Goal: Task Accomplishment & Management: Manage account settings

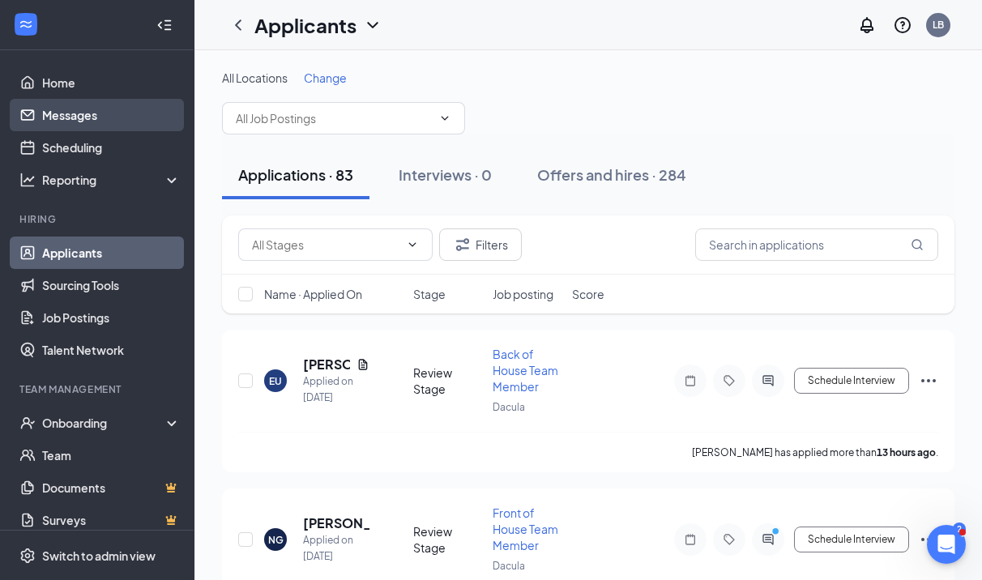
click at [87, 104] on link "Messages" at bounding box center [111, 115] width 139 height 32
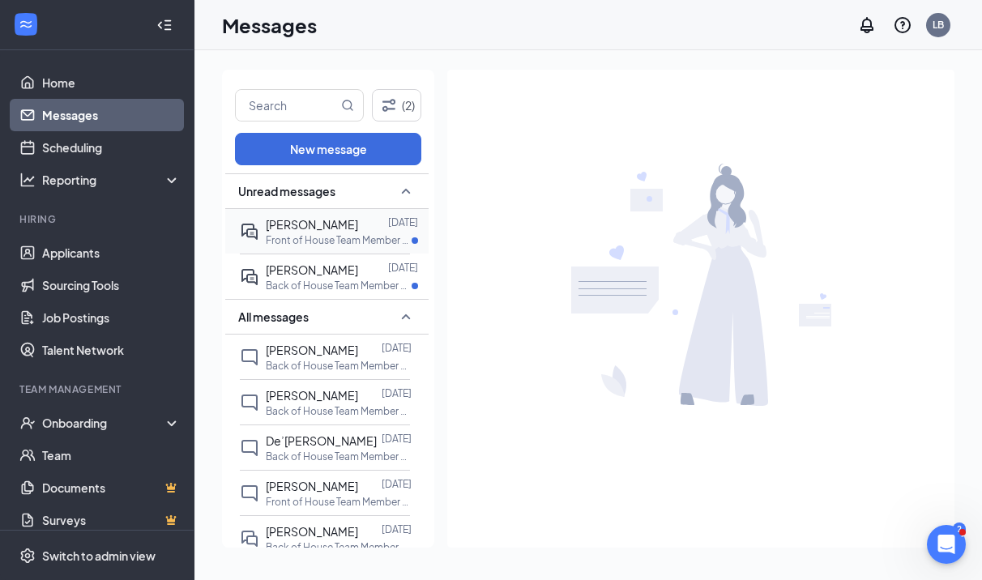
click at [309, 232] on div "[PERSON_NAME]" at bounding box center [312, 225] width 92 height 18
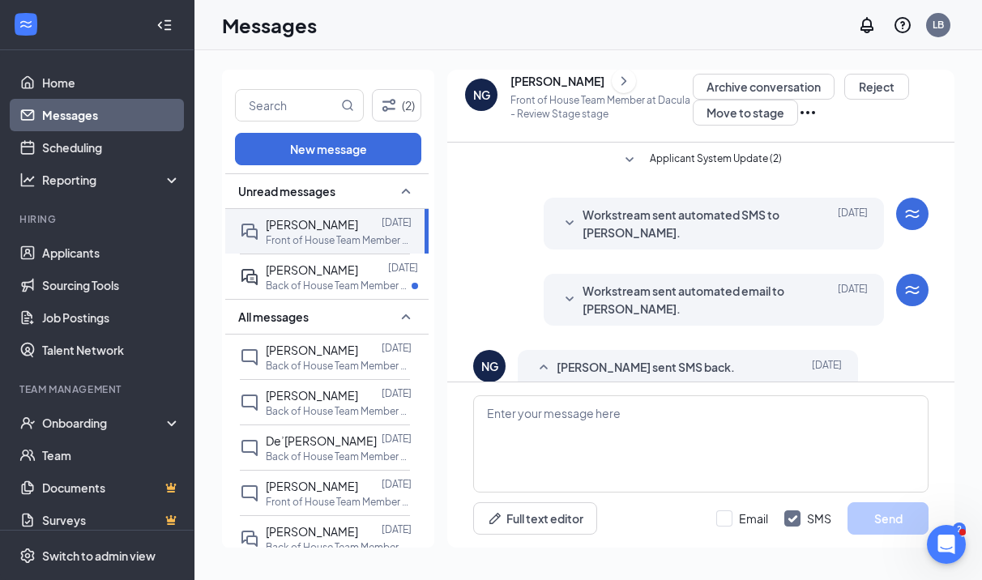
scroll to position [1, 0]
click at [318, 281] on p "Back of House Team Member at [GEOGRAPHIC_DATA]" at bounding box center [339, 286] width 146 height 14
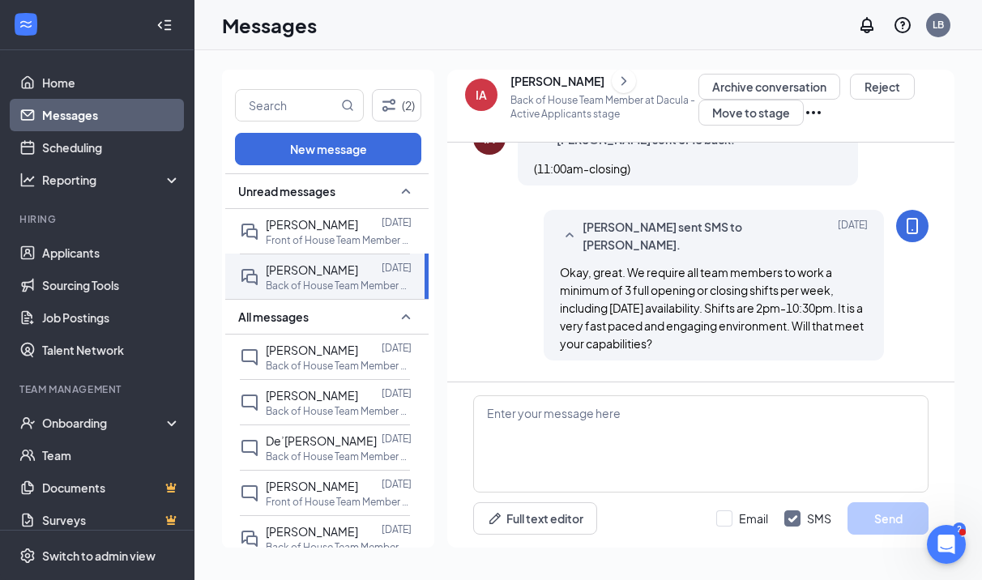
scroll to position [915, 0]
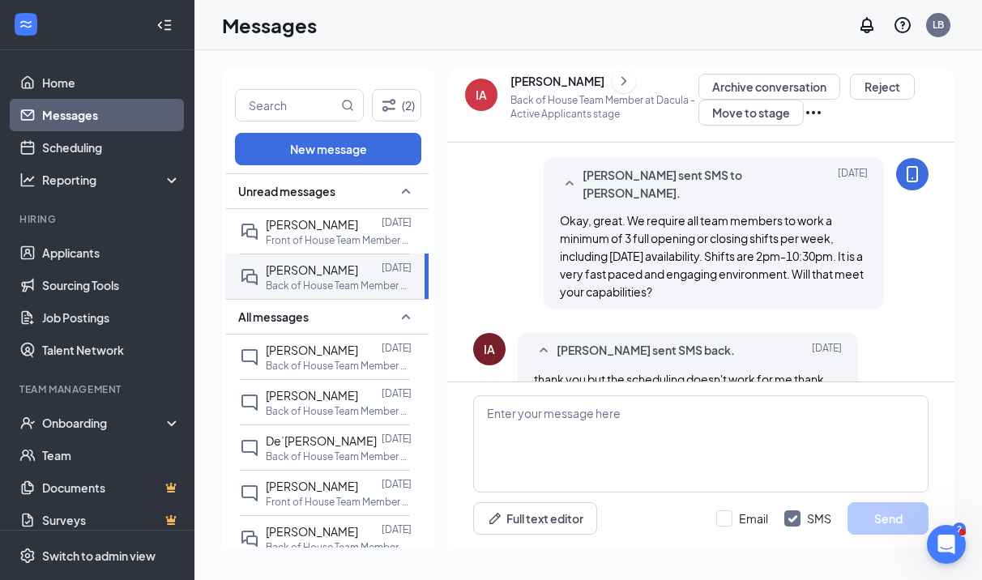
click at [616, 83] on icon "ChevronRight" at bounding box center [624, 80] width 16 height 19
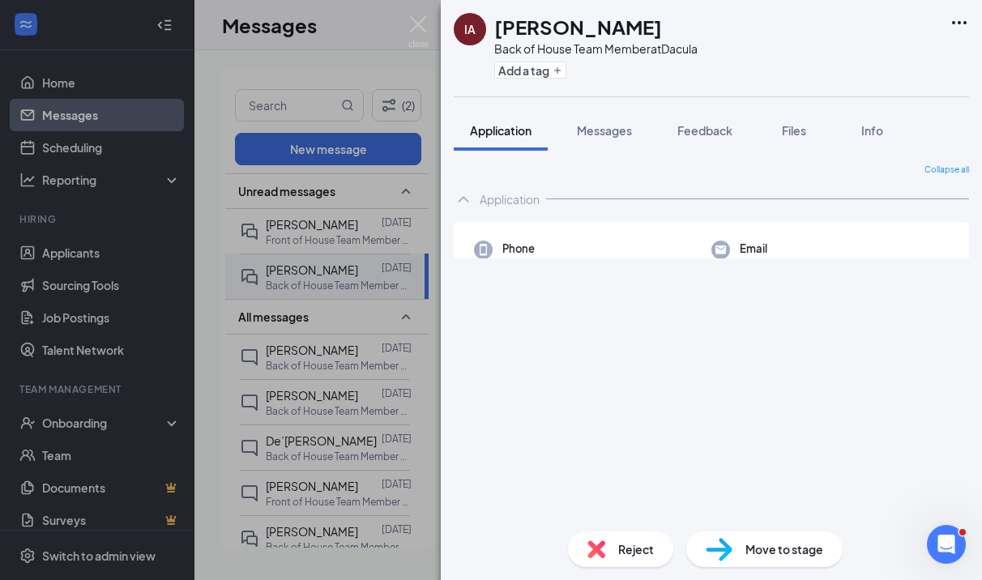
click at [629, 545] on span "Reject" at bounding box center [636, 550] width 36 height 18
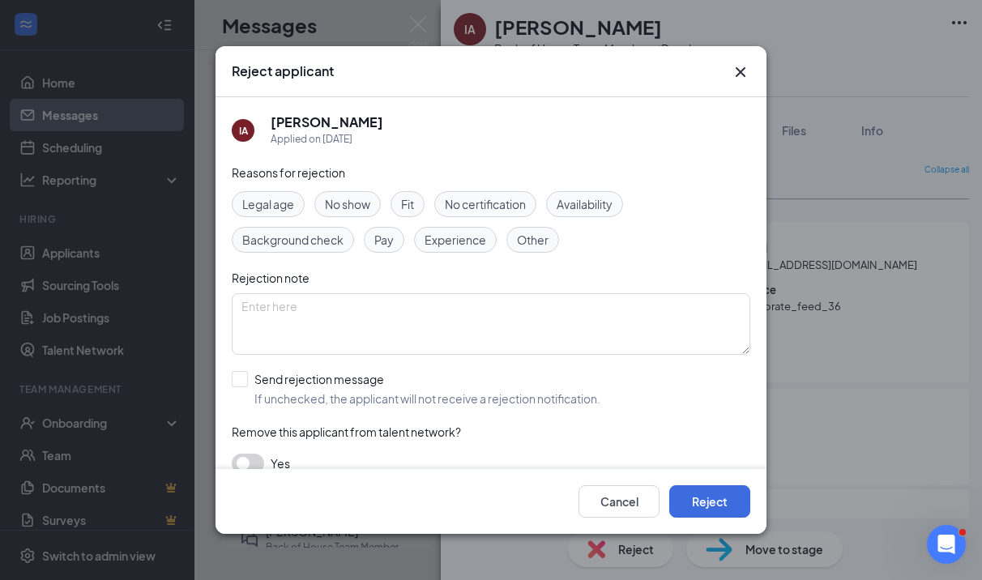
click at [596, 207] on span "Availability" at bounding box center [585, 204] width 56 height 18
click at [564, 306] on textarea at bounding box center [491, 324] width 519 height 62
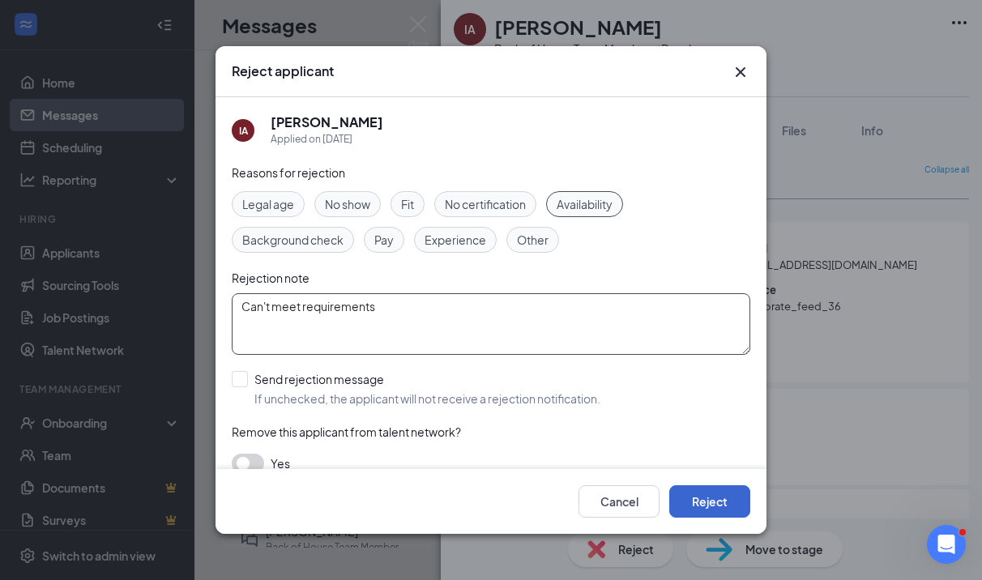
type textarea "Can't meet requirements"
click at [698, 498] on button "Reject" at bounding box center [709, 501] width 81 height 32
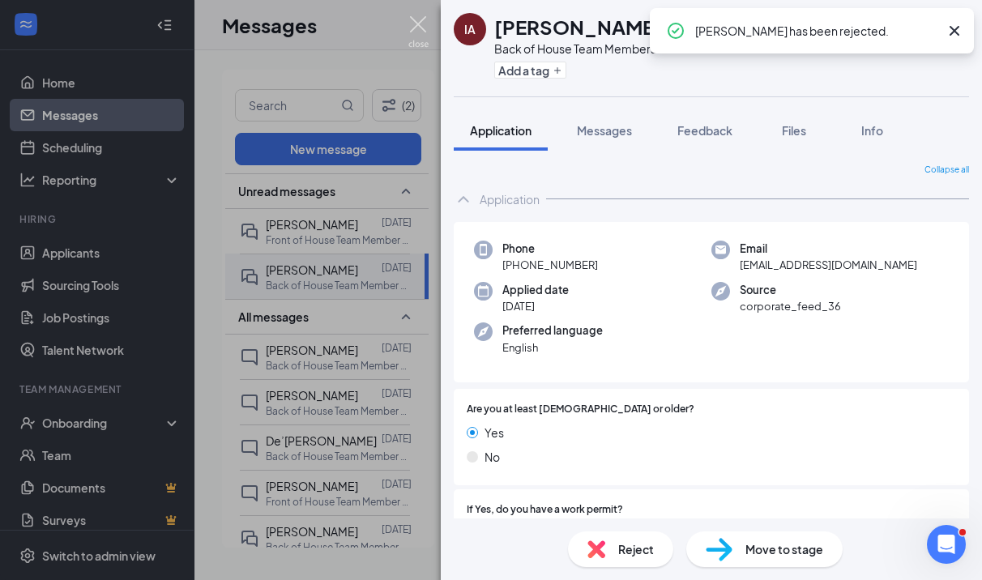
click at [417, 33] on img at bounding box center [418, 32] width 20 height 32
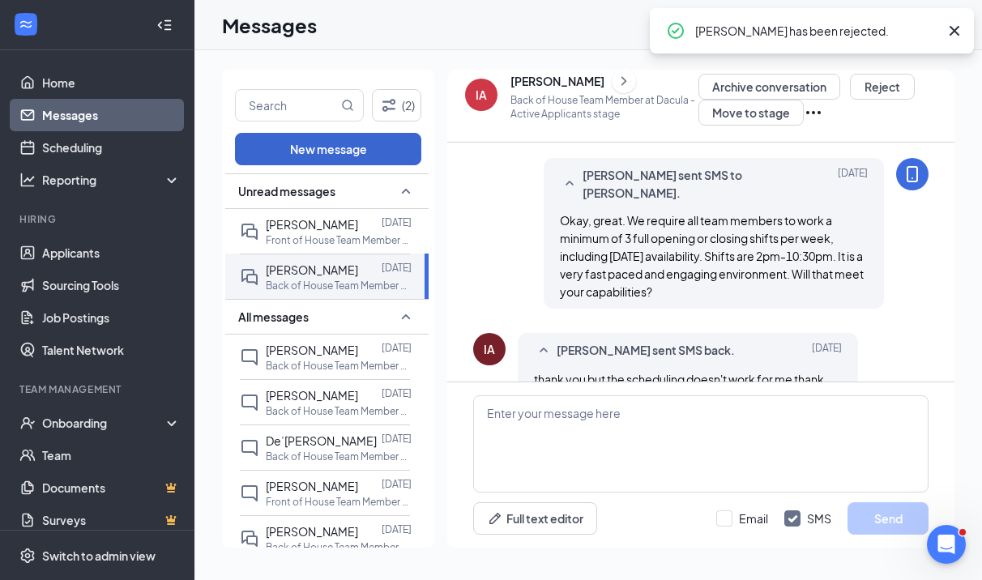
scroll to position [11, 0]
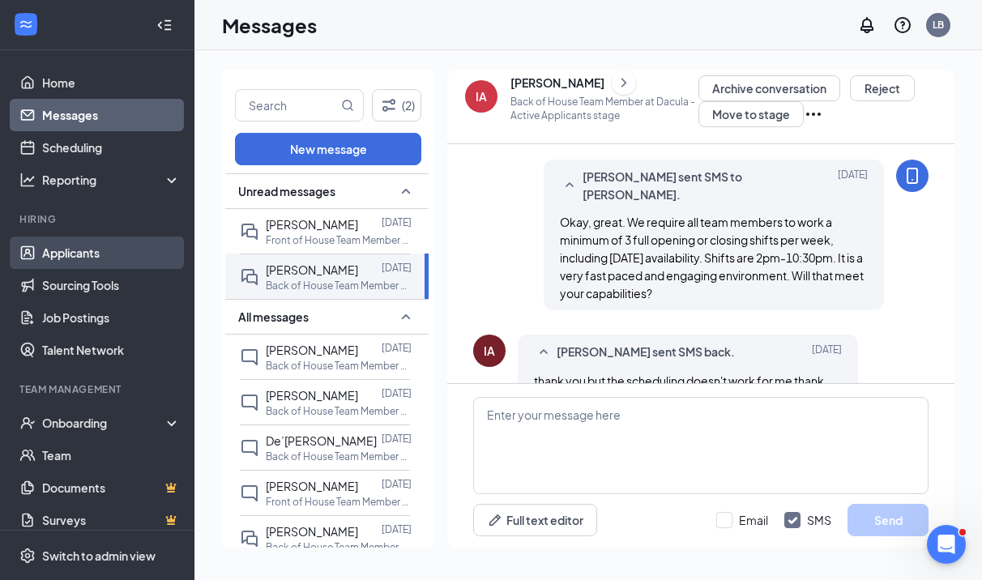
click at [62, 251] on link "Applicants" at bounding box center [111, 253] width 139 height 32
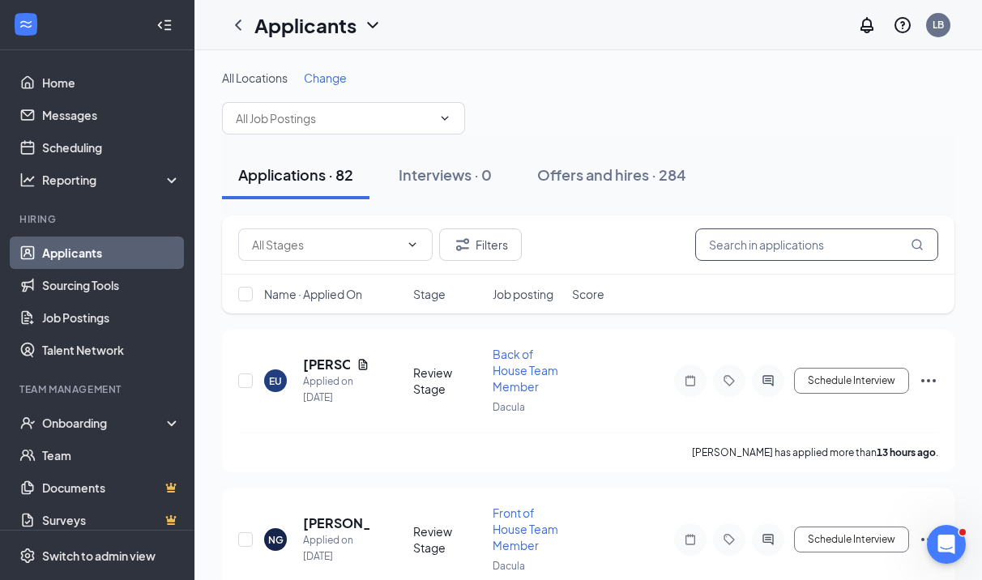
click at [733, 248] on input "text" at bounding box center [816, 245] width 243 height 32
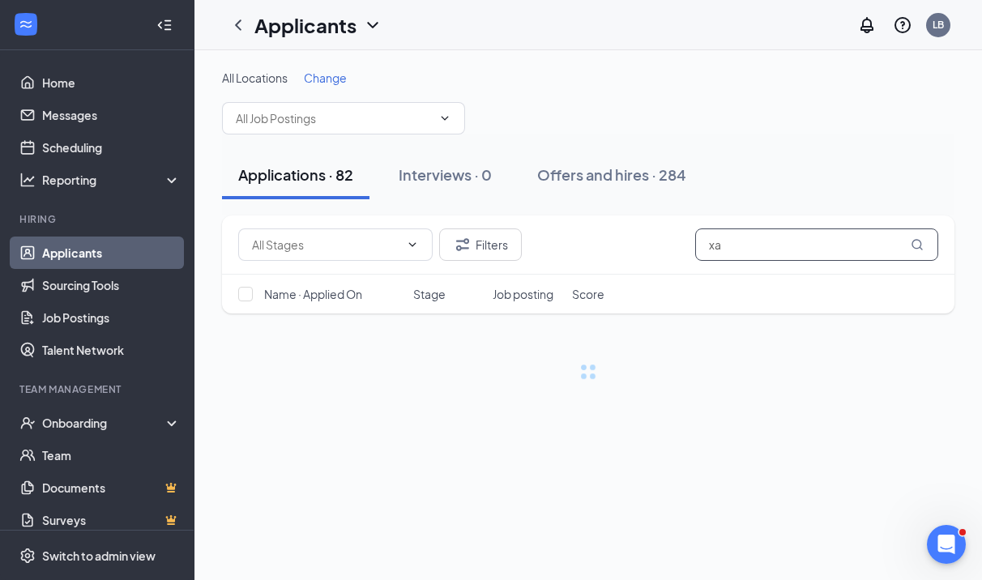
type input "x"
type input "zachari"
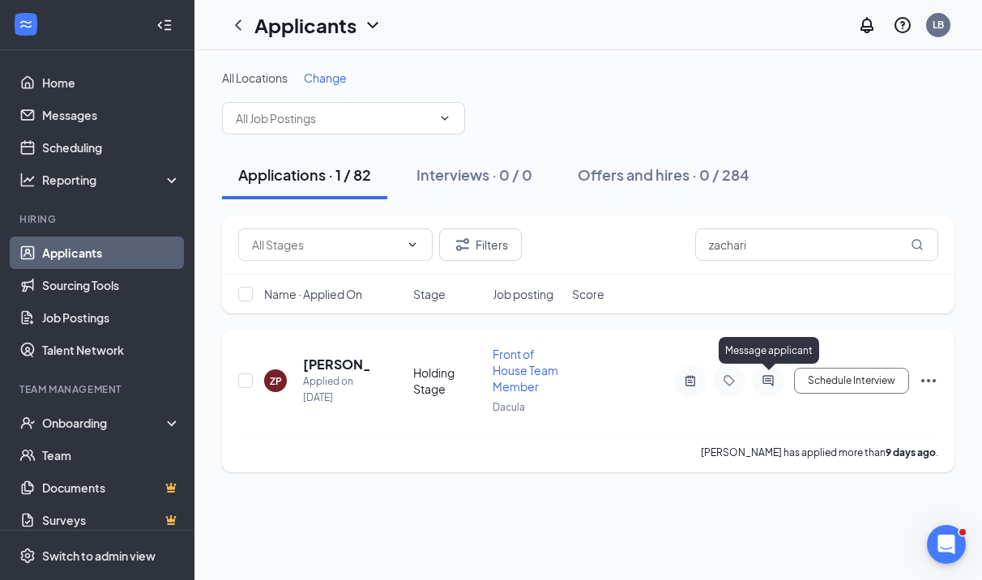
click at [771, 384] on icon "ActiveChat" at bounding box center [768, 380] width 19 height 13
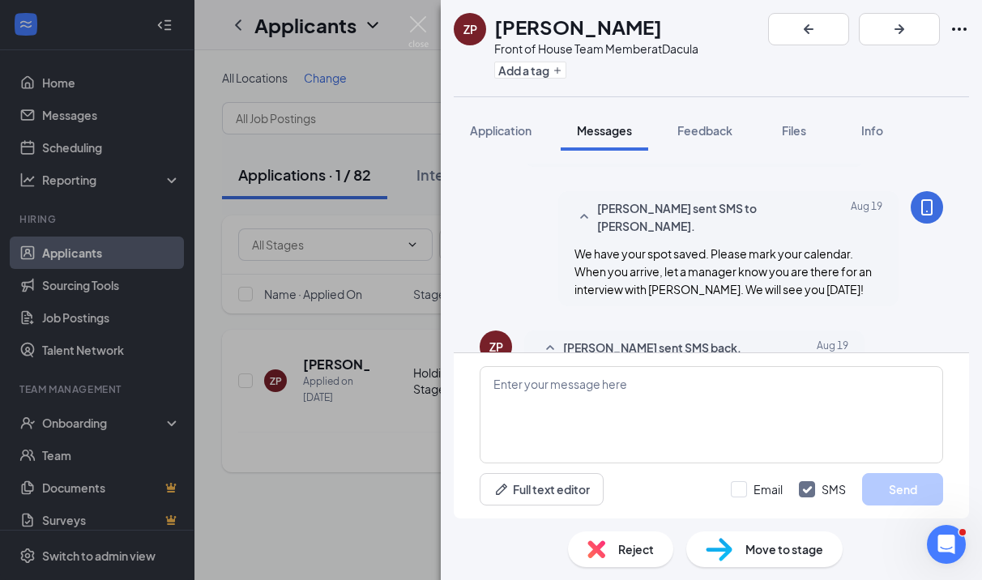
scroll to position [975, 0]
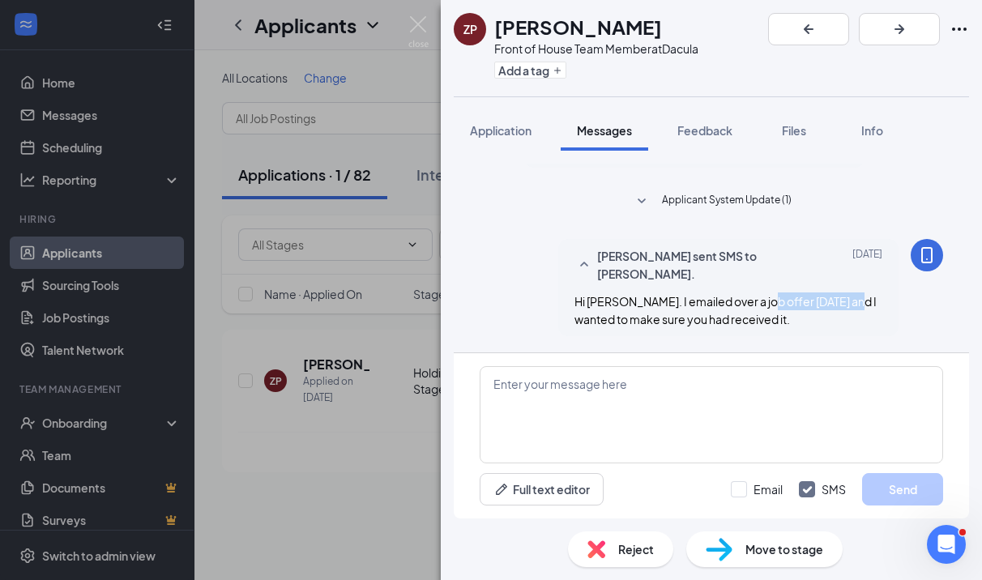
drag, startPoint x: 896, startPoint y: 306, endPoint x: 759, endPoint y: 302, distance: 137.0
click at [759, 302] on div "[PERSON_NAME] sent SMS to [PERSON_NAME]. [DATE] Hi [PERSON_NAME]. I emailed ove…" at bounding box center [728, 287] width 340 height 97
click at [888, 280] on div "[PERSON_NAME] sent SMS to [PERSON_NAME]. [DATE] Hi [PERSON_NAME]. I emailed ove…" at bounding box center [728, 287] width 340 height 97
click at [417, 19] on img at bounding box center [418, 32] width 20 height 32
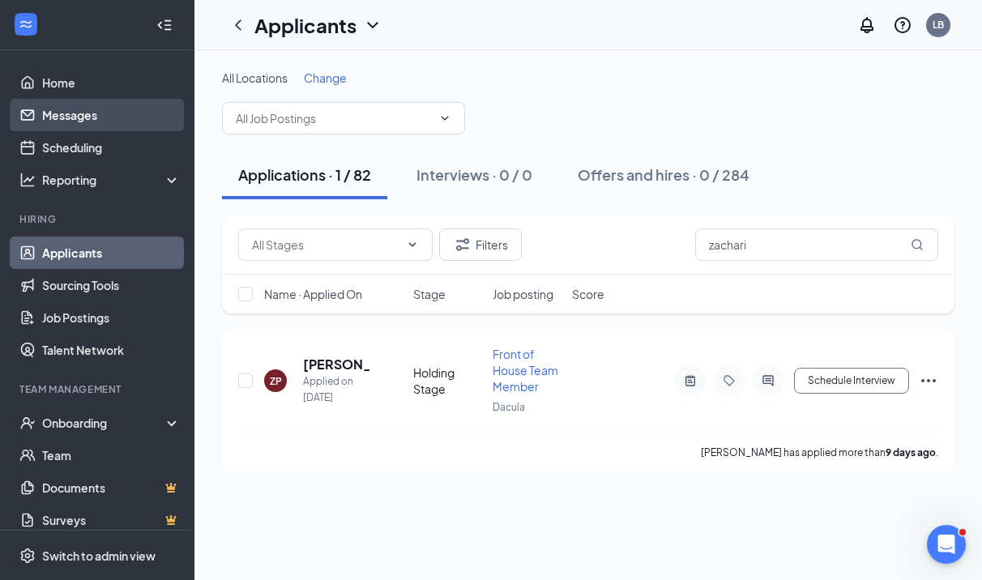
click at [120, 123] on link "Messages" at bounding box center [111, 115] width 139 height 32
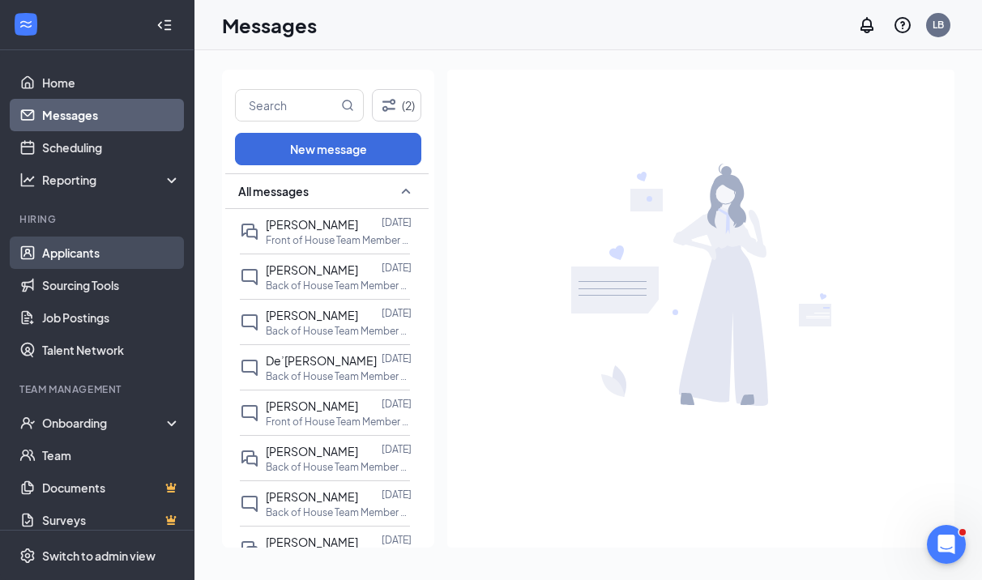
click at [95, 259] on link "Applicants" at bounding box center [111, 253] width 139 height 32
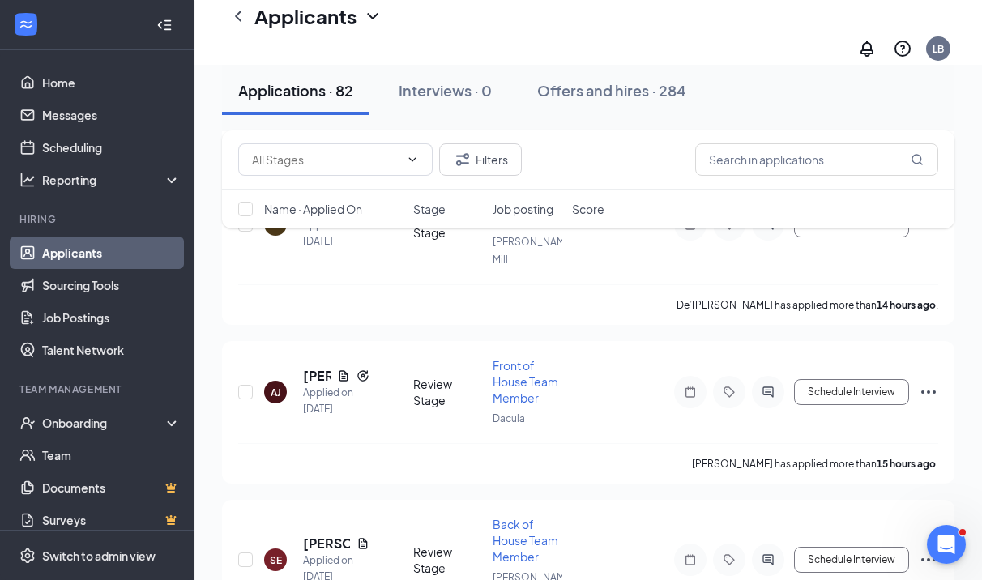
scroll to position [658, 0]
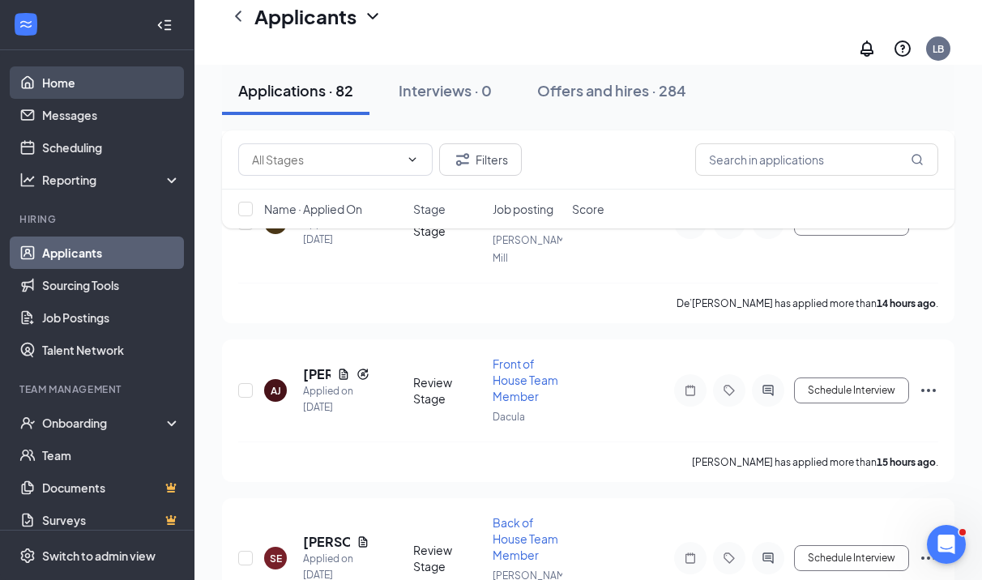
click at [79, 84] on link "Home" at bounding box center [111, 82] width 139 height 32
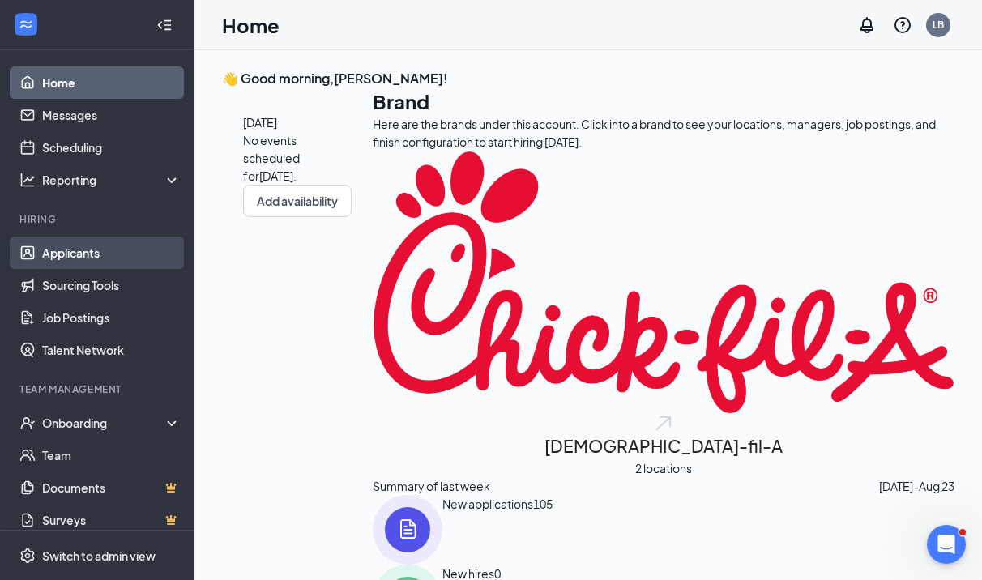
click at [75, 257] on link "Applicants" at bounding box center [111, 253] width 139 height 32
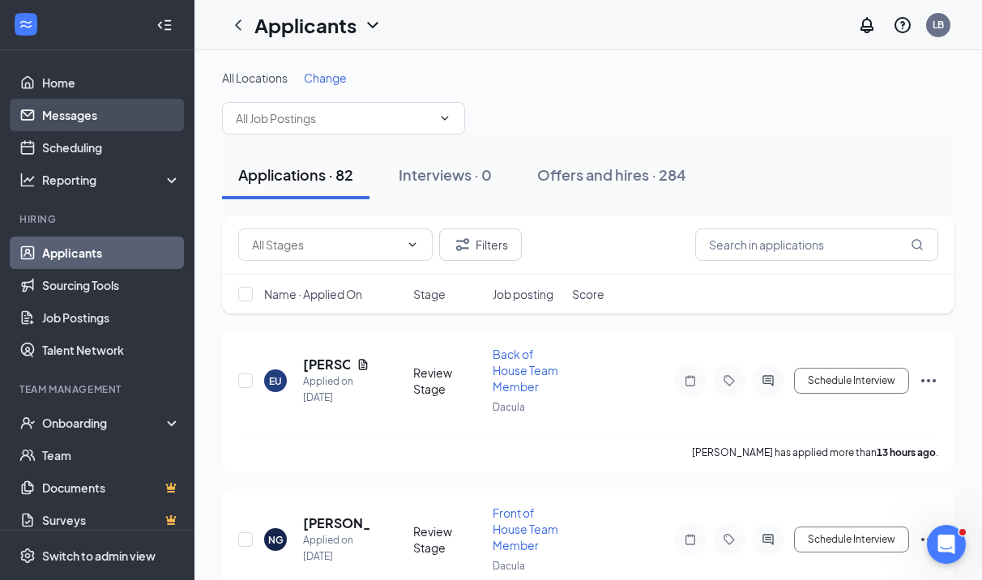
click at [135, 117] on link "Messages" at bounding box center [111, 115] width 139 height 32
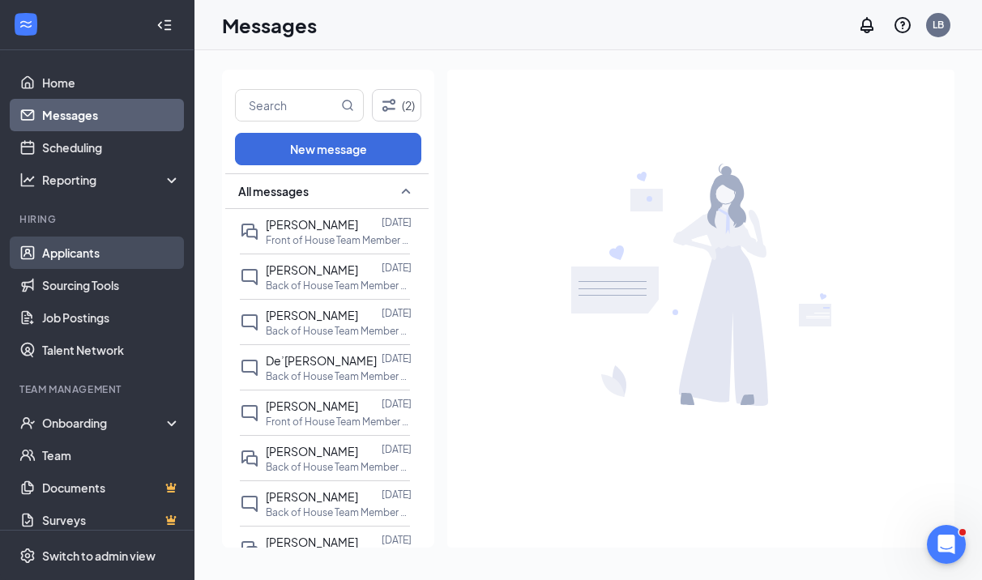
click at [74, 255] on link "Applicants" at bounding box center [111, 253] width 139 height 32
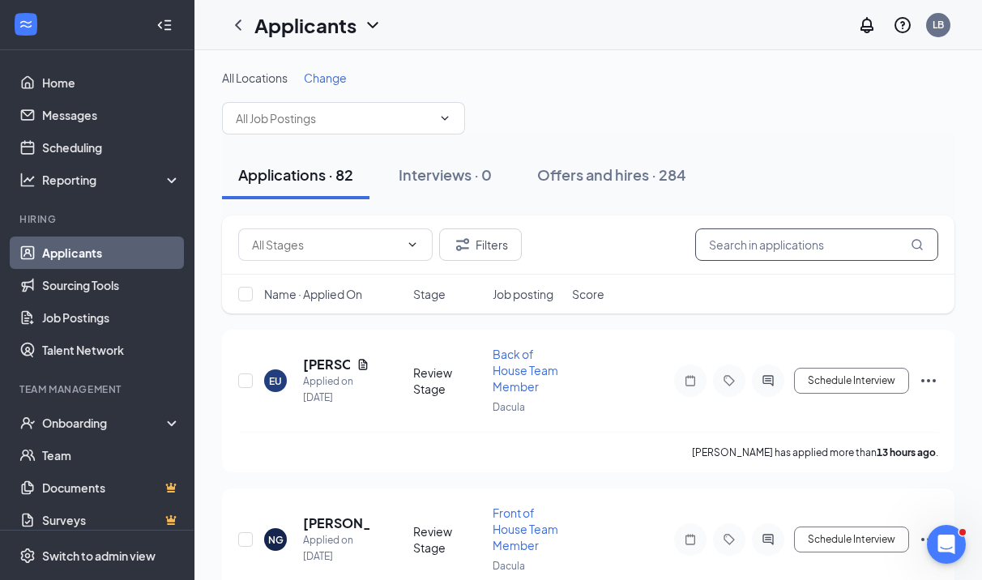
click at [755, 233] on input "text" at bounding box center [816, 245] width 243 height 32
type input "[PERSON_NAME]"
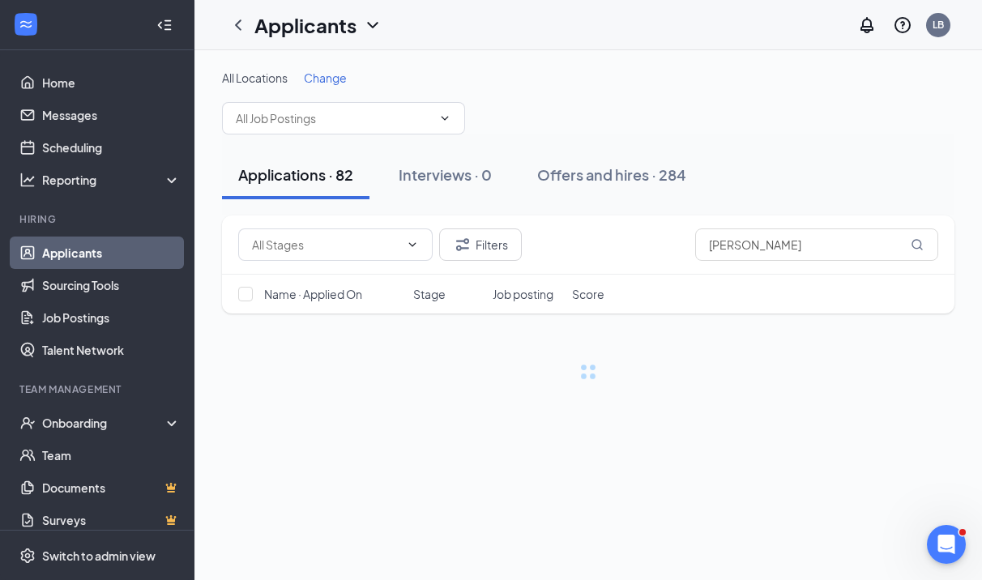
click at [168, 25] on icon "Collapse" at bounding box center [168, 24] width 6 height 11
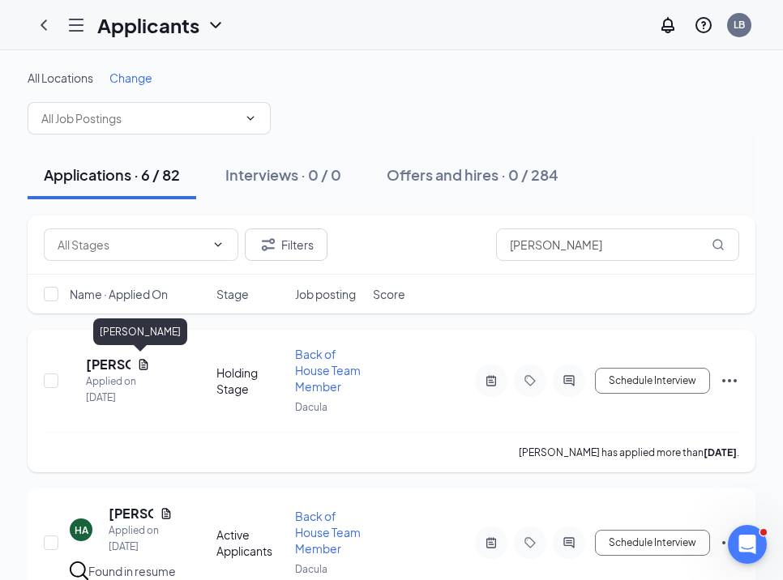
click at [128, 366] on h5 "[PERSON_NAME]" at bounding box center [108, 365] width 45 height 18
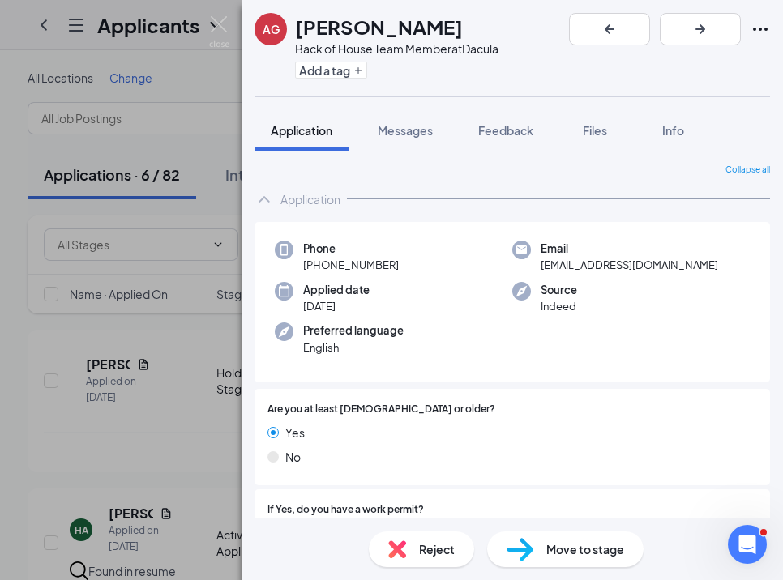
click at [443, 549] on span "Reject" at bounding box center [437, 550] width 36 height 18
type textarea "No show for interview 8/26"
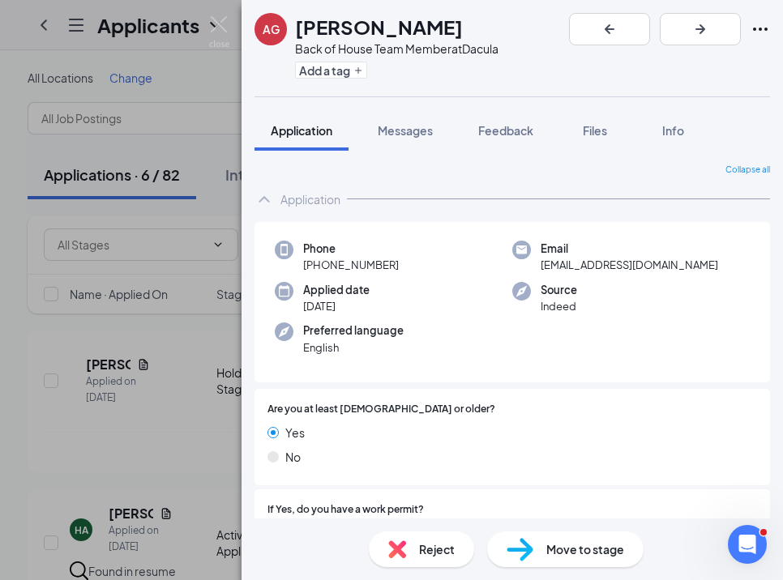
checkbox input "true"
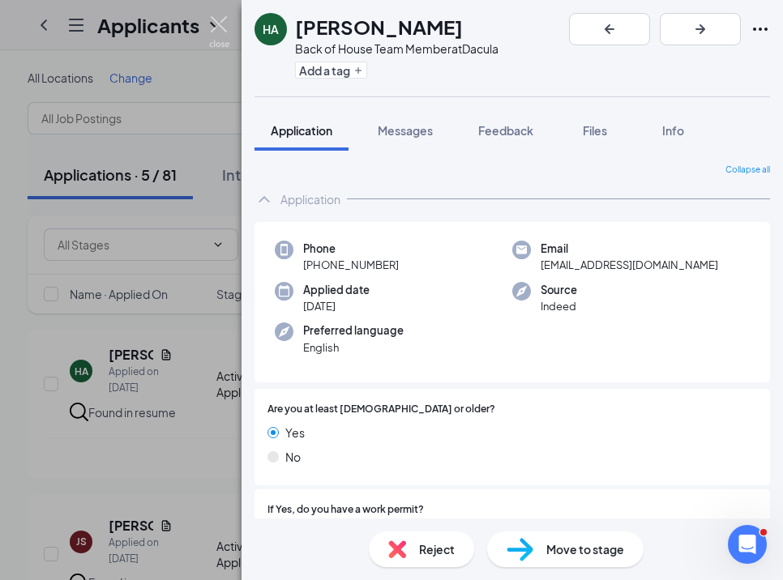
click at [221, 24] on img at bounding box center [219, 32] width 20 height 32
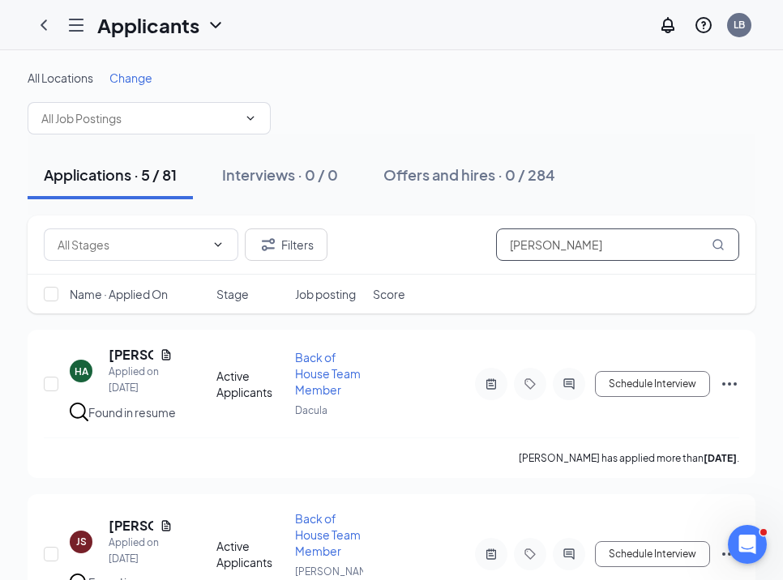
drag, startPoint x: 605, startPoint y: 243, endPoint x: 465, endPoint y: 247, distance: 139.5
click at [465, 246] on div "Filters [PERSON_NAME]" at bounding box center [391, 245] width 695 height 32
type input "[PERSON_NAME]"
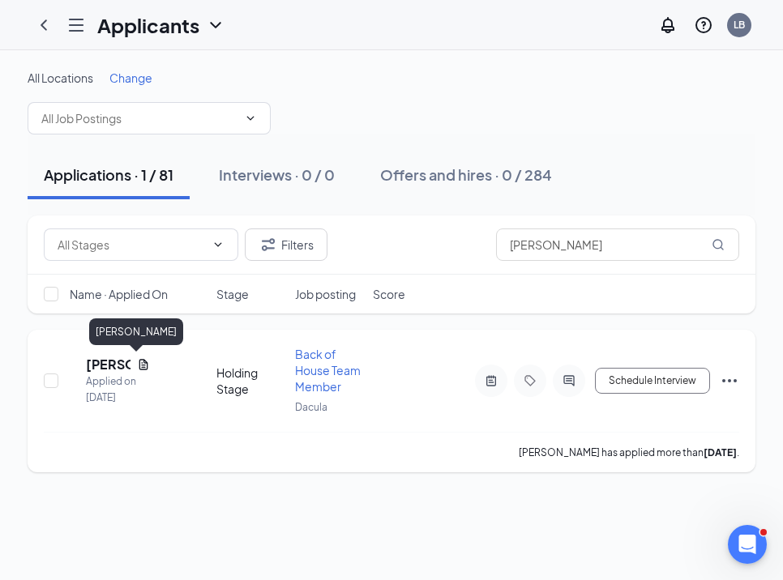
click at [130, 366] on h5 "[PERSON_NAME]" at bounding box center [108, 365] width 45 height 18
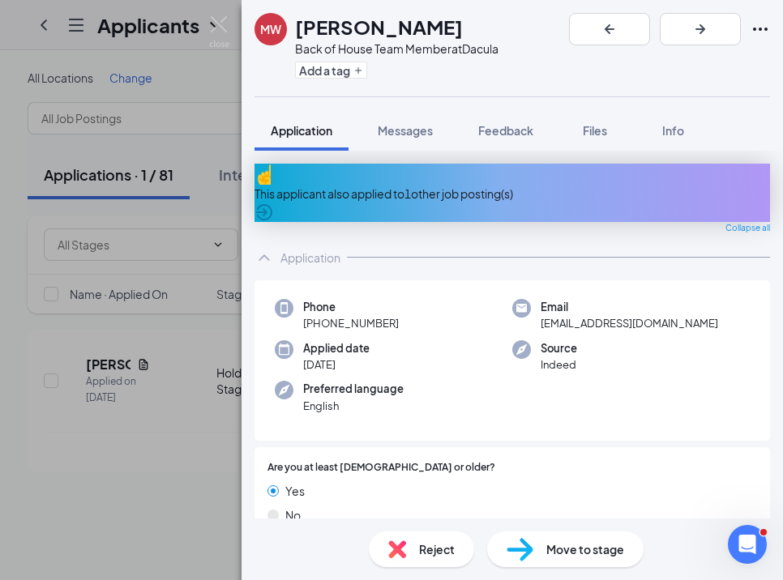
click at [430, 545] on span "Reject" at bounding box center [437, 550] width 36 height 18
drag, startPoint x: 365, startPoint y: 307, endPoint x: 62, endPoint y: 305, distance: 302.3
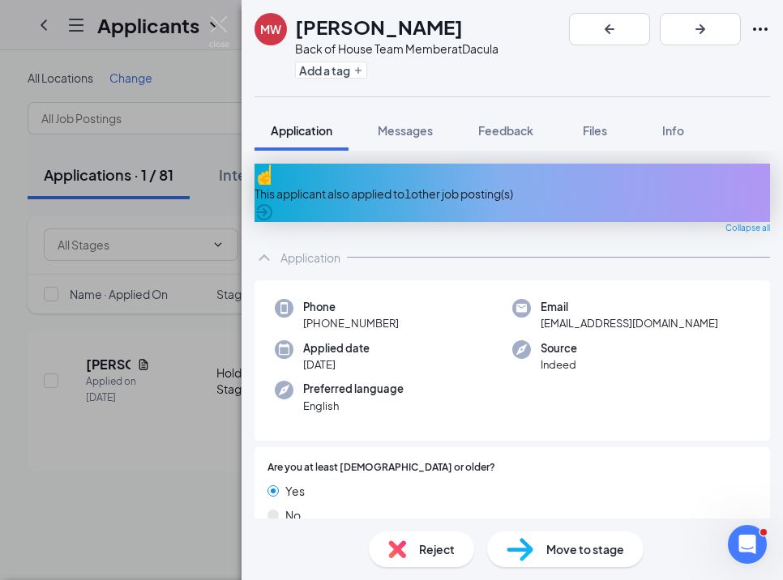
type textarea "Interviewed with [PERSON_NAME] 8/26 - not a fit"
checkbox input "true"
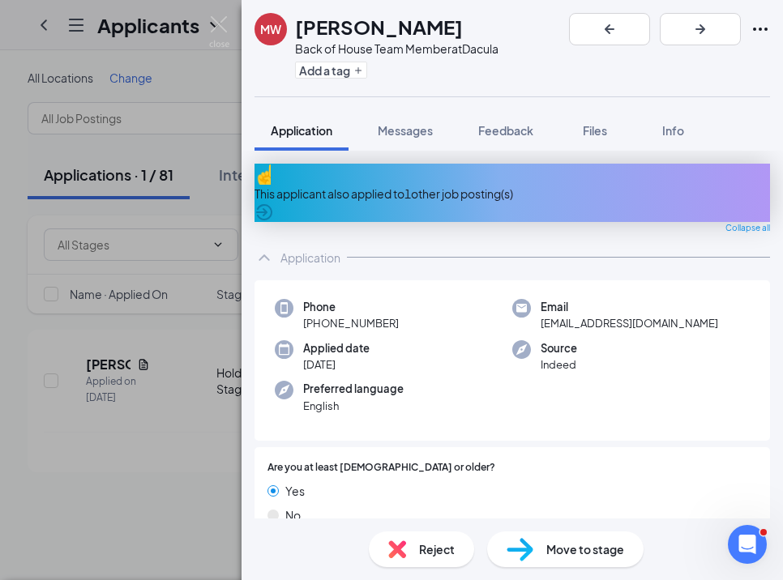
click at [213, 23] on img at bounding box center [219, 32] width 20 height 32
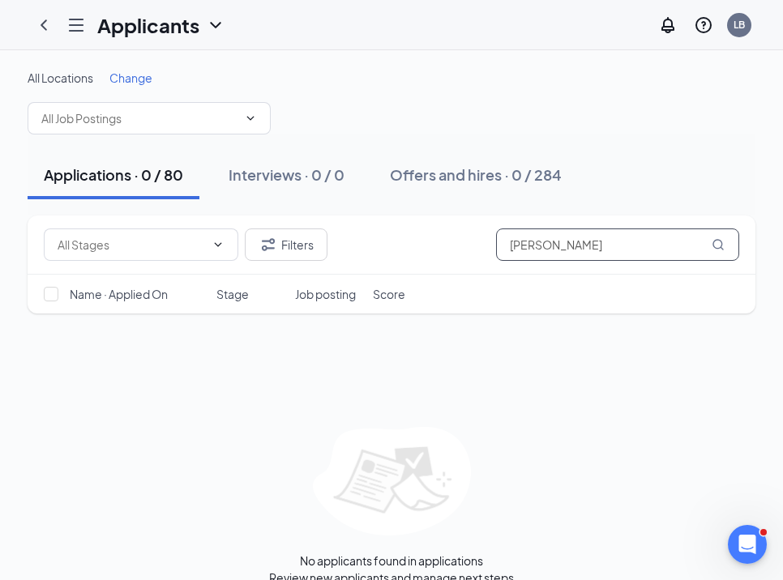
drag, startPoint x: 553, startPoint y: 244, endPoint x: 461, endPoint y: 244, distance: 91.6
click at [464, 244] on div "Filters [PERSON_NAME]" at bounding box center [391, 245] width 695 height 32
type input "[PERSON_NAME]"
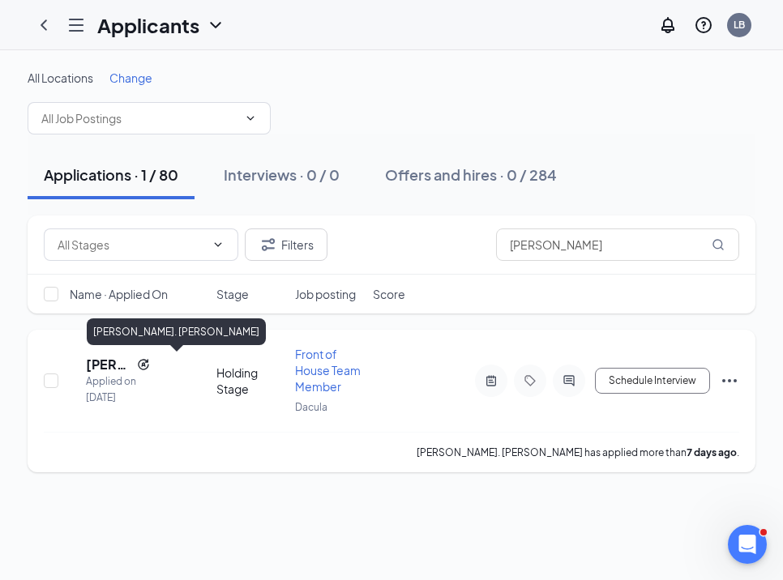
click at [126, 363] on h5 "[PERSON_NAME]. [PERSON_NAME]" at bounding box center [108, 365] width 45 height 18
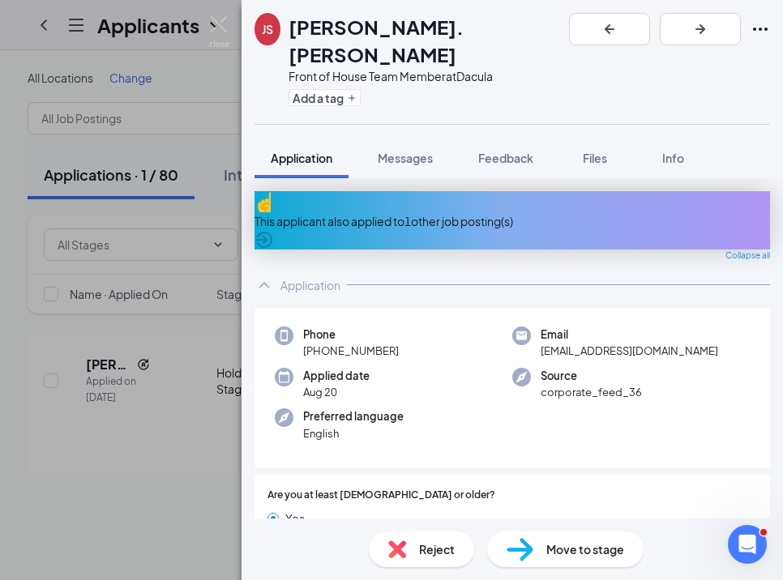
click at [451, 549] on span "Reject" at bounding box center [437, 550] width 36 height 18
paste textarea "Interviewed with [PERSON_NAME] 8/26 - not a fit"
type textarea "Interviewed with [PERSON_NAME] 8/26 - not a fit"
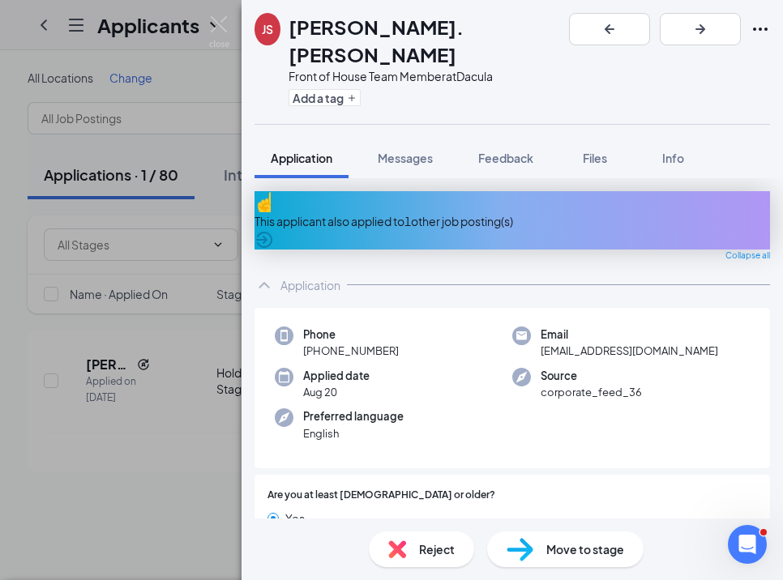
checkbox input "true"
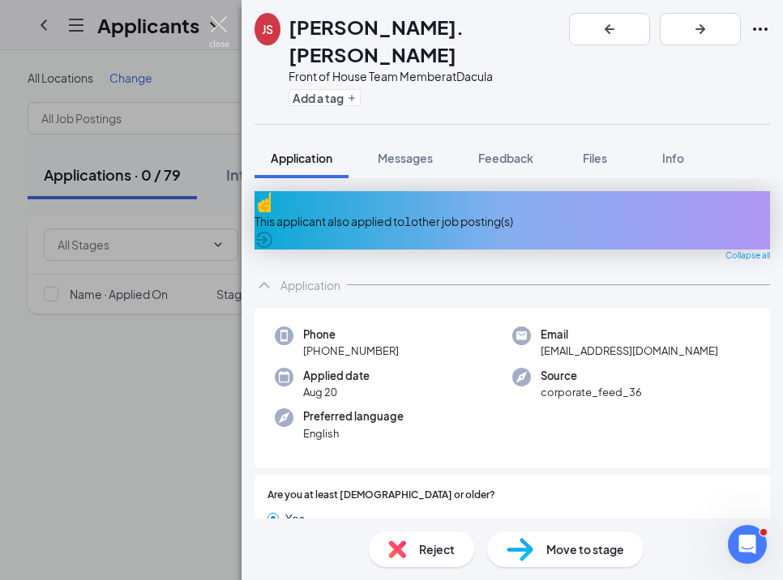
click at [222, 32] on img at bounding box center [219, 32] width 20 height 32
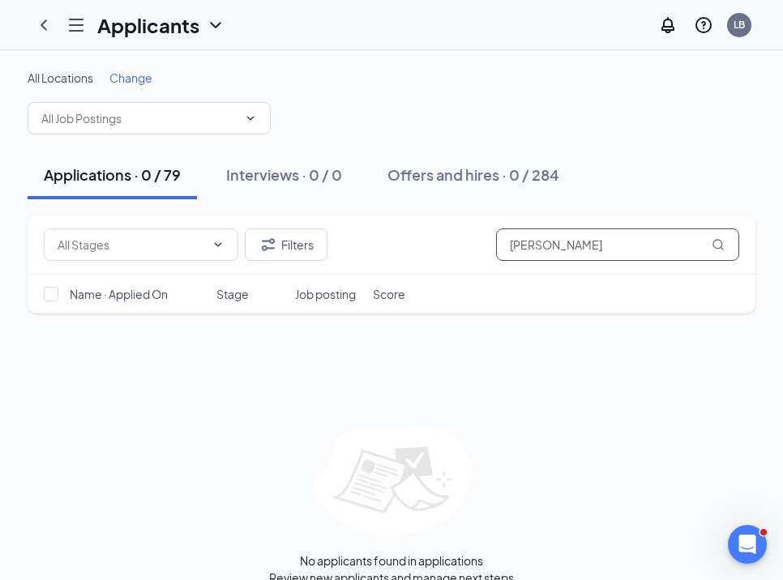
drag, startPoint x: 562, startPoint y: 244, endPoint x: 430, endPoint y: 252, distance: 131.6
click at [431, 250] on div "Filters [PERSON_NAME]" at bounding box center [391, 245] width 695 height 32
type input "kaden"
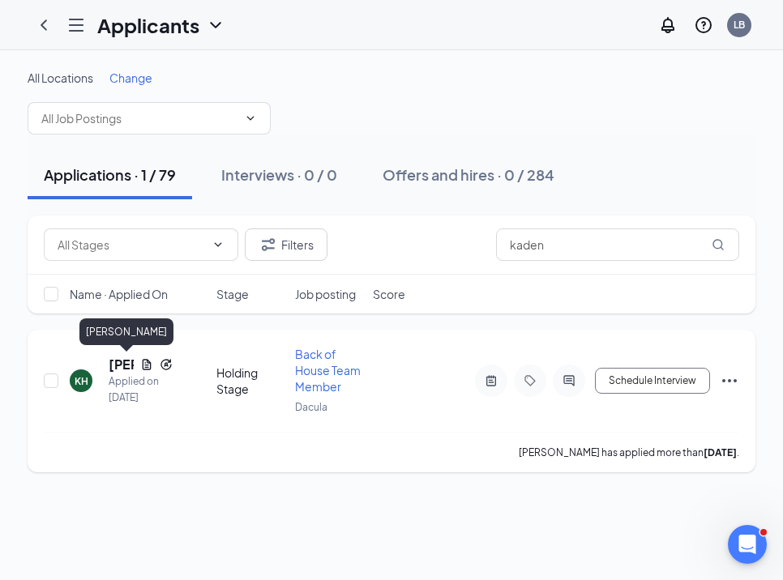
click at [113, 366] on h5 "[PERSON_NAME]" at bounding box center [121, 365] width 25 height 18
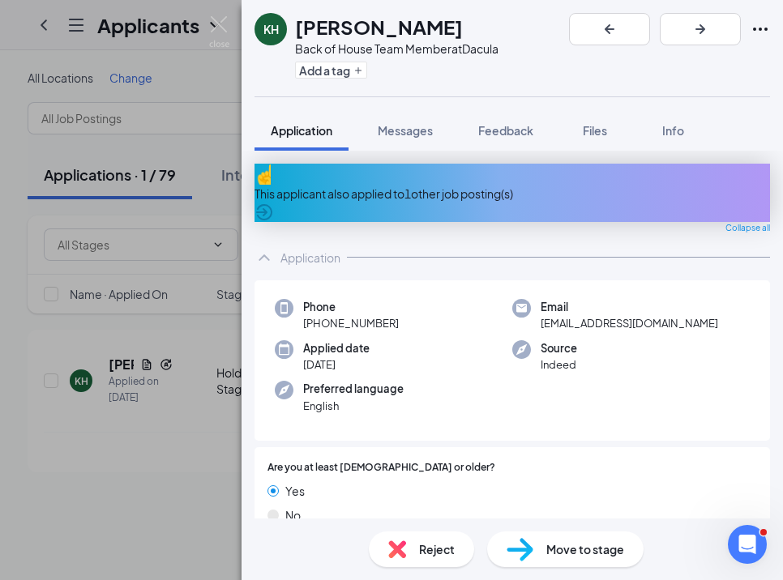
drag, startPoint x: 479, startPoint y: 558, endPoint x: 456, endPoint y: 558, distance: 22.7
click at [467, 558] on div "Reject Move to stage" at bounding box center [512, 550] width 541 height 62
click at [454, 558] on div "Reject" at bounding box center [421, 550] width 105 height 36
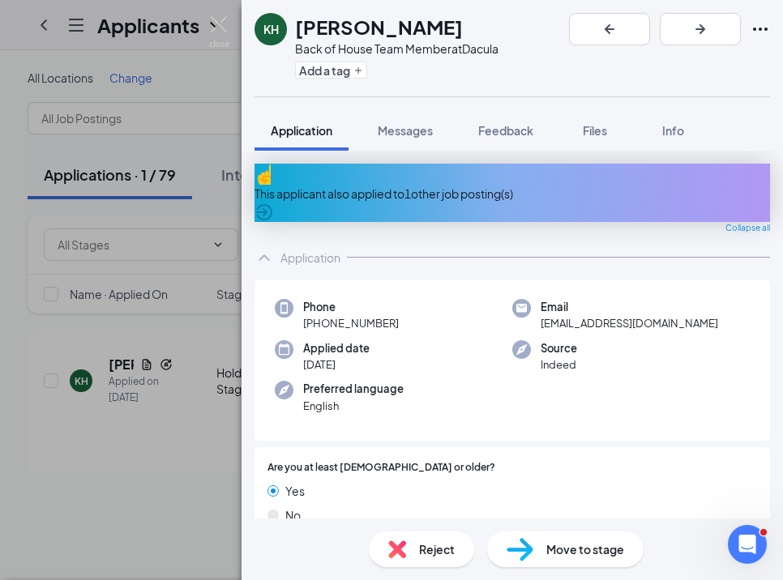
paste textarea "Interviewed with [PERSON_NAME] 8/26 - not a fit"
type textarea "Interviewed with [PERSON_NAME] 8/26 - not a fit"
checkbox input "true"
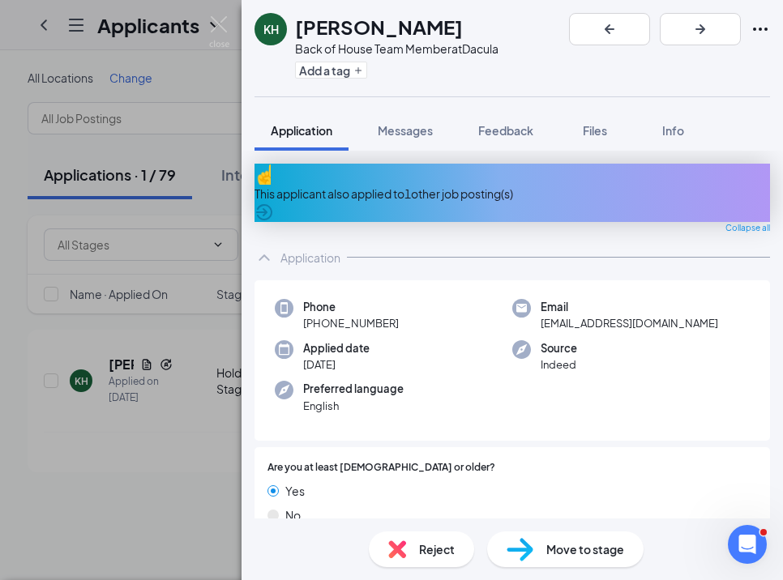
click at [220, 22] on img at bounding box center [219, 32] width 20 height 32
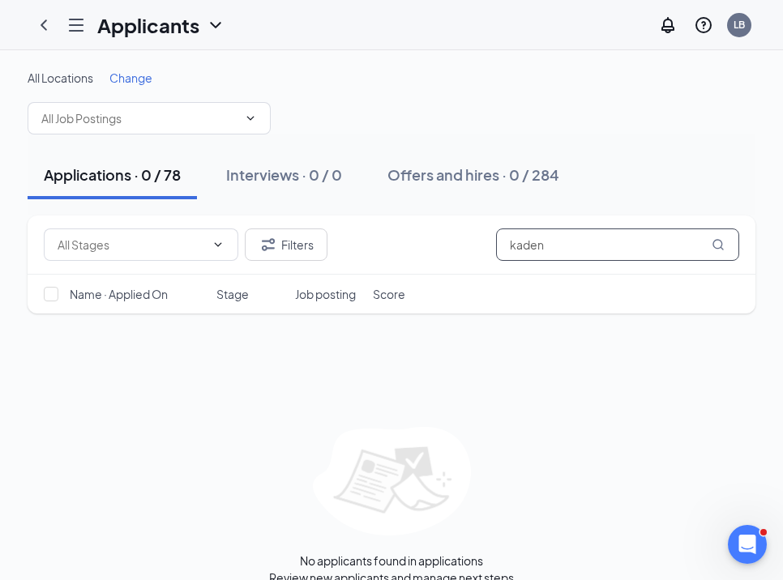
drag, startPoint x: 562, startPoint y: 251, endPoint x: 420, endPoint y: 246, distance: 142.8
click at [421, 246] on div "Filters kaden" at bounding box center [391, 245] width 695 height 32
type input "b"
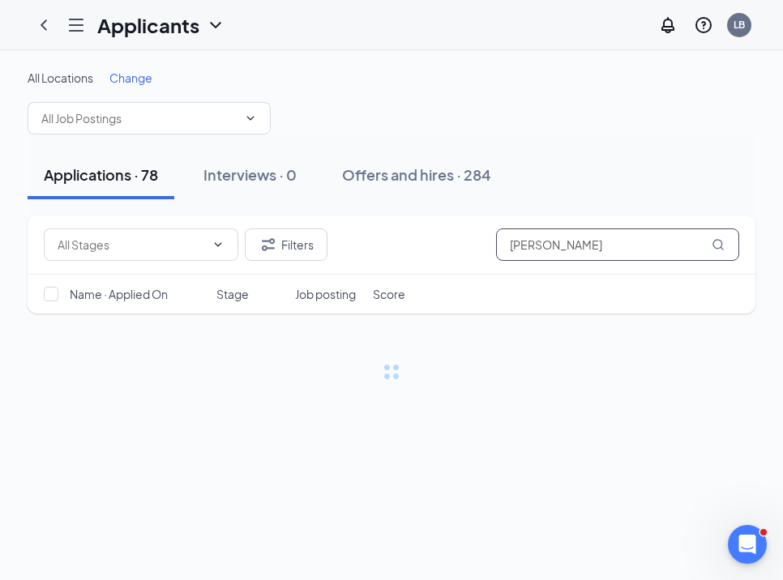
type input "[PERSON_NAME]"
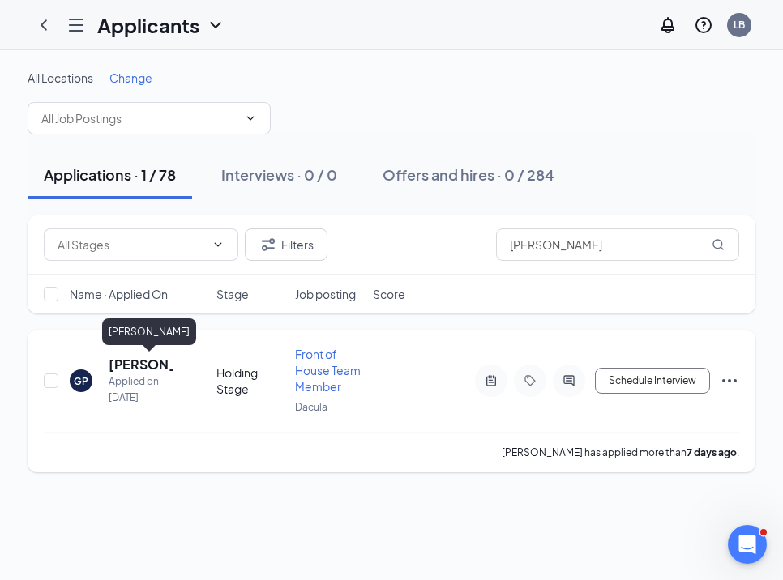
click at [157, 363] on h5 "[PERSON_NAME]" at bounding box center [141, 365] width 64 height 18
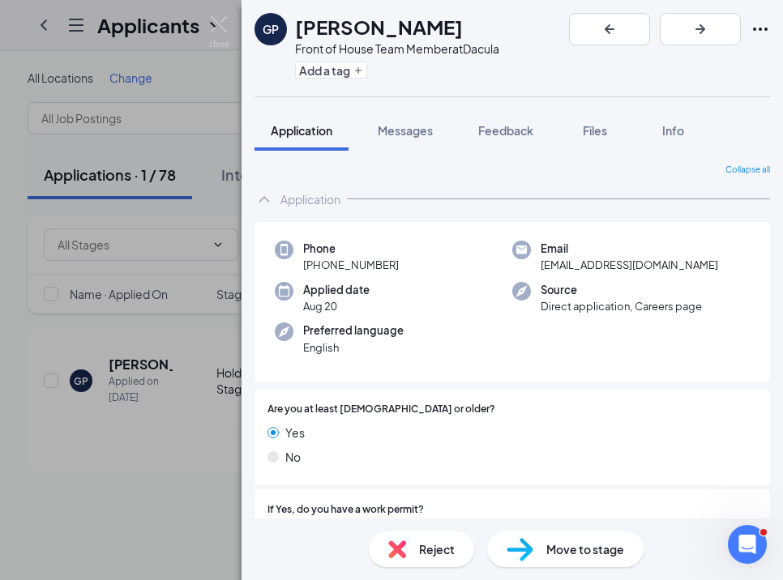
click at [415, 545] on div "Reject" at bounding box center [421, 550] width 105 height 36
paste textarea "Interviewed with [PERSON_NAME] 8/26 - not a fit"
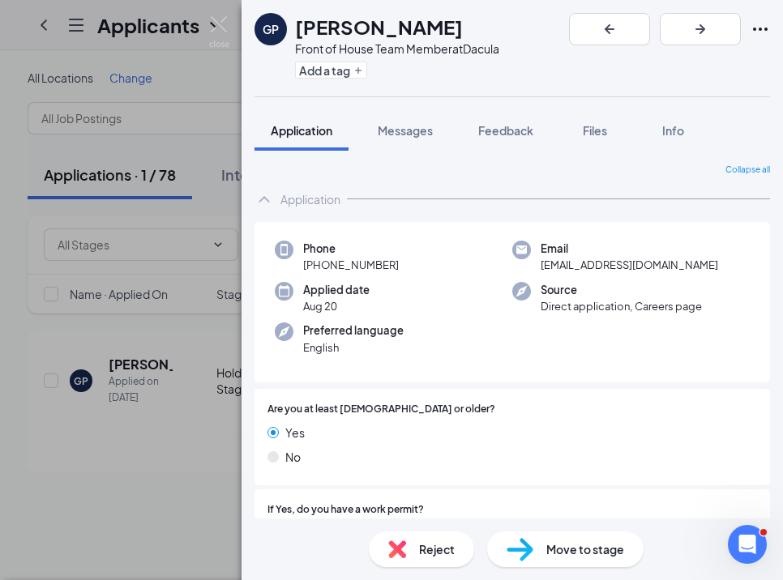
type textarea "Interviewed with [PERSON_NAME] 8/26 - not a fit, lots of piercings - brand stan…"
checkbox input "true"
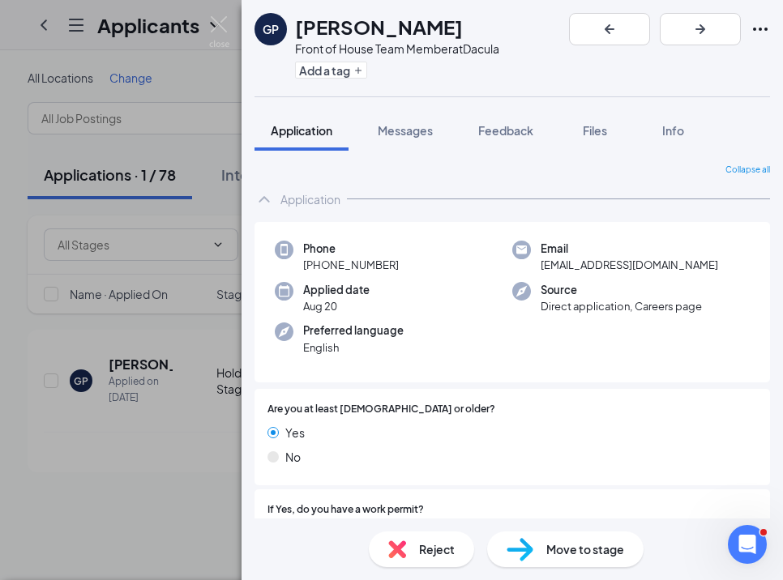
click at [407, 554] on div "Reject" at bounding box center [421, 550] width 105 height 36
click at [214, 26] on img at bounding box center [219, 32] width 20 height 32
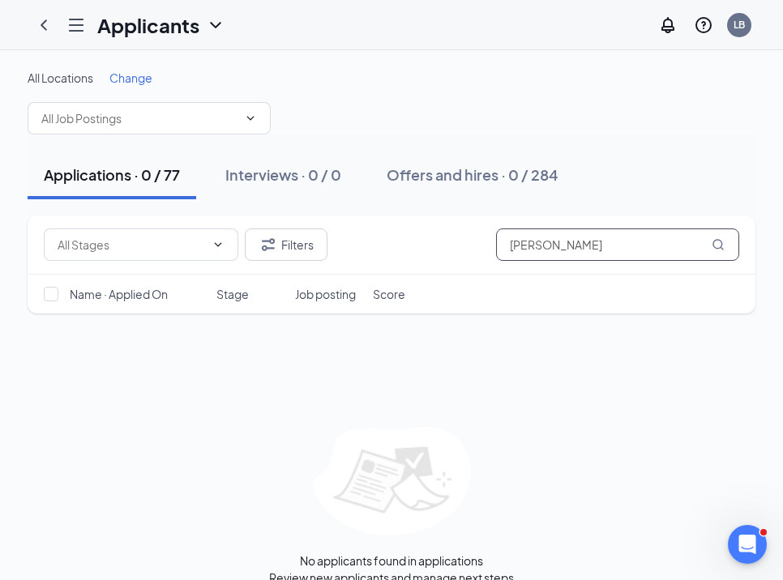
click at [562, 250] on input "[PERSON_NAME]" at bounding box center [617, 245] width 243 height 32
click at [299, 241] on button "Filters" at bounding box center [286, 245] width 83 height 32
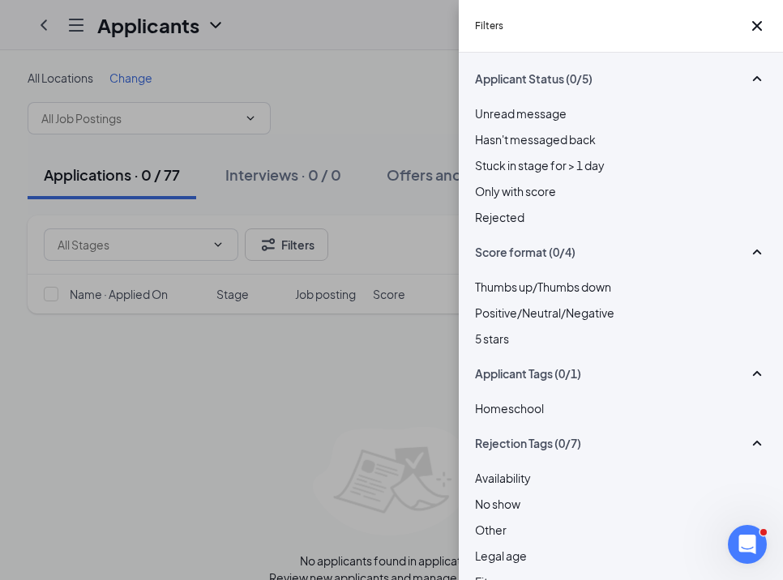
click at [515, 225] on span "Rejected" at bounding box center [499, 217] width 49 height 15
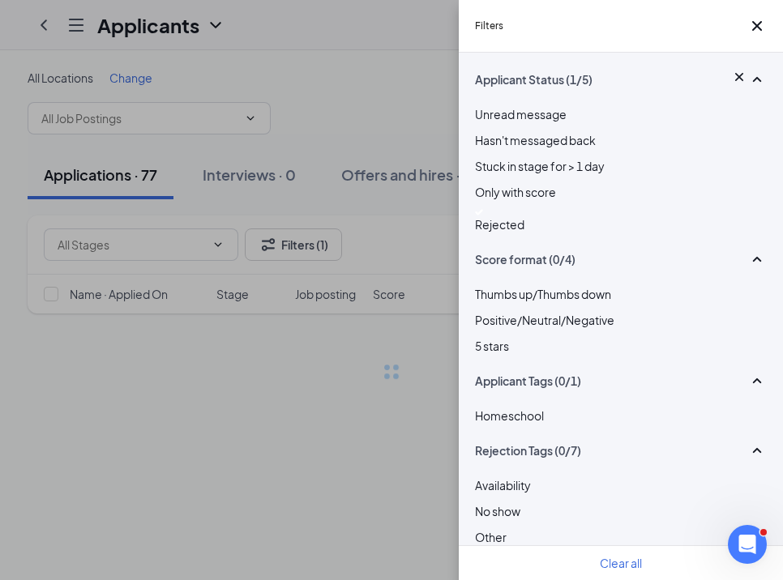
click at [441, 244] on div "Filters Applicant Status (1/5) Unread message Hasn't messaged back Stuck in sta…" at bounding box center [391, 290] width 783 height 580
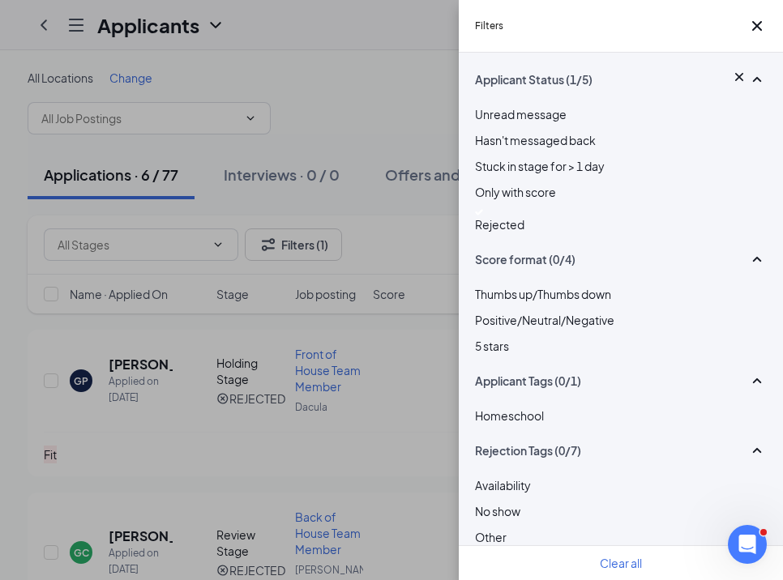
click at [126, 370] on div "Filters Applicant Status (1/5) Unread message Hasn't messaged back Stuck in sta…" at bounding box center [391, 290] width 783 height 580
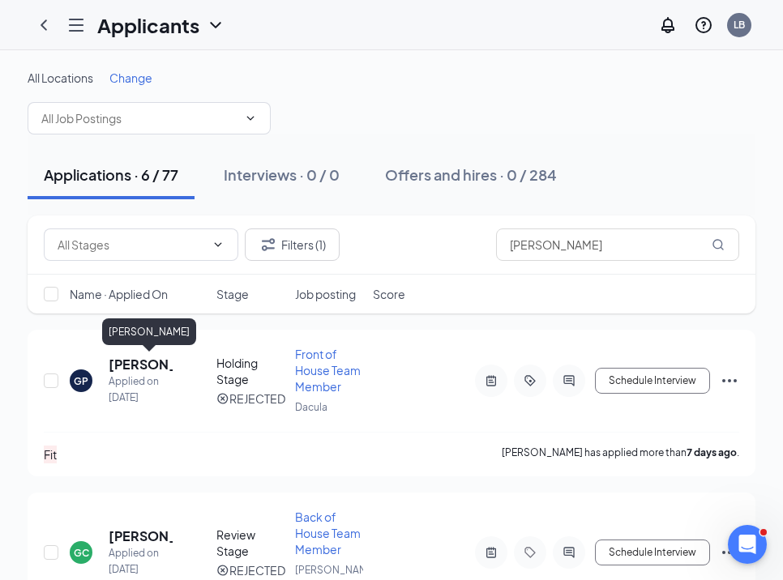
click at [126, 366] on h5 "[PERSON_NAME]" at bounding box center [141, 365] width 64 height 18
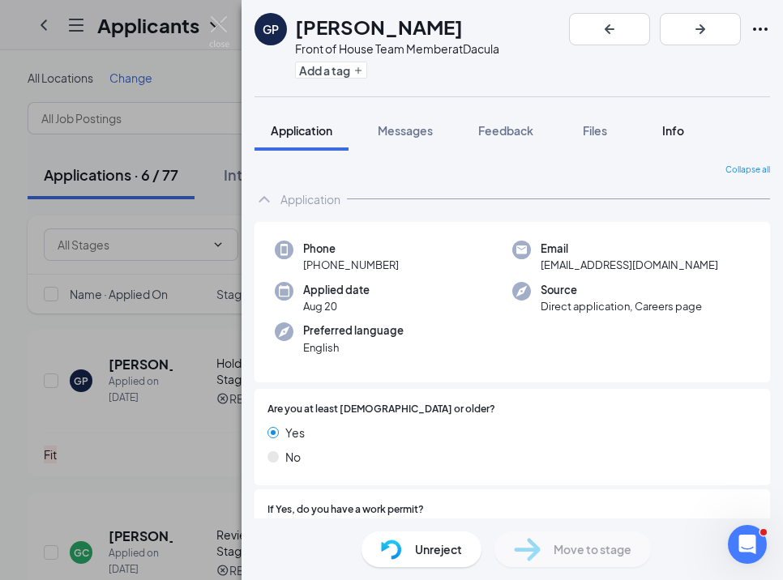
click at [678, 136] on span "Info" at bounding box center [673, 130] width 22 height 15
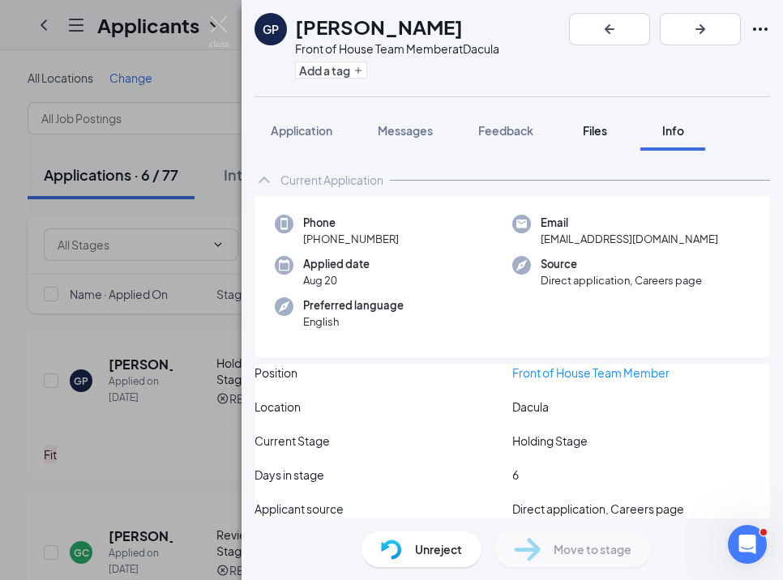
click at [582, 129] on div "Files" at bounding box center [595, 130] width 32 height 16
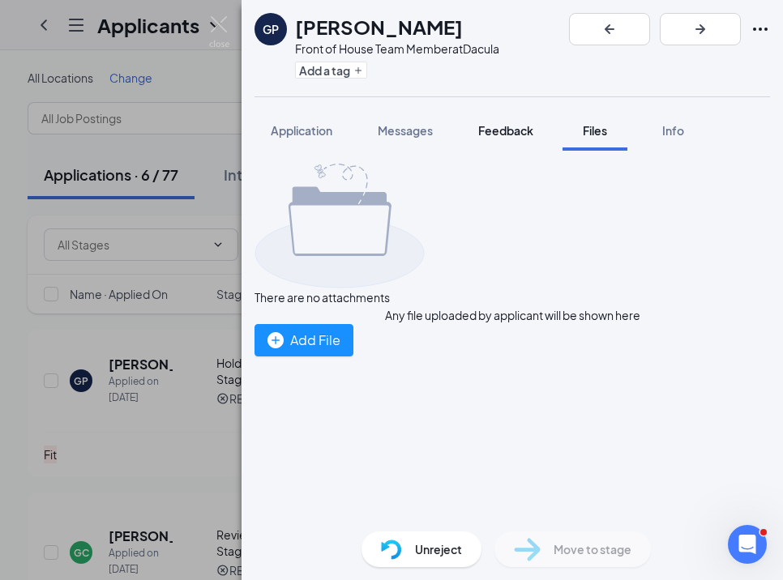
click at [503, 137] on div "Feedback" at bounding box center [505, 130] width 55 height 16
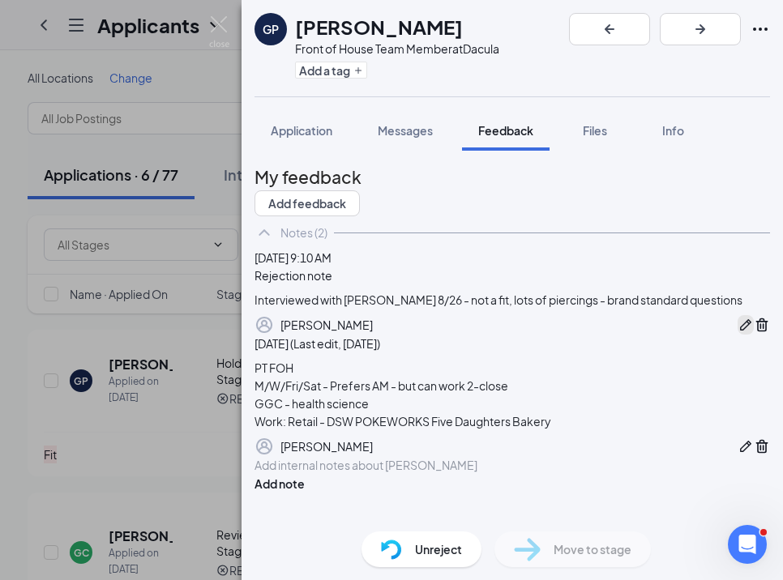
click at [738, 333] on icon "Pen" at bounding box center [746, 325] width 16 height 16
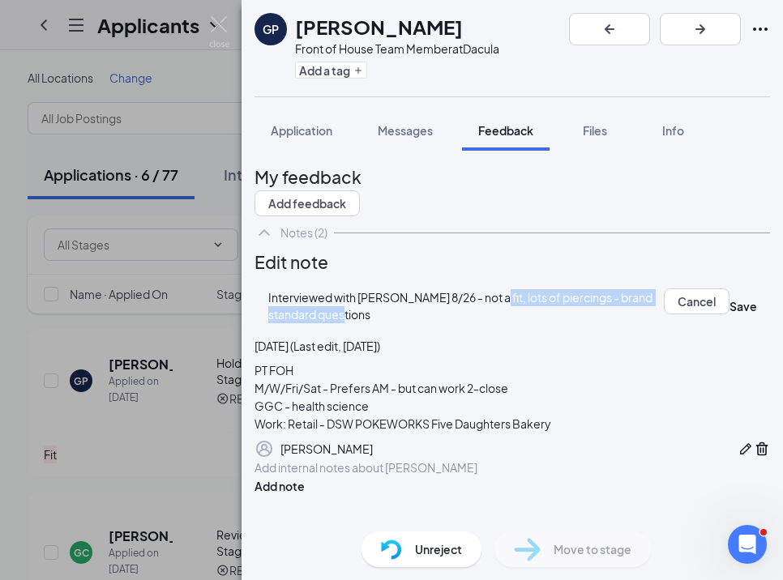
drag, startPoint x: 456, startPoint y: 379, endPoint x: 503, endPoint y: 347, distance: 57.1
click at [503, 323] on div "Interviewed with [PERSON_NAME] 8/26 - not a fit, lots of piercings - brand stan…" at bounding box center [465, 306] width 395 height 34
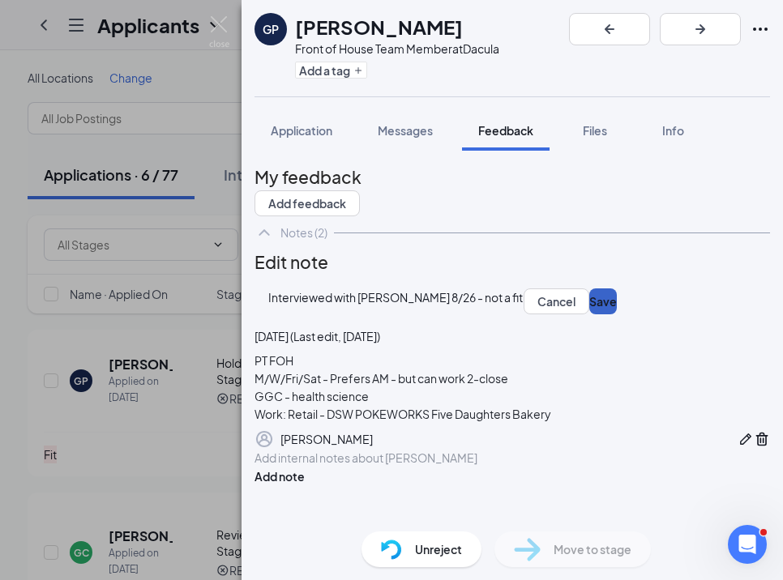
click at [589, 314] on button "Save" at bounding box center [603, 302] width 28 height 26
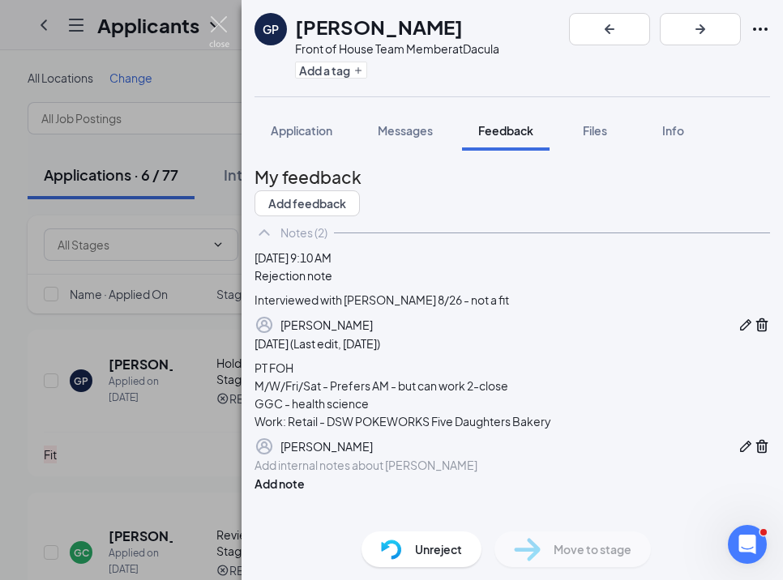
click at [225, 34] on img at bounding box center [219, 32] width 20 height 32
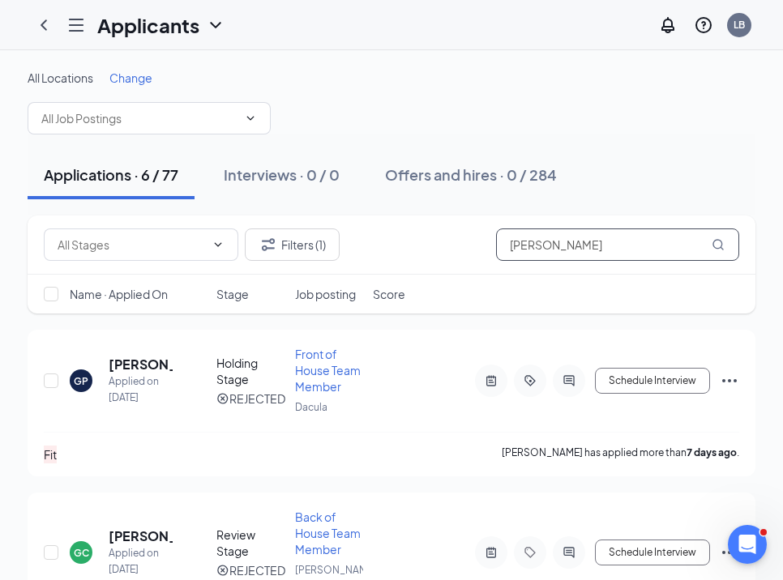
drag, startPoint x: 567, startPoint y: 251, endPoint x: 422, endPoint y: 251, distance: 145.1
click at [423, 251] on div "Filters (1) [PERSON_NAME]" at bounding box center [391, 245] width 695 height 32
type input "[PERSON_NAME]"
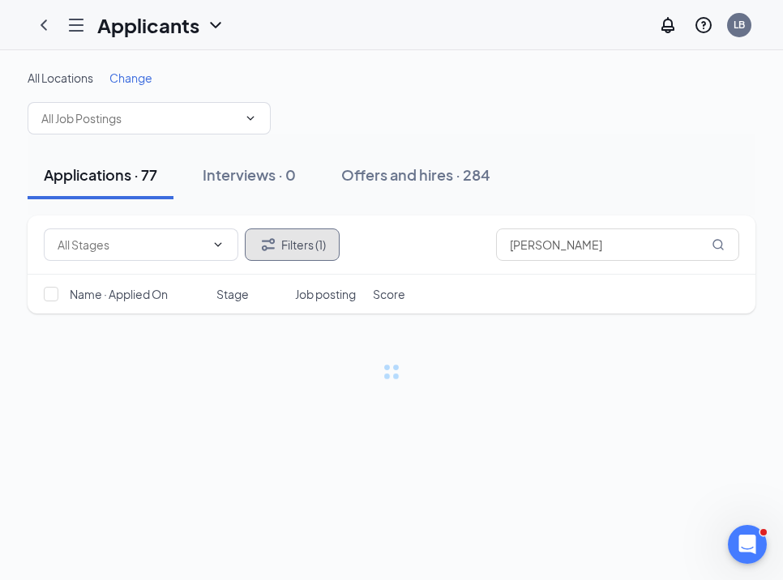
click at [297, 249] on button "Filters (1)" at bounding box center [292, 245] width 95 height 32
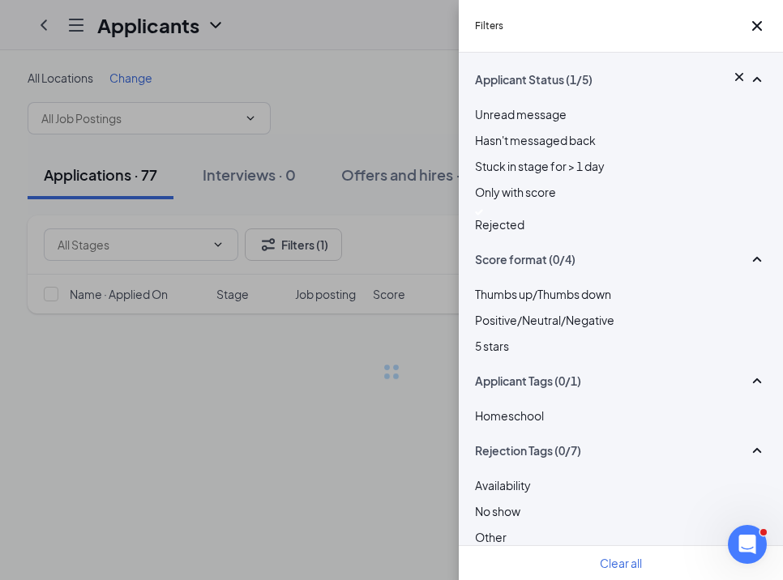
click at [503, 232] on span "Rejected" at bounding box center [499, 224] width 49 height 15
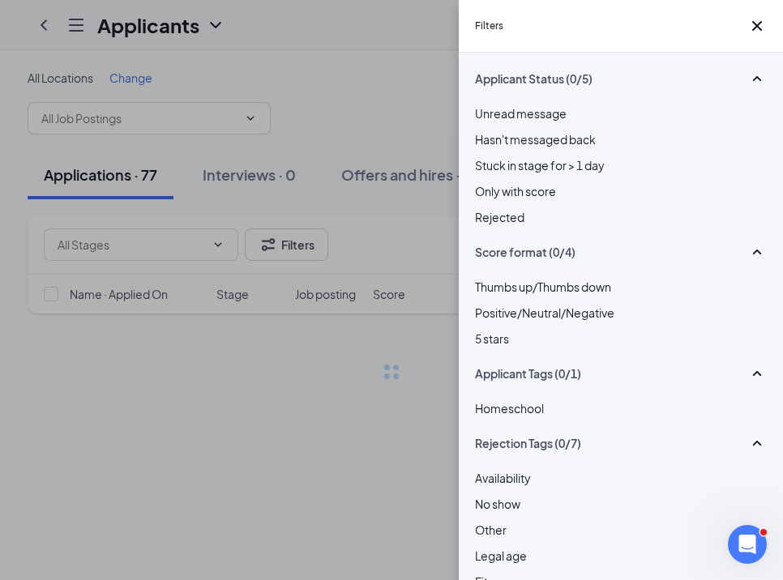
click at [384, 135] on div "Filters Applicant Status (0/5) Unread message Hasn't messaged back Stuck in sta…" at bounding box center [391, 290] width 783 height 580
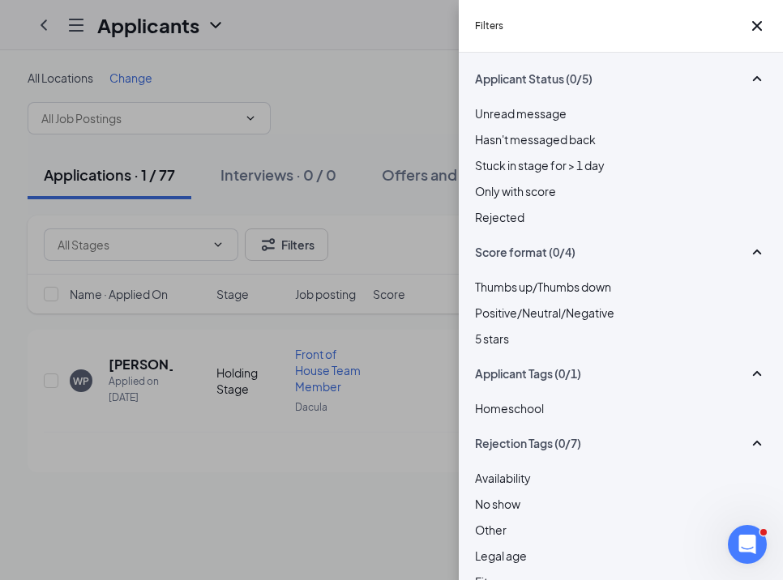
click at [384, 135] on div "Filters Applicant Status (0/5) Unread message Hasn't messaged back Stuck in sta…" at bounding box center [391, 290] width 783 height 580
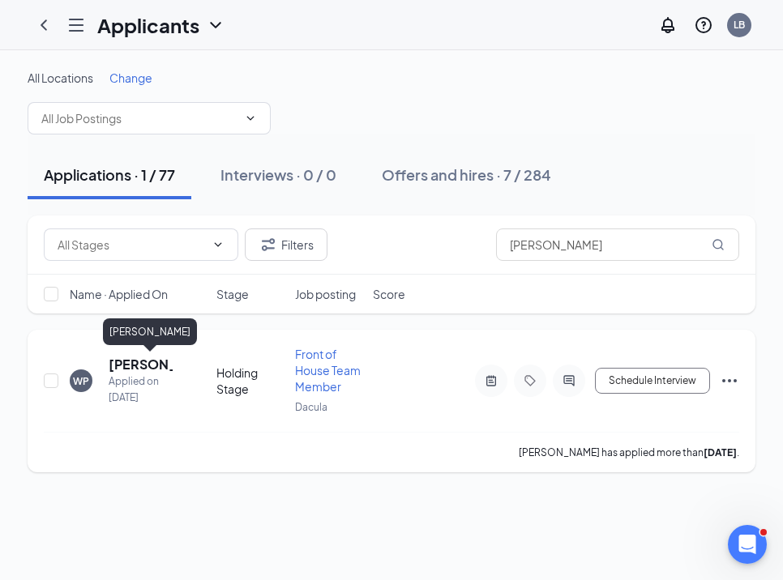
click at [146, 361] on h5 "[PERSON_NAME]" at bounding box center [141, 365] width 64 height 18
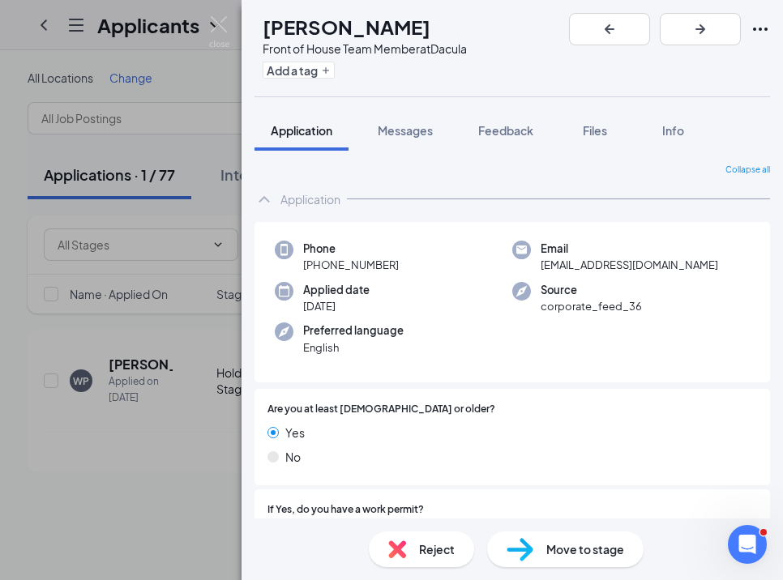
click at [407, 554] on div "Reject" at bounding box center [421, 550] width 105 height 36
paste textarea "Interviewed with [PERSON_NAME] 8/26 - not a fit"
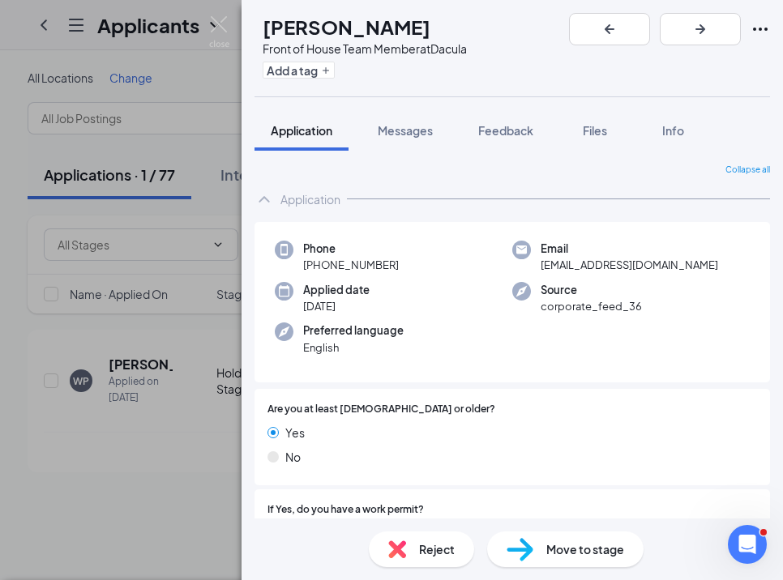
type textarea "Interviewed with [PERSON_NAME] 8/26 - not a fit - lots of piercings, brand stan…"
checkbox input "true"
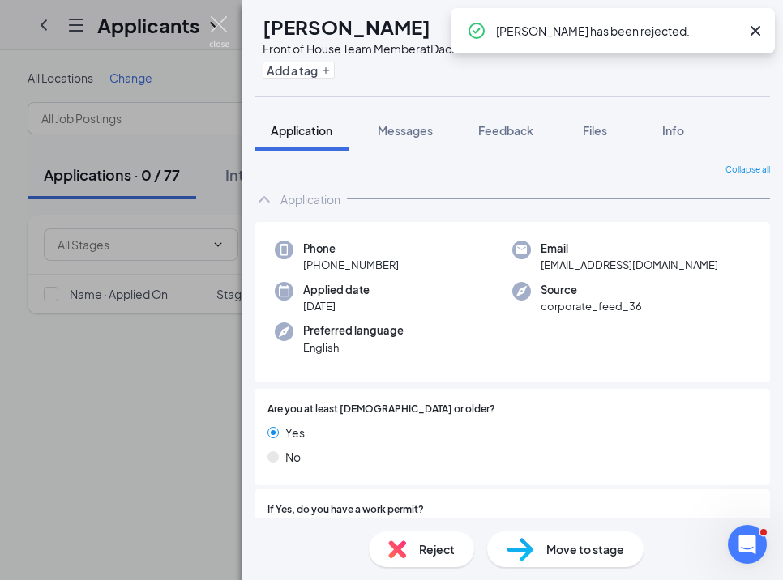
click at [220, 35] on img at bounding box center [219, 32] width 20 height 32
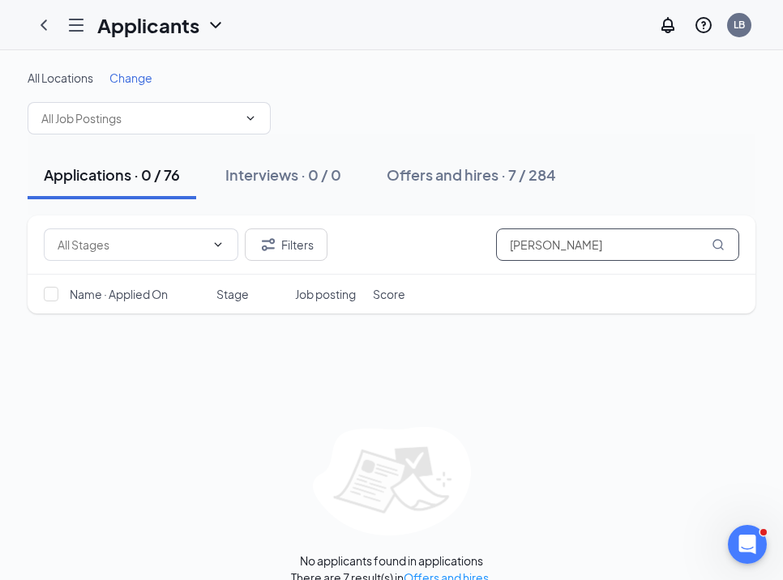
drag, startPoint x: 567, startPoint y: 249, endPoint x: 465, endPoint y: 253, distance: 101.4
click at [466, 250] on div "Filters [PERSON_NAME]" at bounding box center [391, 245] width 695 height 32
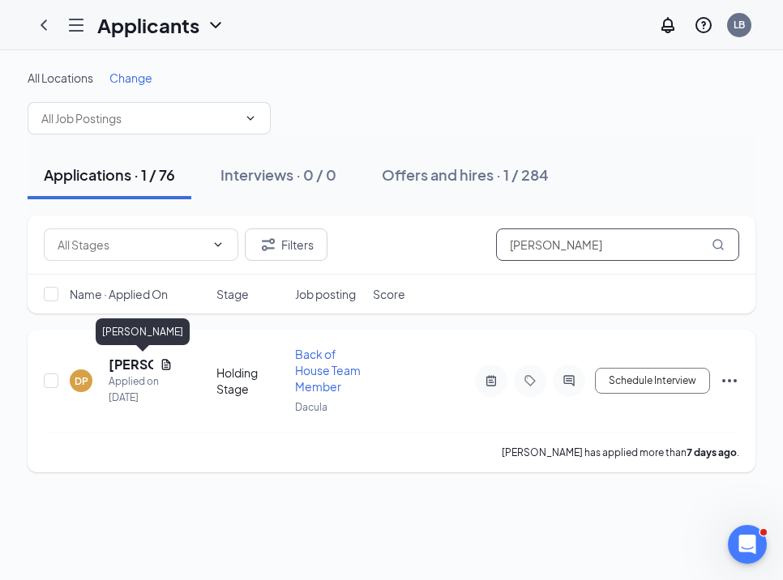
type input "[PERSON_NAME]"
click at [114, 369] on h5 "[PERSON_NAME]" at bounding box center [131, 365] width 45 height 18
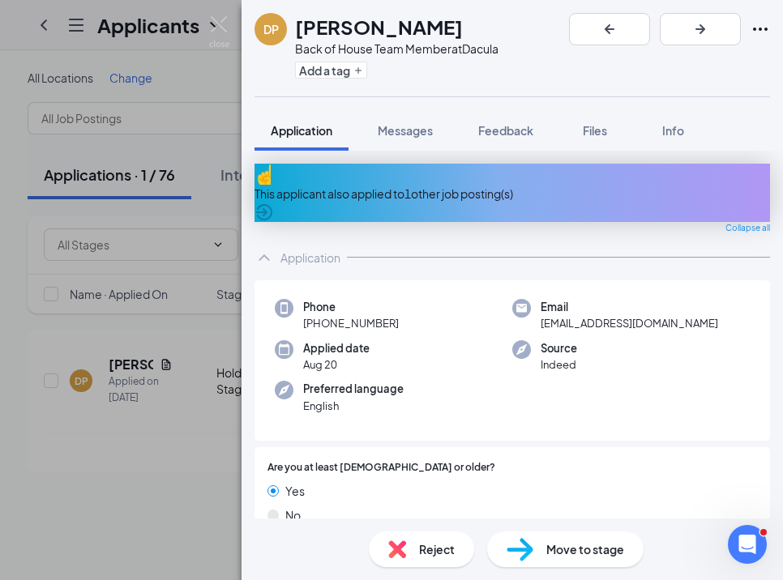
click at [434, 554] on span "Reject" at bounding box center [437, 550] width 36 height 18
type textarea "No show for interview on 8/25"
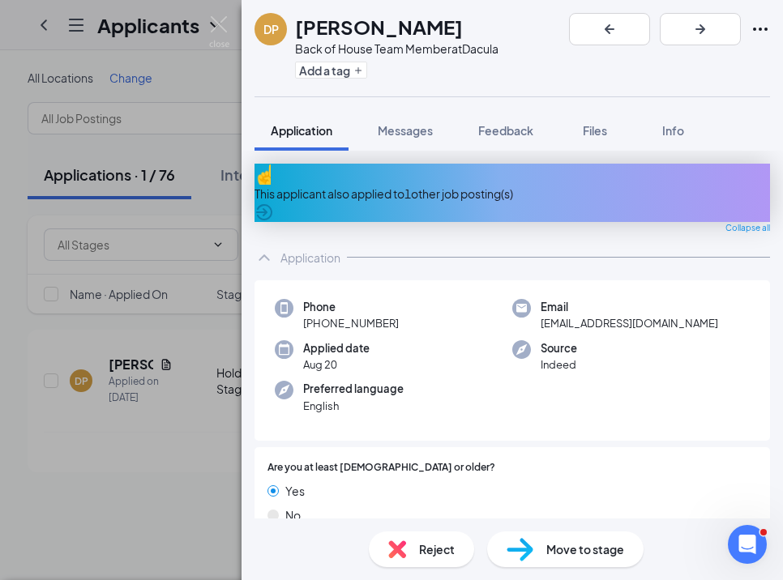
checkbox input "true"
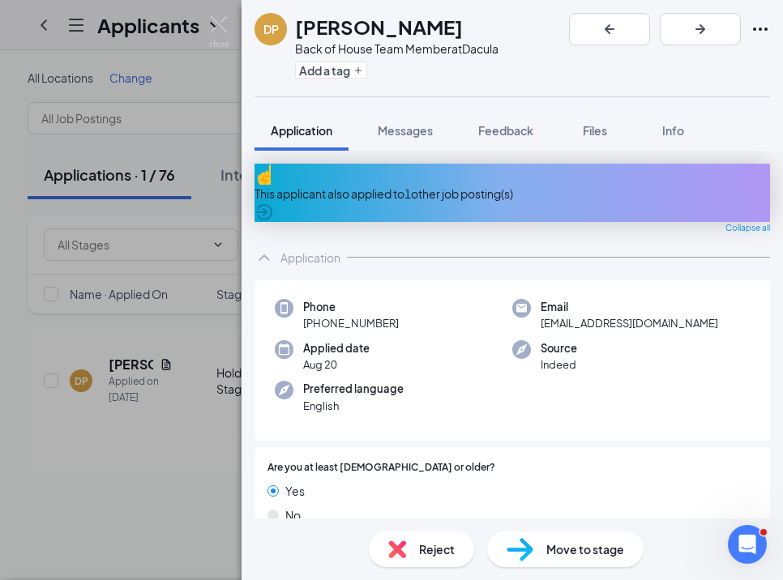
click at [221, 27] on img at bounding box center [219, 32] width 20 height 32
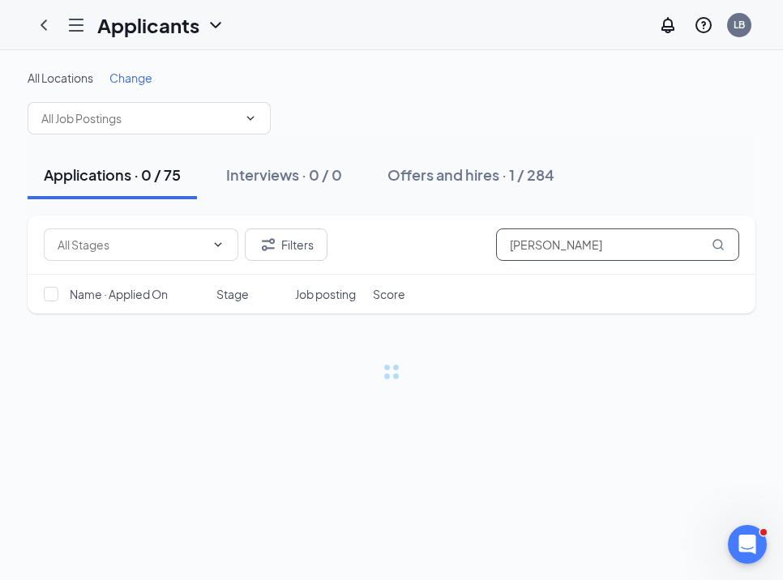
drag, startPoint x: 593, startPoint y: 247, endPoint x: 413, endPoint y: 247, distance: 179.9
click at [414, 247] on div "Filters [PERSON_NAME]" at bounding box center [391, 245] width 695 height 32
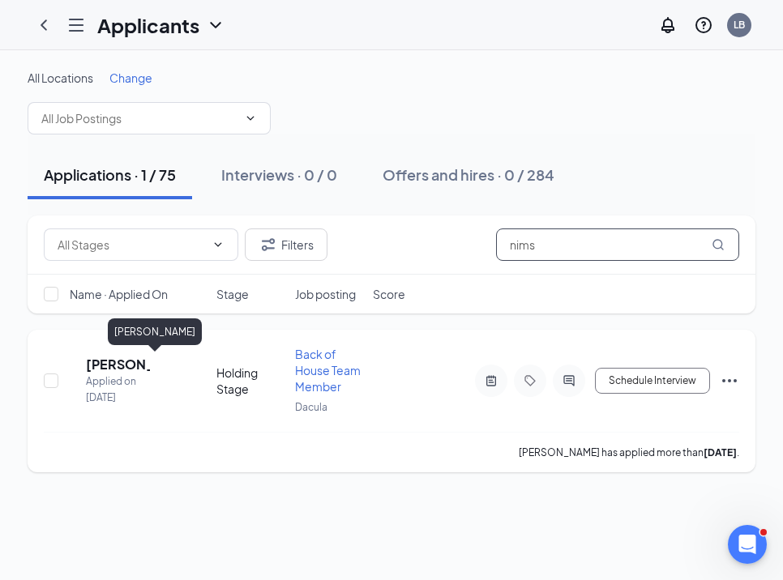
type input "nims"
click at [135, 361] on h5 "[PERSON_NAME]" at bounding box center [118, 365] width 64 height 18
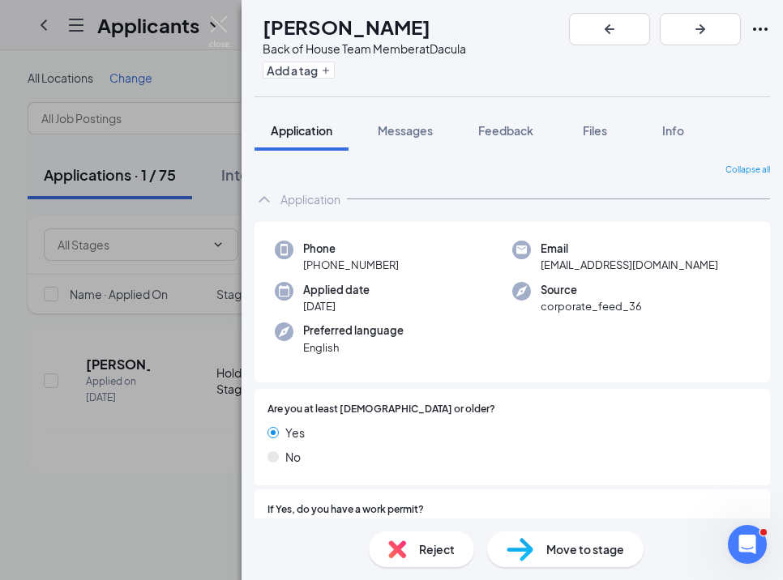
click at [413, 550] on div "Reject" at bounding box center [421, 550] width 105 height 36
paste textarea "Interviewed with [PERSON_NAME] 8/26 - not a fit"
type textarea "Interviewed with [PERSON_NAME] 8/26 - not a fit"
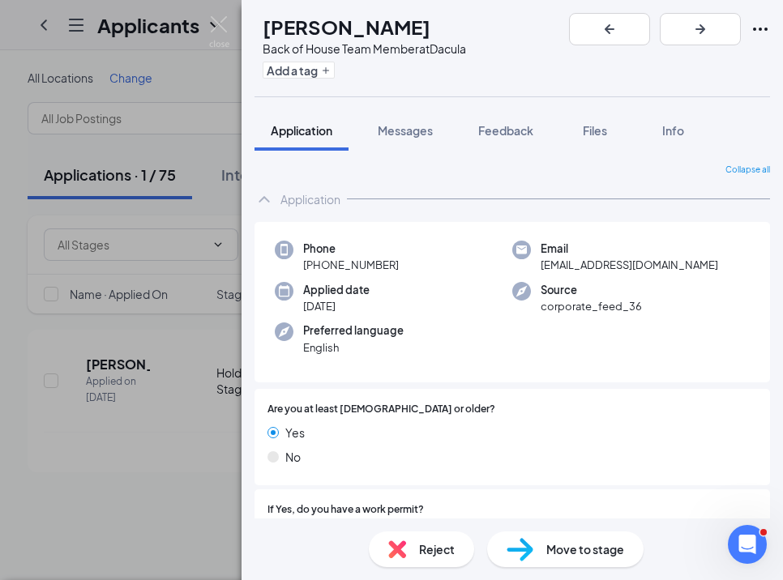
checkbox input "true"
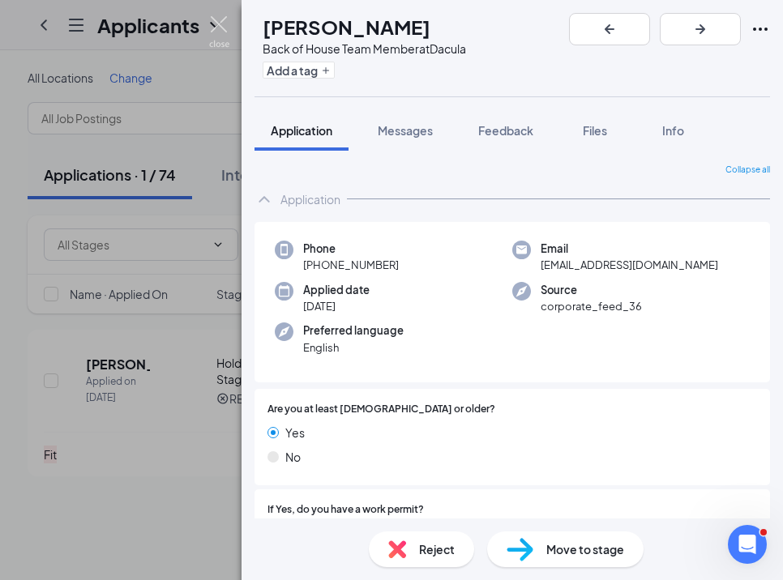
click at [220, 27] on img at bounding box center [219, 32] width 20 height 32
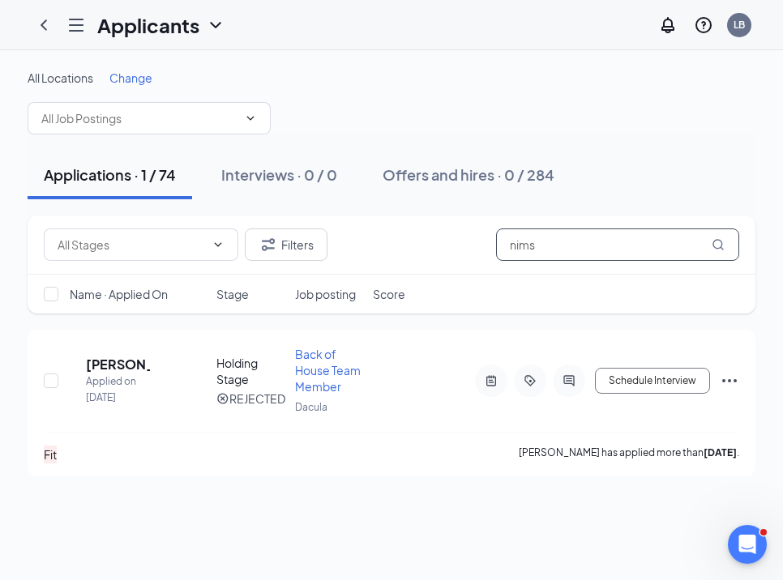
drag, startPoint x: 554, startPoint y: 237, endPoint x: 373, endPoint y: 219, distance: 181.6
click at [379, 219] on div "Filters nims" at bounding box center [392, 245] width 728 height 59
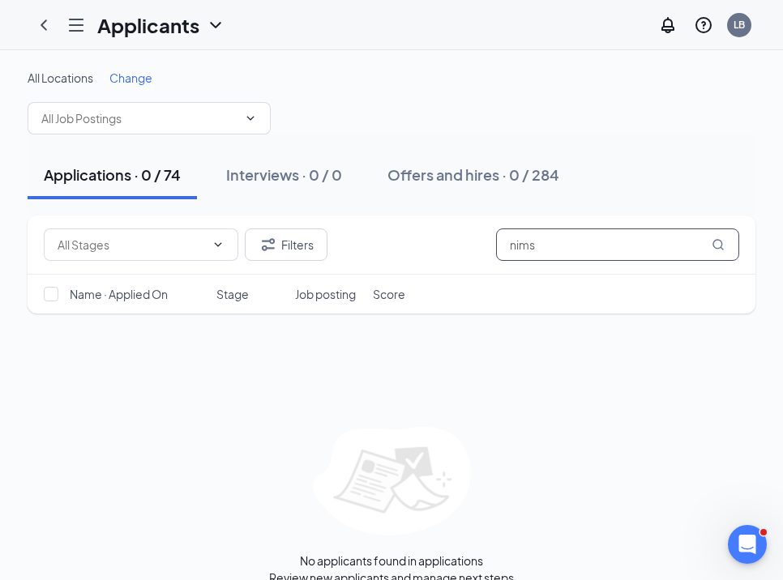
drag, startPoint x: 545, startPoint y: 245, endPoint x: 388, endPoint y: 238, distance: 157.4
click at [390, 241] on div "Filters nims" at bounding box center [391, 245] width 695 height 32
type input ","
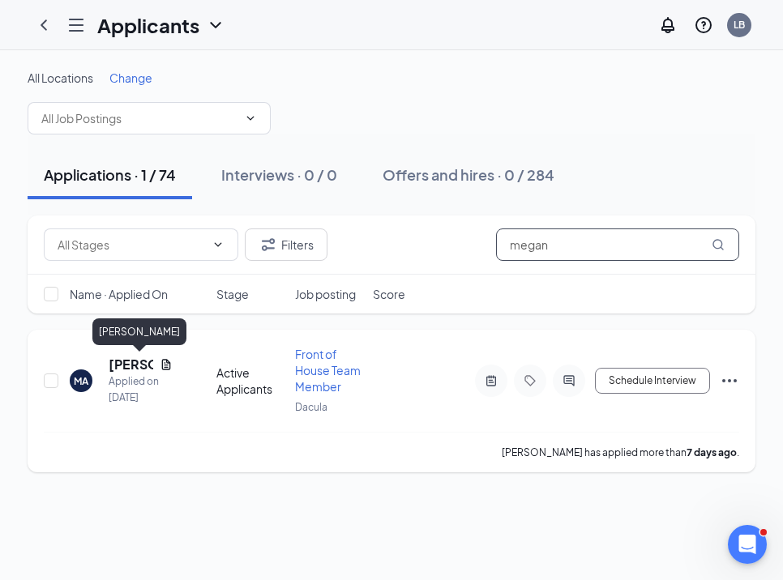
type input "megan"
click at [121, 370] on h5 "[PERSON_NAME]" at bounding box center [131, 365] width 45 height 18
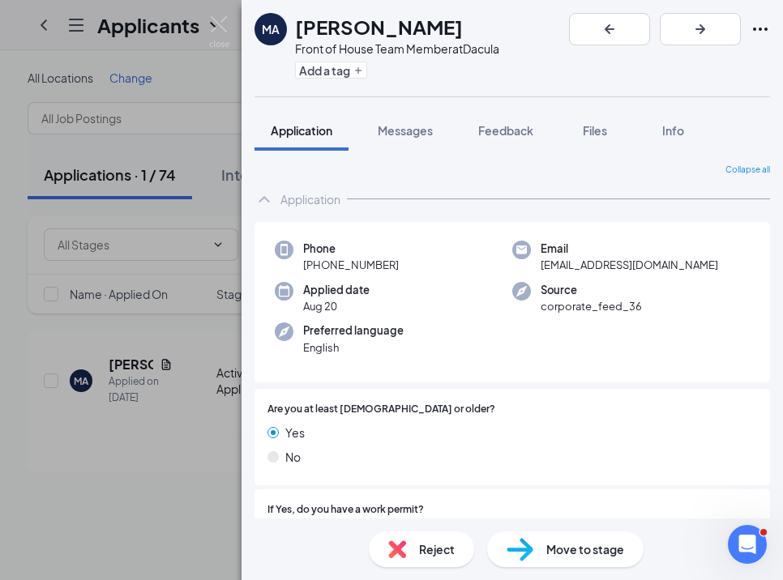
click at [416, 559] on div "Reject" at bounding box center [421, 550] width 105 height 36
paste textarea "Interviewed with [PERSON_NAME] 8/26 - not a fit"
type textarea "Interviewed with [PERSON_NAME] 8/26 - not a fit"
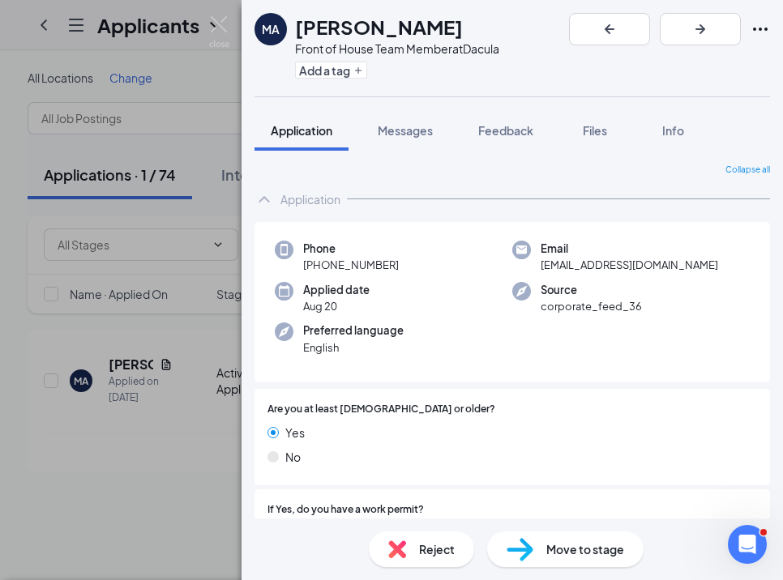
checkbox input "true"
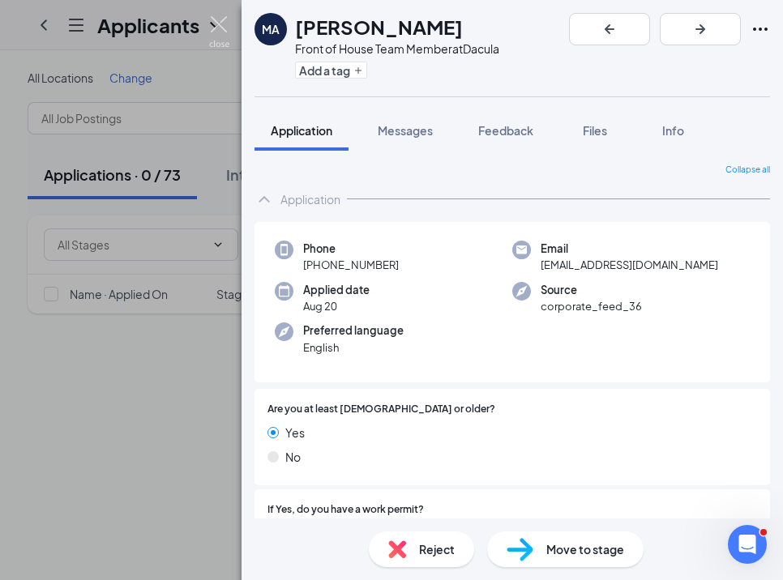
click at [221, 22] on img at bounding box center [219, 32] width 20 height 32
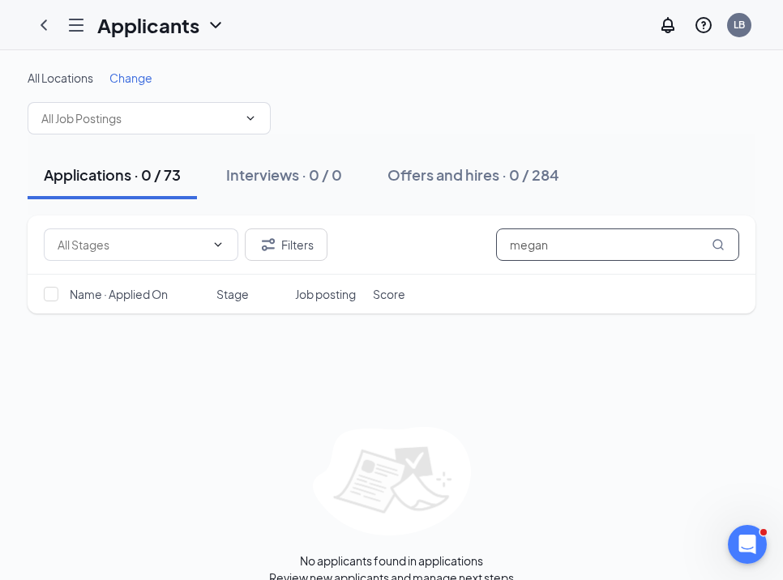
drag, startPoint x: 567, startPoint y: 248, endPoint x: 360, endPoint y: 237, distance: 206.9
click at [368, 242] on div "Filters megan" at bounding box center [391, 245] width 695 height 32
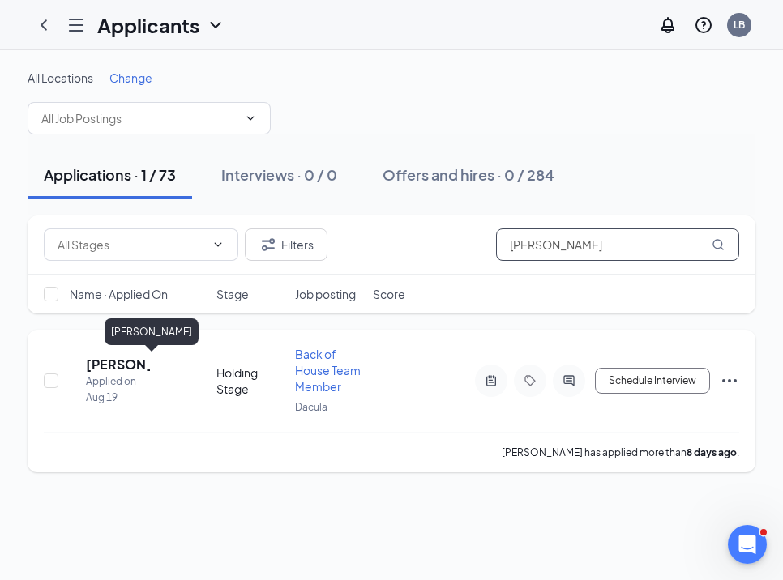
type input "[PERSON_NAME]"
click at [128, 361] on h5 "[PERSON_NAME]" at bounding box center [118, 365] width 64 height 18
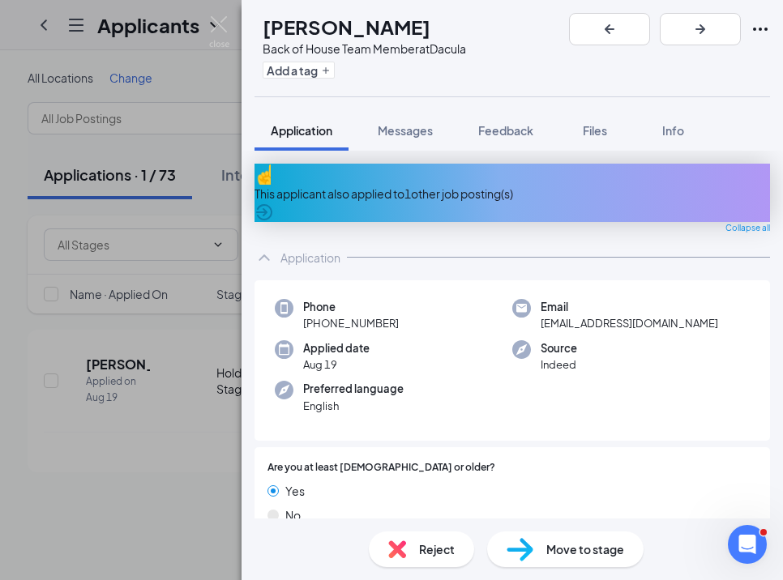
click at [421, 559] on div "Reject" at bounding box center [421, 550] width 105 height 36
paste textarea "Interviewed with [PERSON_NAME] 8/26 - not a fit"
type textarea "Interviewed with [PERSON_NAME] 8/26 - not a fit - gave bad attitude vibes"
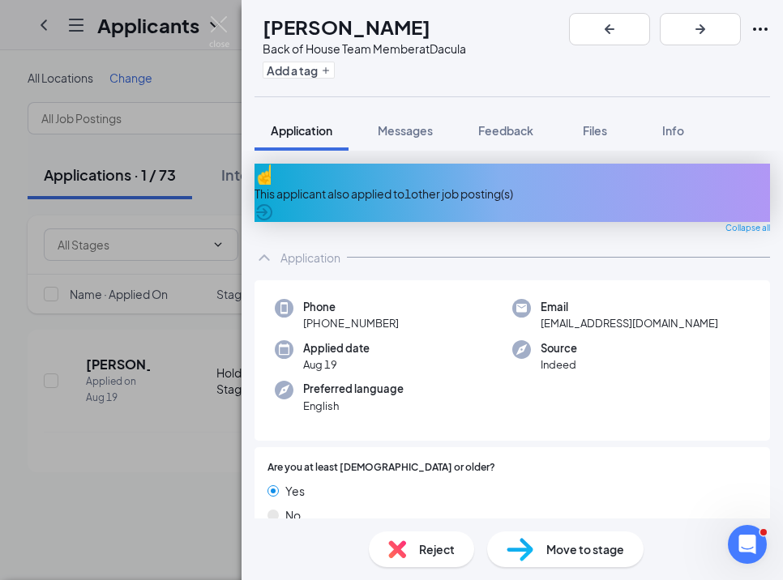
checkbox input "true"
drag, startPoint x: 629, startPoint y: 497, endPoint x: 536, endPoint y: 239, distance: 274.1
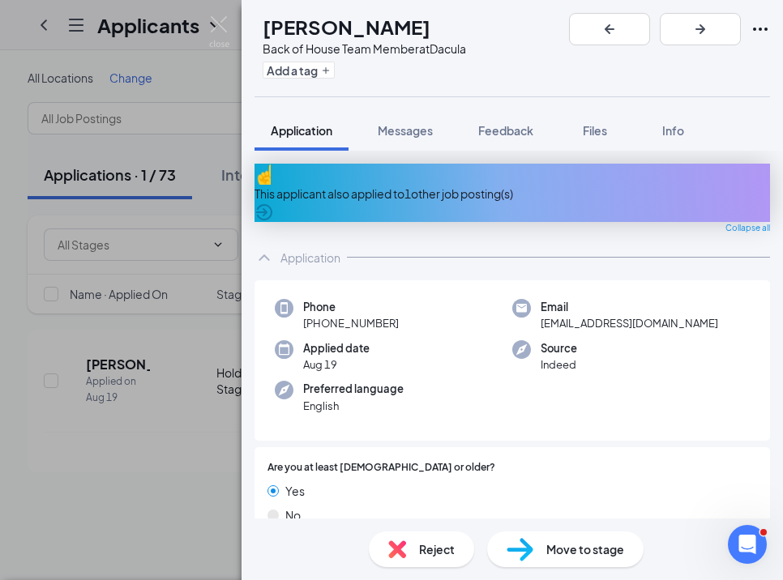
click at [220, 27] on img at bounding box center [219, 32] width 20 height 32
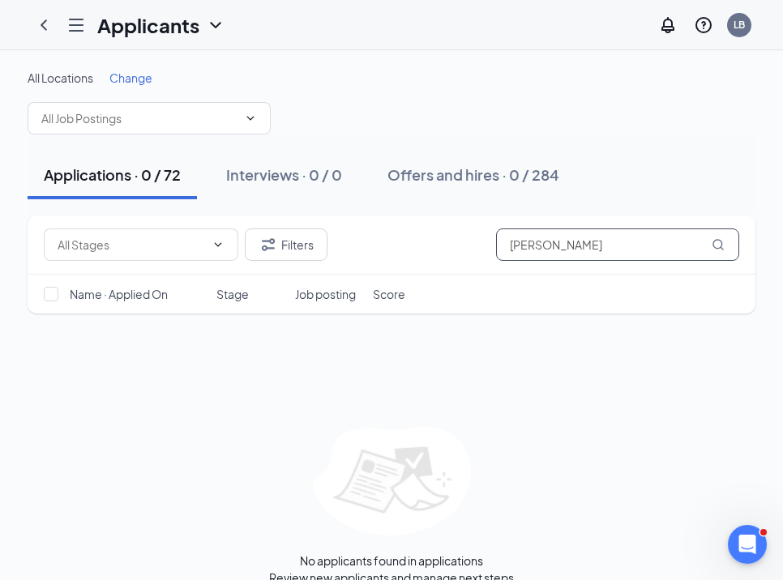
drag, startPoint x: 584, startPoint y: 241, endPoint x: 359, endPoint y: 241, distance: 225.3
click at [361, 241] on div "Filters [PERSON_NAME]" at bounding box center [391, 245] width 695 height 32
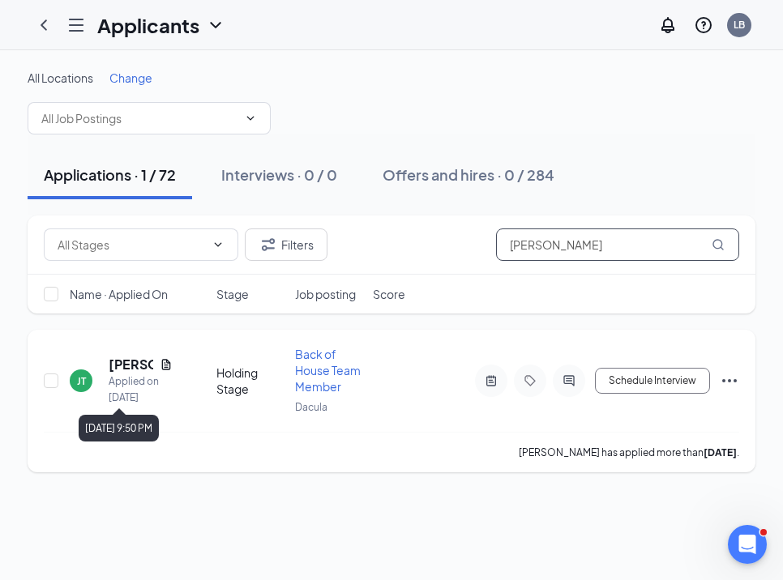
type input "[PERSON_NAME]"
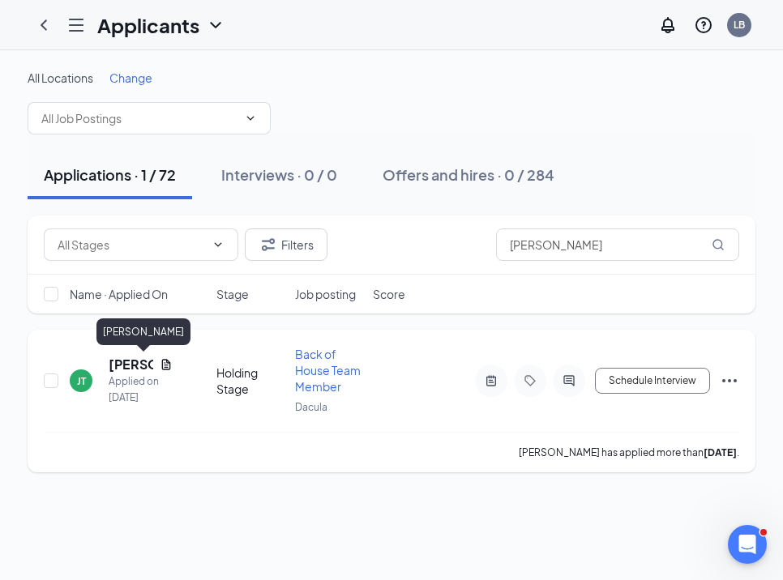
click at [130, 370] on h5 "[PERSON_NAME]" at bounding box center [131, 365] width 45 height 18
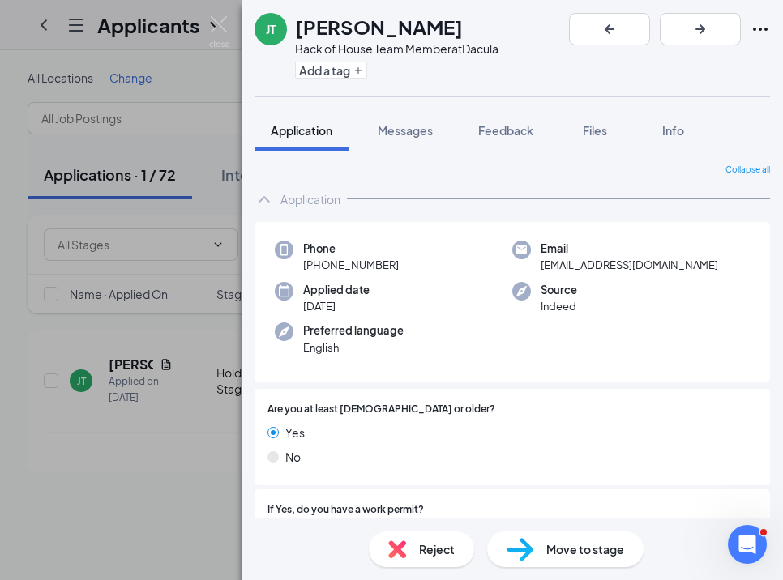
click at [400, 545] on img at bounding box center [397, 550] width 18 height 18
type textarea "No show for interview 8/25"
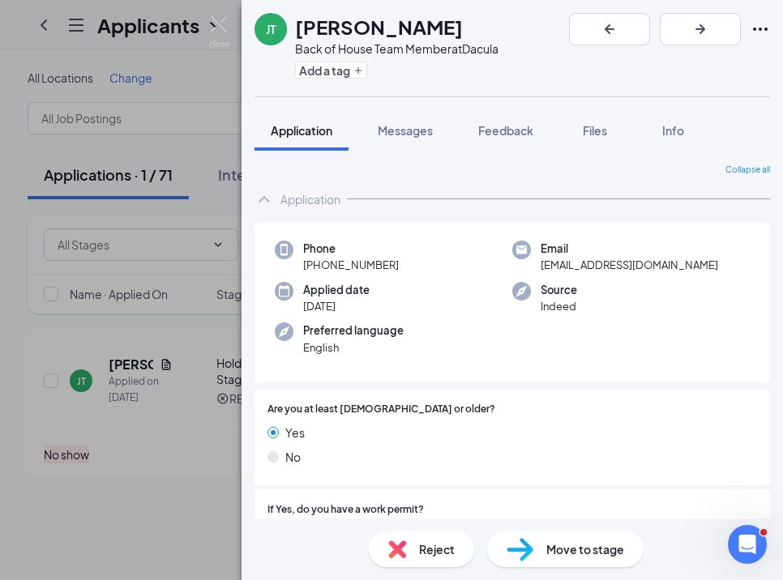
click at [226, 15] on div "[PERSON_NAME] [PERSON_NAME] Back of House Team Member at Dacula Add a tag Appli…" at bounding box center [391, 290] width 783 height 580
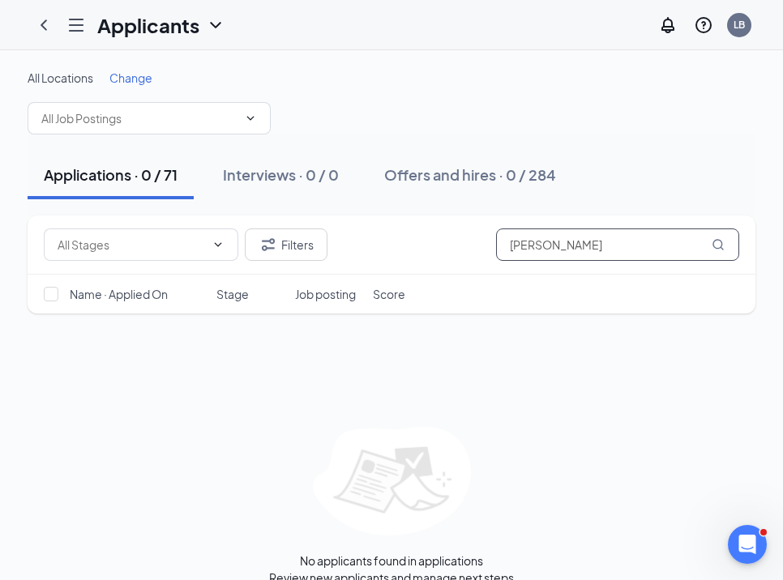
drag, startPoint x: 573, startPoint y: 256, endPoint x: 404, endPoint y: 242, distance: 169.2
click at [404, 242] on div "Filters [PERSON_NAME]" at bounding box center [391, 245] width 695 height 32
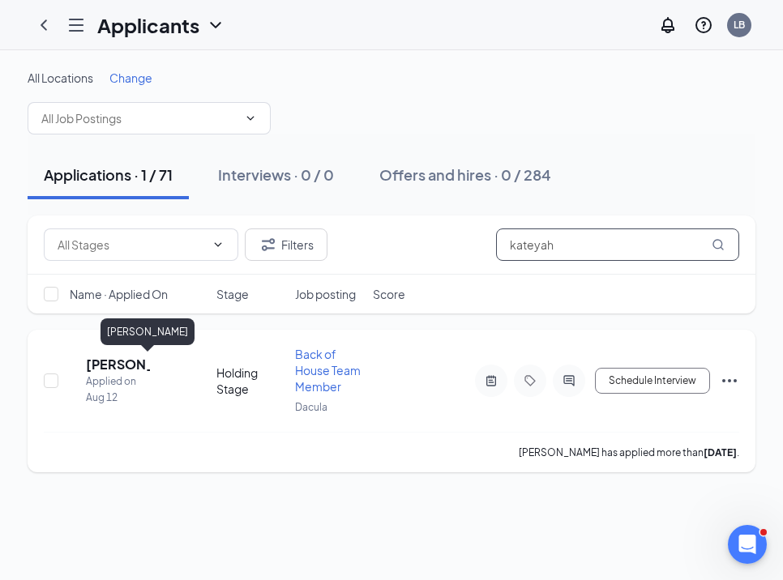
type input "kateyah"
click at [118, 369] on h5 "[PERSON_NAME]" at bounding box center [118, 365] width 64 height 18
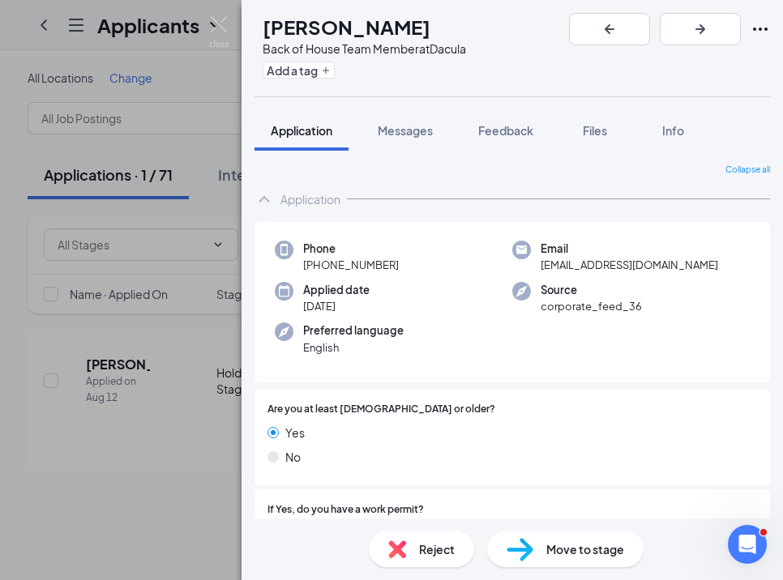
click at [429, 546] on span "Reject" at bounding box center [437, 550] width 36 height 18
type textarea "No show for interview 8/25"
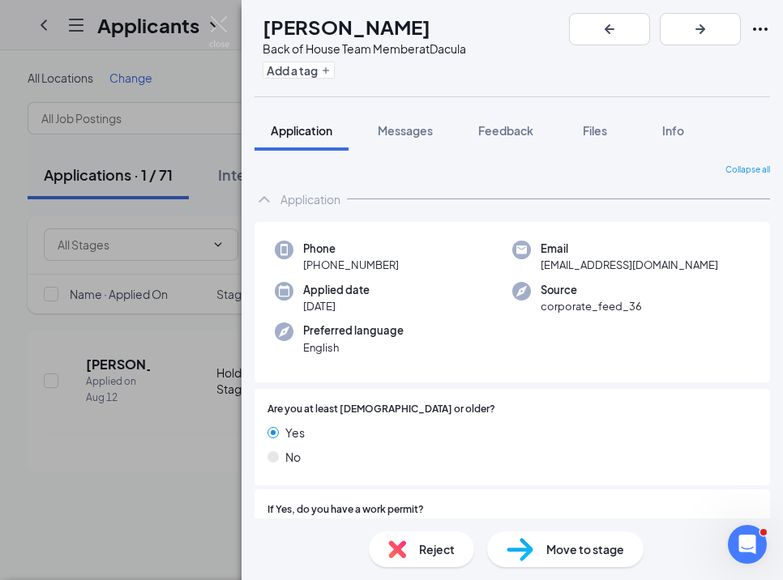
checkbox input "true"
click at [219, 24] on img at bounding box center [219, 32] width 20 height 32
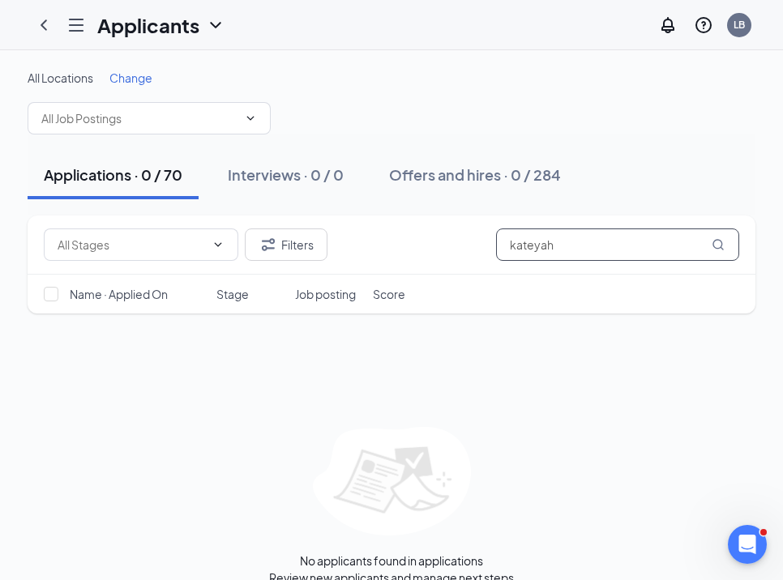
drag, startPoint x: 556, startPoint y: 241, endPoint x: 387, endPoint y: 219, distance: 170.8
click at [395, 226] on div "Filters kateyah" at bounding box center [392, 245] width 728 height 59
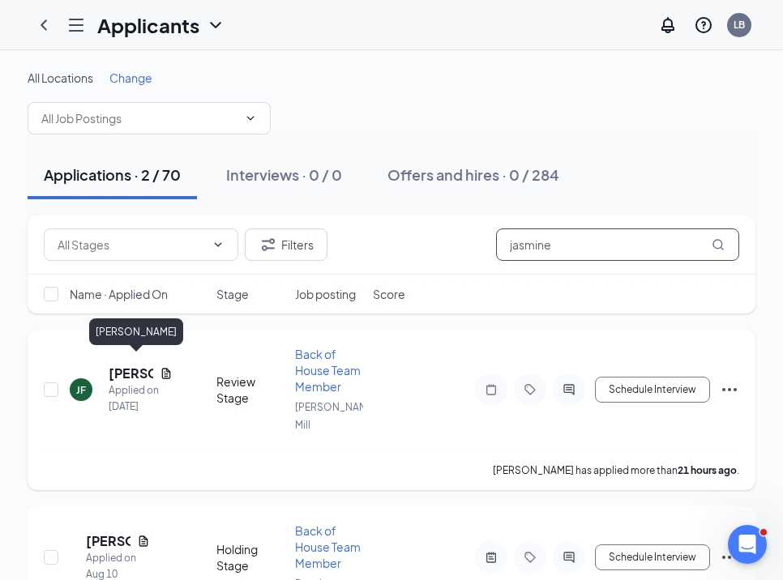
type input "jasmine"
click at [139, 366] on h5 "[PERSON_NAME]" at bounding box center [131, 374] width 45 height 18
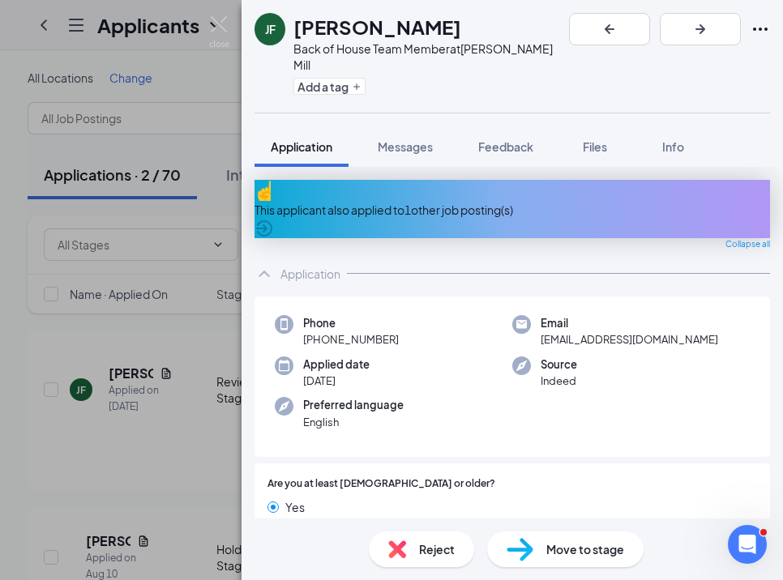
click at [405, 556] on img at bounding box center [397, 550] width 18 height 18
paste textarea "Interviewed with [PERSON_NAME] 8/26 - not a fit"
type textarea "Interviewed with [PERSON_NAME] 8/26 - not a fit - smelled heavily of smoke"
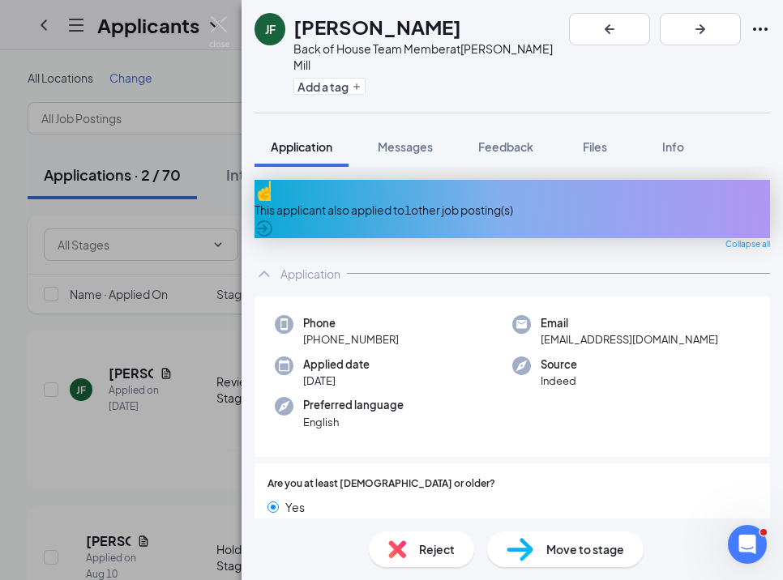
checkbox input "true"
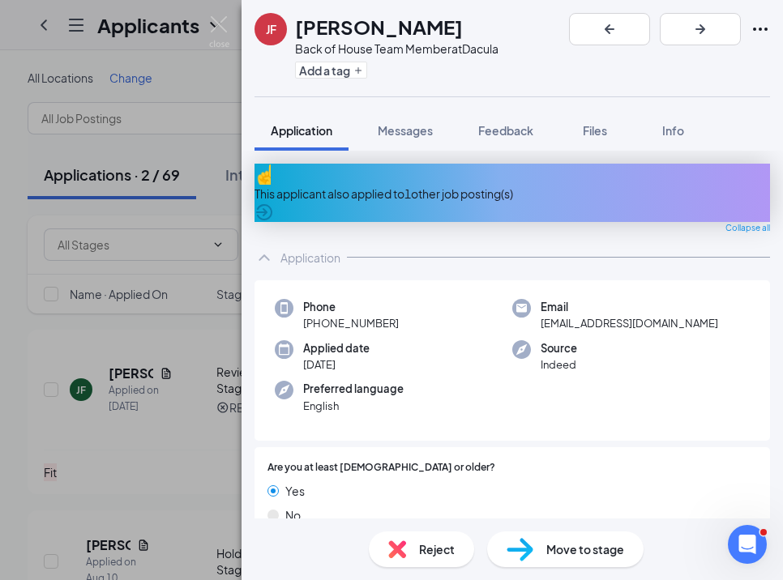
click at [225, 15] on div "[PERSON_NAME] [PERSON_NAME] Back of House Team Member at Dacula Add a tag Appli…" at bounding box center [391, 290] width 783 height 580
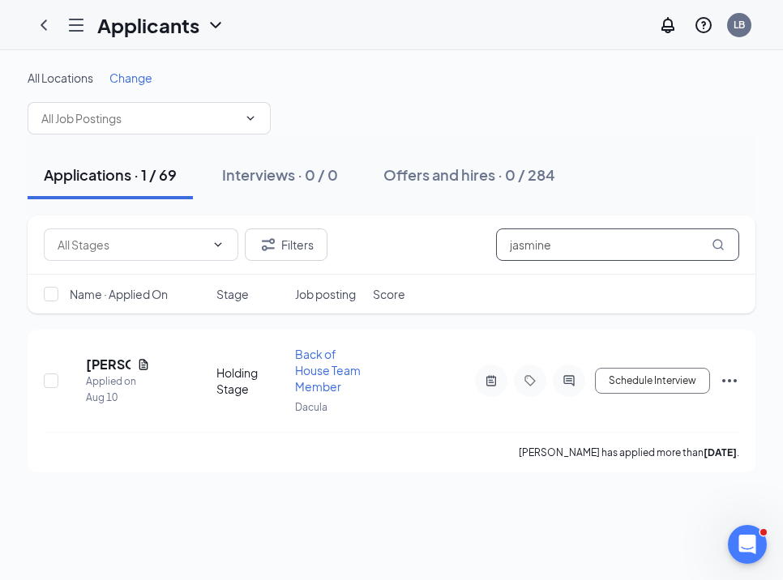
drag, startPoint x: 563, startPoint y: 253, endPoint x: 382, endPoint y: 249, distance: 181.6
click at [382, 250] on div "Filters jasmine" at bounding box center [391, 245] width 695 height 32
type input "[PERSON_NAME]"
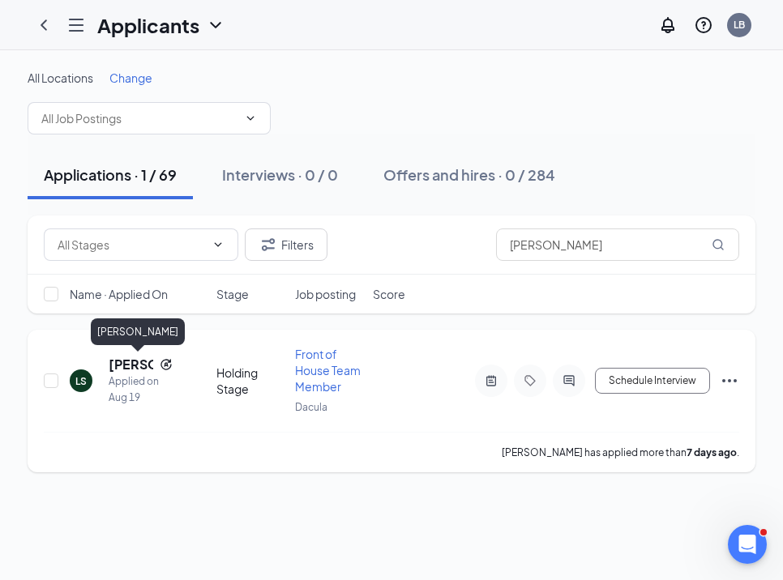
click at [125, 365] on h5 "[PERSON_NAME]" at bounding box center [131, 365] width 45 height 18
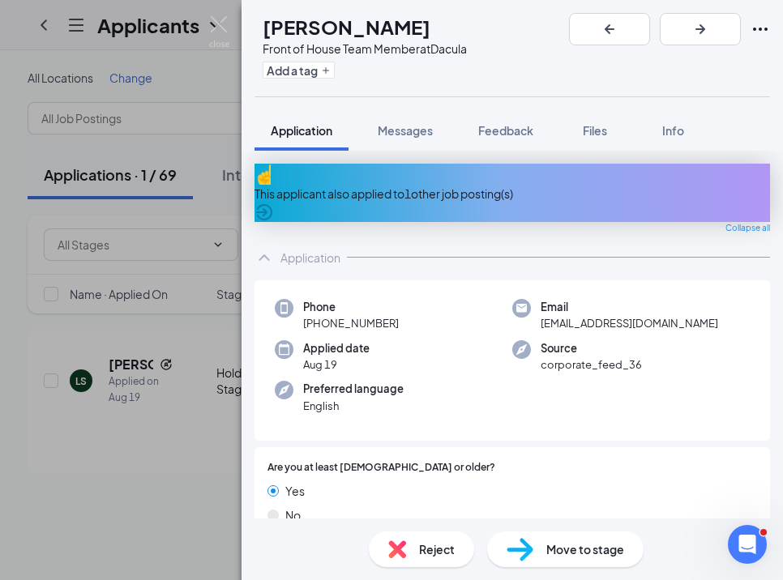
click at [384, 537] on div "Reject" at bounding box center [421, 550] width 105 height 36
paste textarea "Interviewed with [PERSON_NAME] 8/26 - not a fit"
type textarea "Interviewed with [PERSON_NAME] 8/26 - not a fit - brand standards.. nails, eyel…"
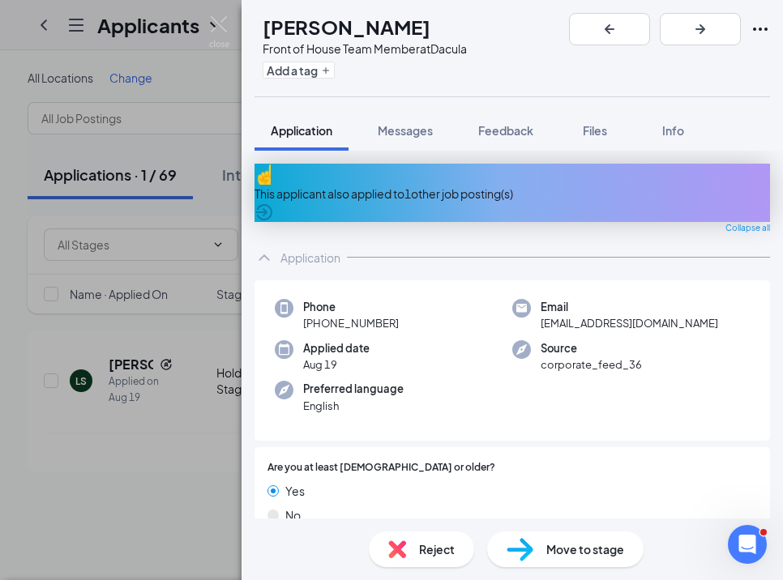
checkbox input "true"
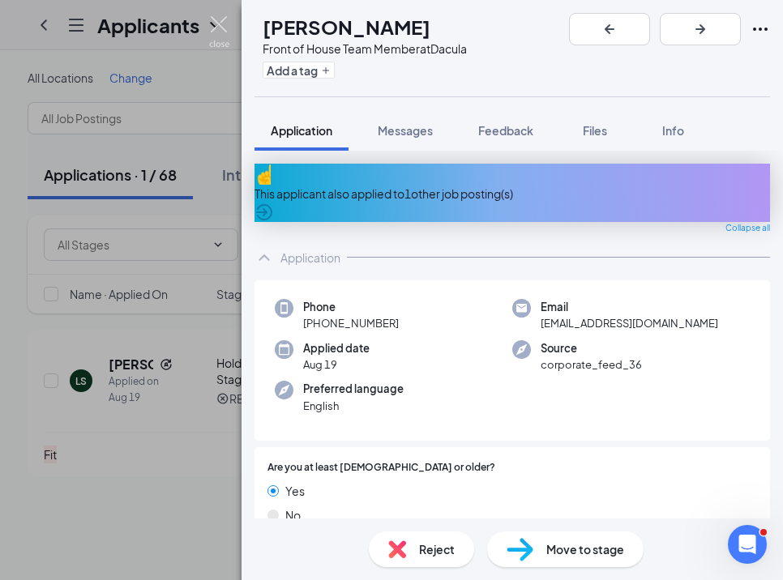
click at [220, 24] on img at bounding box center [219, 32] width 20 height 32
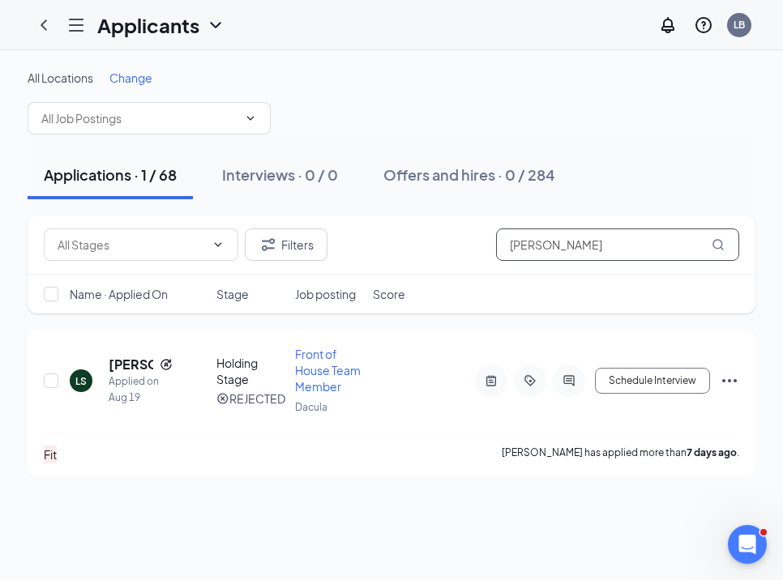
drag, startPoint x: 588, startPoint y: 243, endPoint x: 464, endPoint y: 243, distance: 124.8
click at [464, 243] on div "Filters [PERSON_NAME]" at bounding box center [391, 245] width 695 height 32
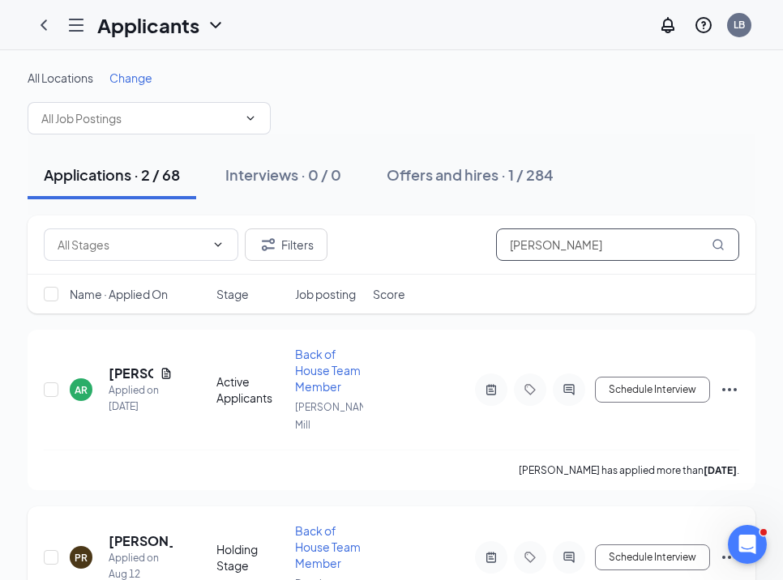
type input "[PERSON_NAME]"
click at [149, 532] on h5 "[PERSON_NAME]" at bounding box center [141, 541] width 64 height 18
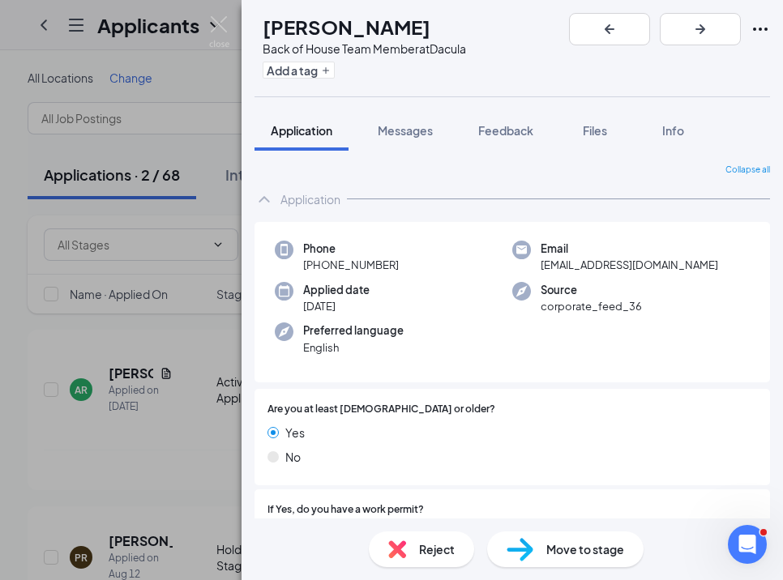
click at [426, 549] on span "Reject" at bounding box center [437, 550] width 36 height 18
type textarea "No show for interview 8/25"
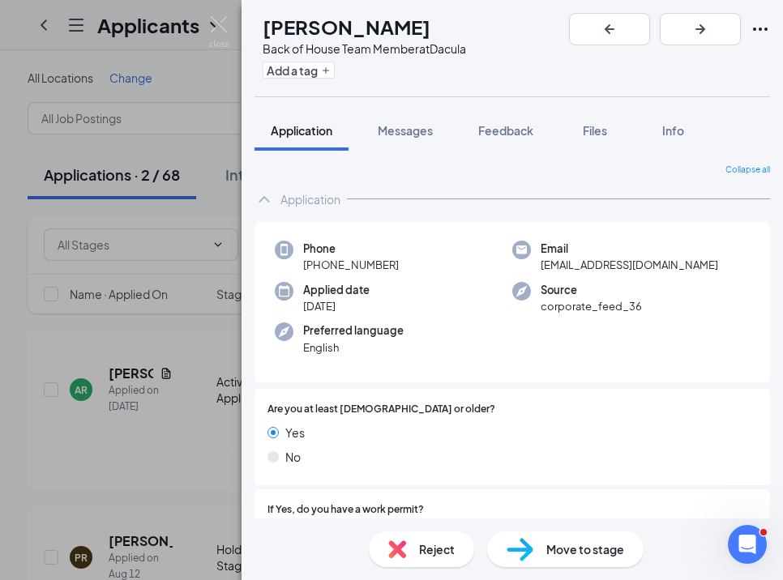
checkbox input "true"
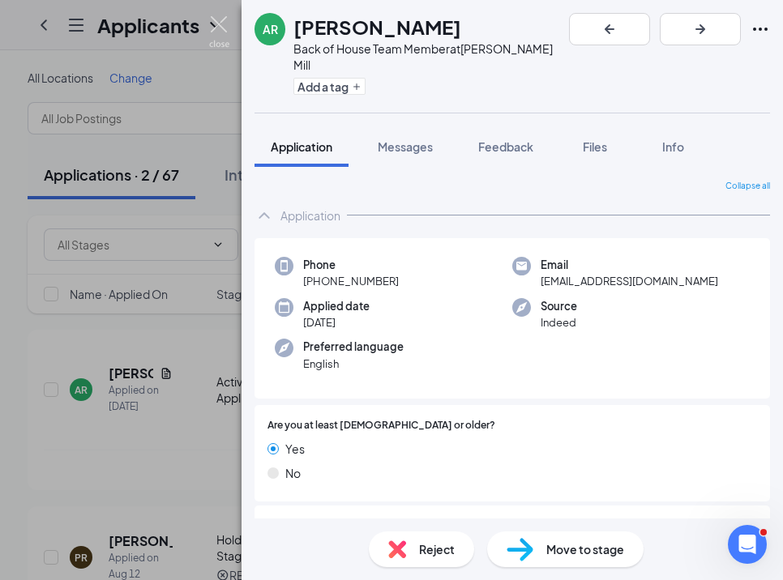
click at [224, 29] on img at bounding box center [219, 32] width 20 height 32
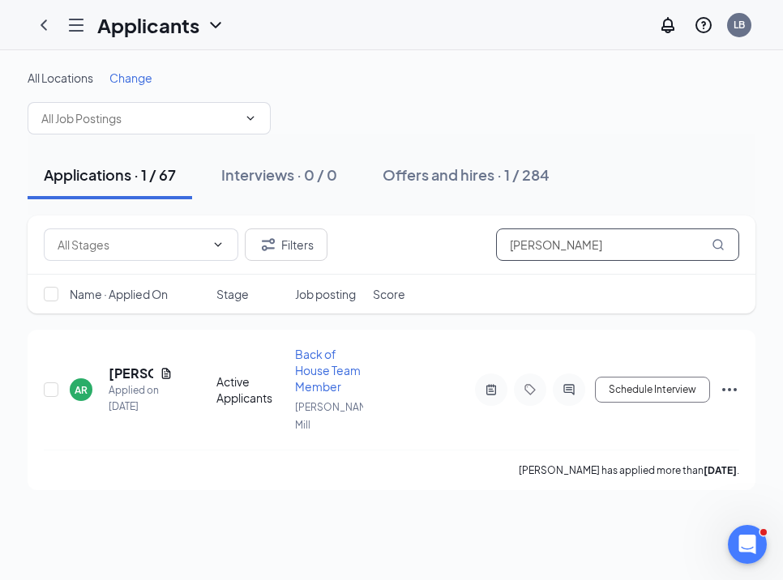
drag, startPoint x: 613, startPoint y: 242, endPoint x: 437, endPoint y: 242, distance: 175.9
click at [438, 242] on div "Filters [PERSON_NAME]" at bounding box center [391, 245] width 695 height 32
type input "silock"
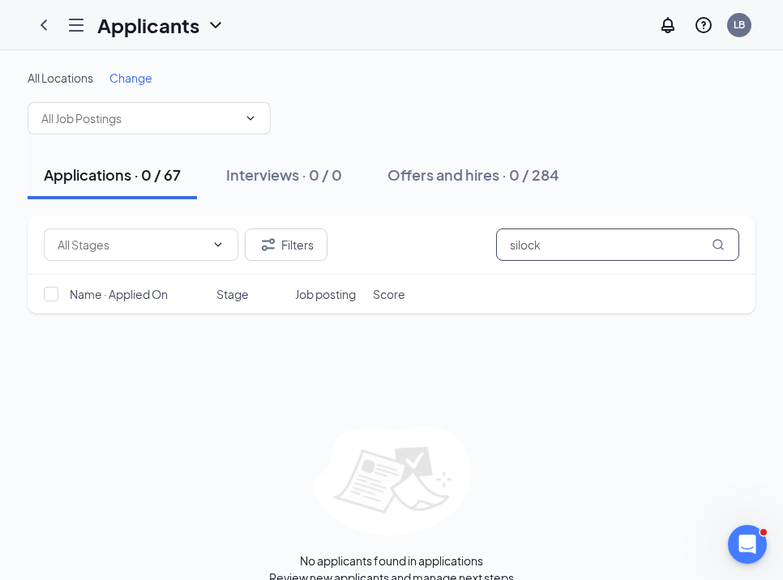
drag, startPoint x: 548, startPoint y: 247, endPoint x: 426, endPoint y: 248, distance: 121.6
click at [428, 247] on div "Filters silock" at bounding box center [391, 245] width 695 height 32
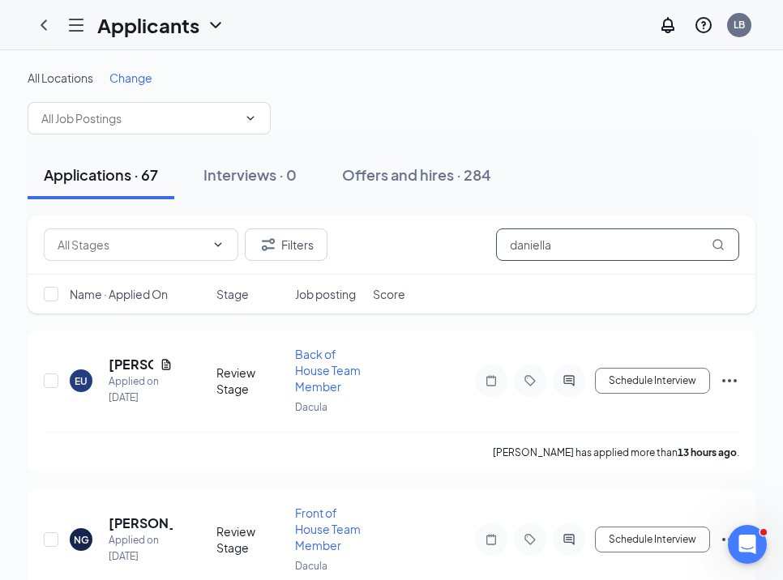
type input "daniella"
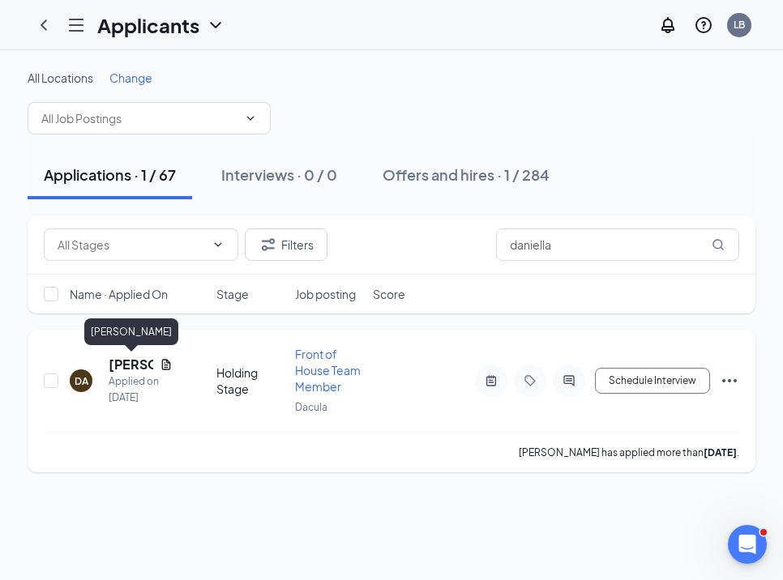
click at [111, 364] on h5 "[PERSON_NAME]" at bounding box center [131, 365] width 45 height 18
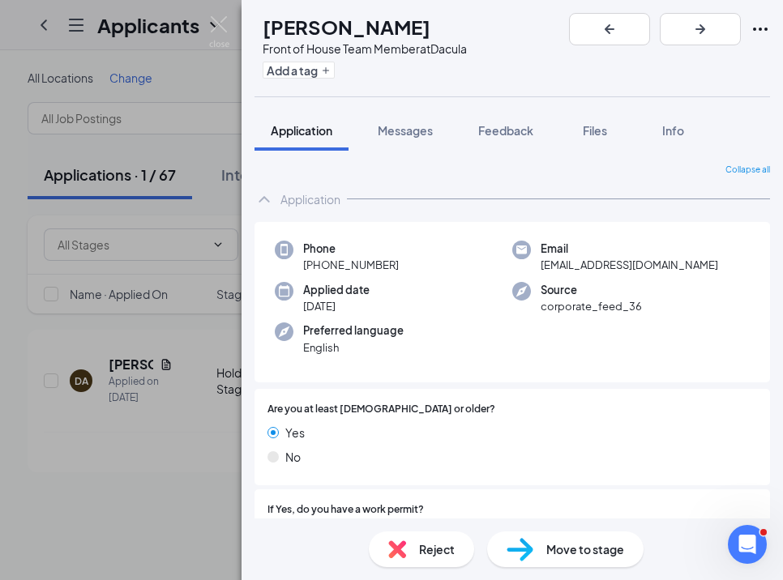
click at [427, 552] on span "Reject" at bounding box center [437, 550] width 36 height 18
paste textarea "Interviewed with [PERSON_NAME] 8/26 - not a fit"
type textarea "Interviewed with [PERSON_NAME] 8/26 - not a fit"
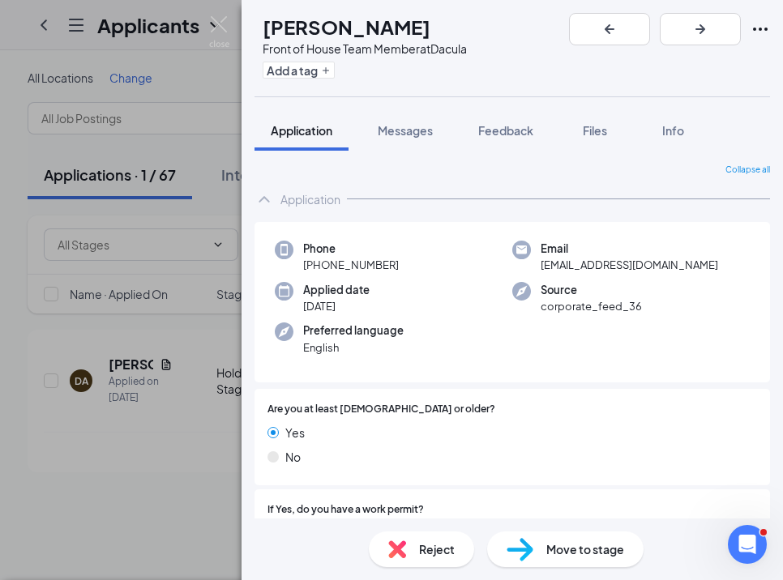
checkbox input "true"
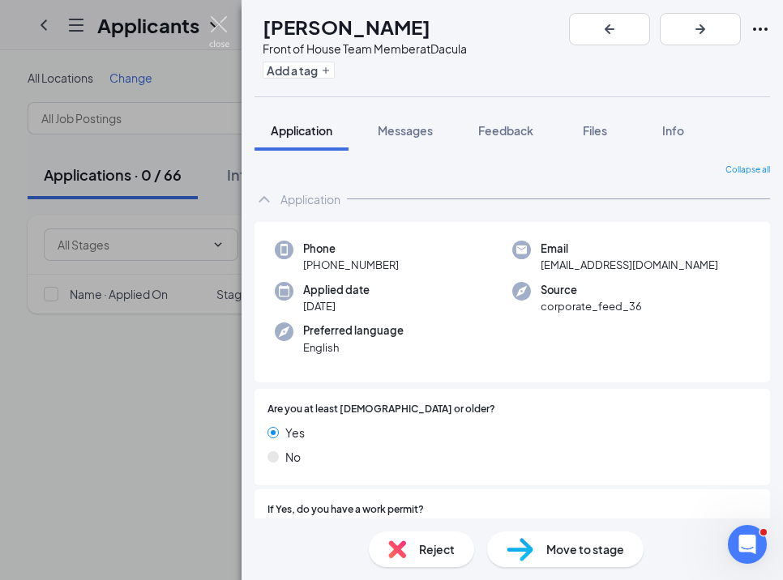
click at [221, 21] on img at bounding box center [219, 32] width 20 height 32
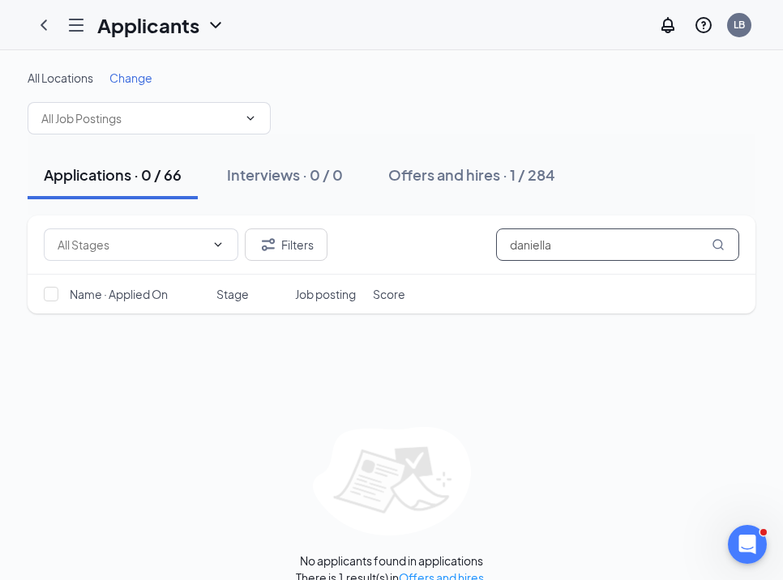
drag, startPoint x: 590, startPoint y: 248, endPoint x: 430, endPoint y: 248, distance: 159.7
click at [431, 248] on div "Filters daniella" at bounding box center [391, 245] width 695 height 32
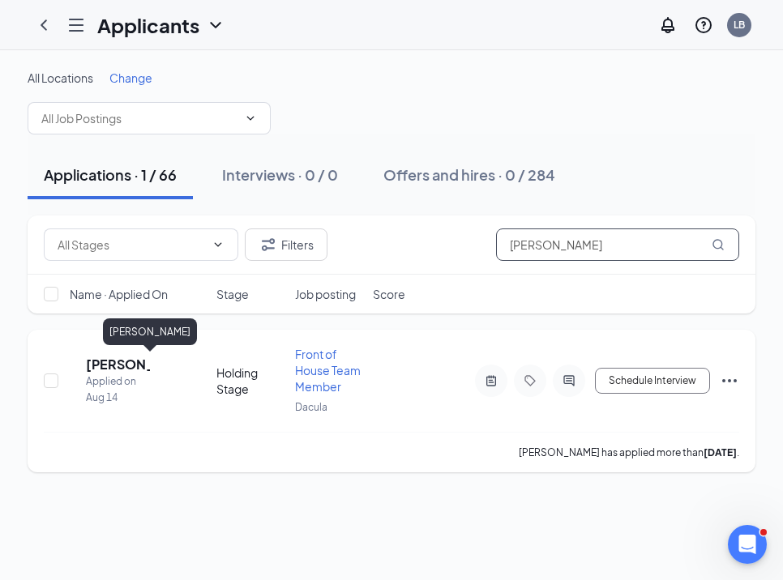
type input "[PERSON_NAME]"
click at [135, 368] on h5 "[PERSON_NAME]" at bounding box center [118, 365] width 64 height 18
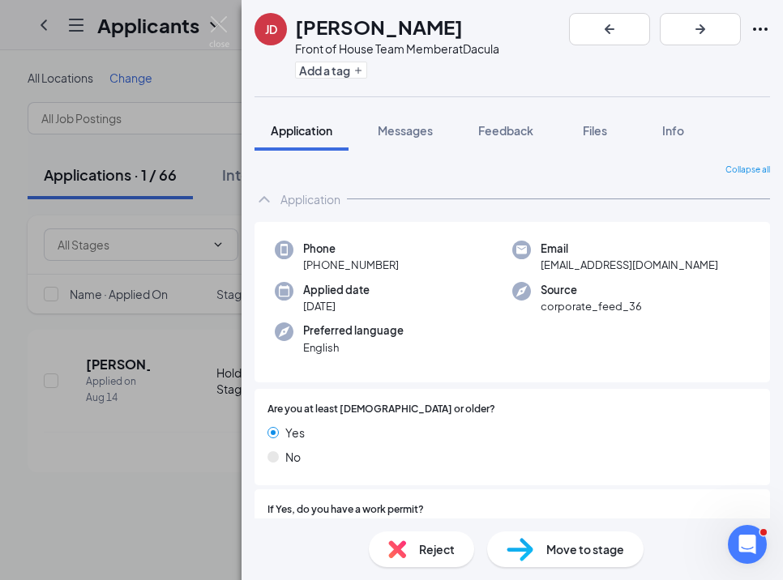
click at [421, 554] on span "Reject" at bounding box center [437, 550] width 36 height 18
paste textarea "Interviewed with [PERSON_NAME] 8/26 - not a fit"
type textarea "Interviewed with [PERSON_NAME] 8/26 - not a fit"
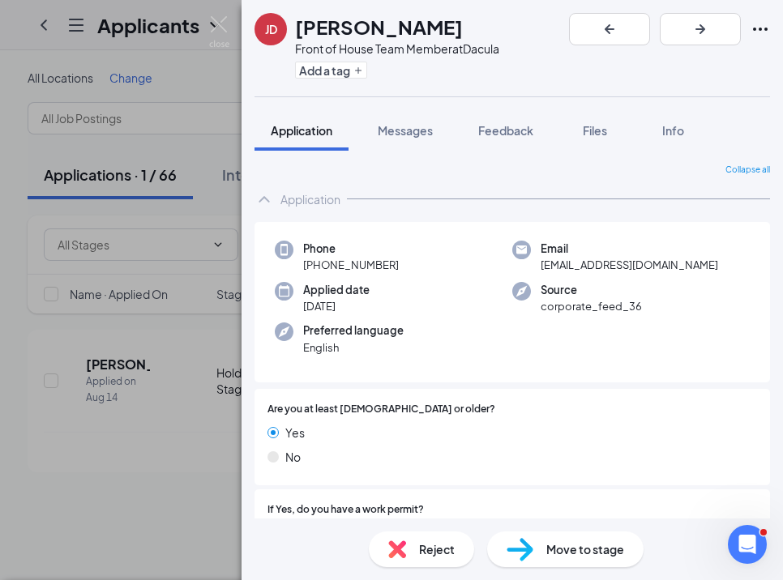
checkbox input "true"
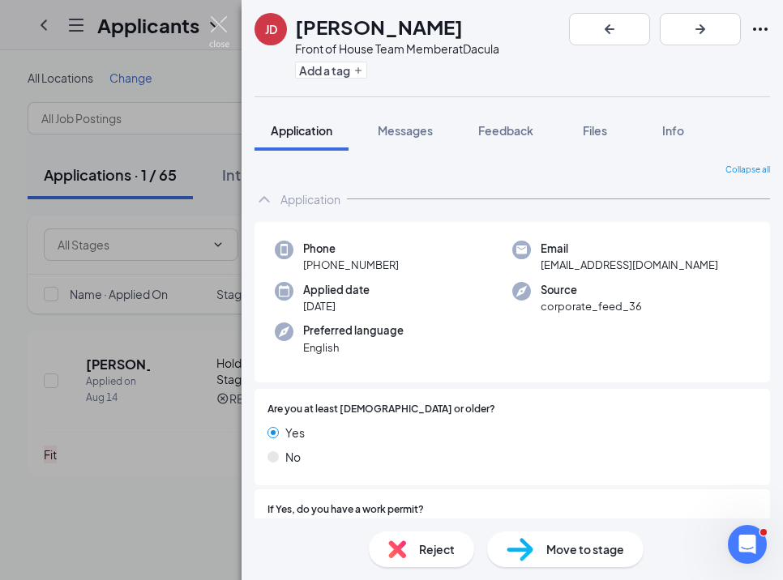
click at [223, 25] on img at bounding box center [219, 32] width 20 height 32
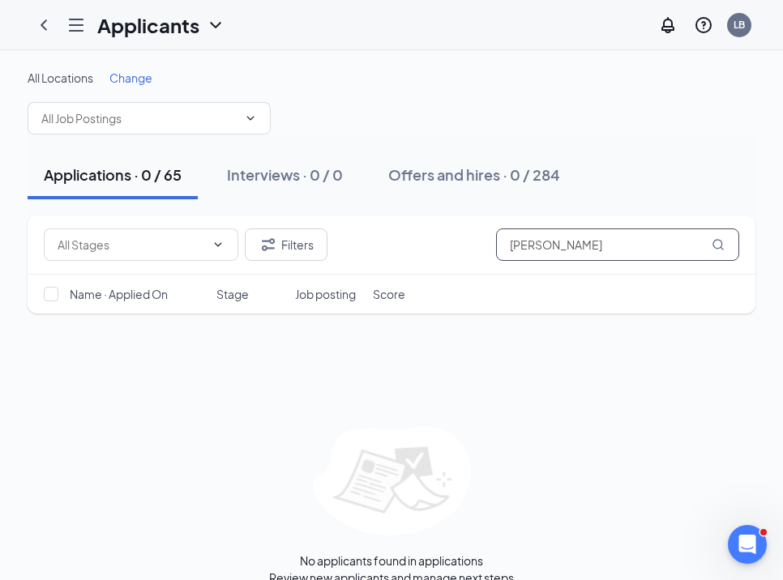
drag, startPoint x: 558, startPoint y: 237, endPoint x: 414, endPoint y: 226, distance: 143.9
click at [420, 229] on div "Filters [PERSON_NAME]" at bounding box center [391, 245] width 695 height 32
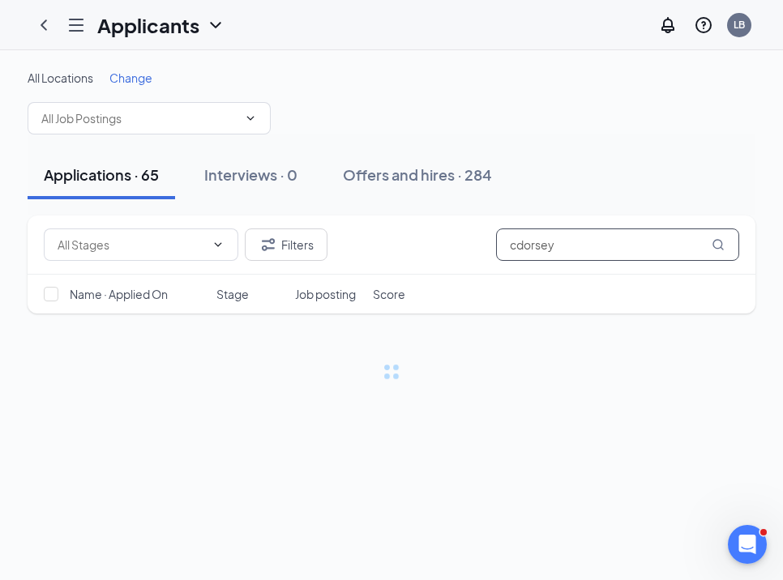
drag, startPoint x: 581, startPoint y: 250, endPoint x: 379, endPoint y: 229, distance: 203.7
click at [381, 231] on div "Filters cdorsey" at bounding box center [391, 245] width 695 height 32
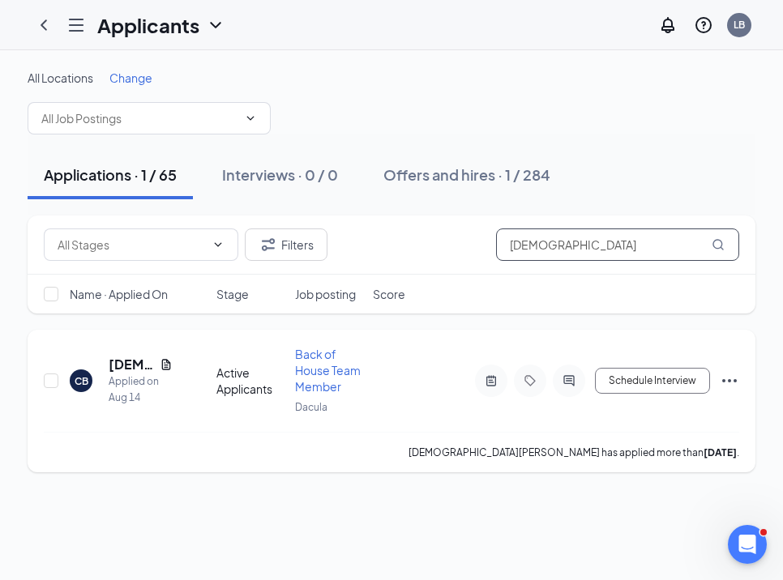
type input "[DEMOGRAPHIC_DATA]"
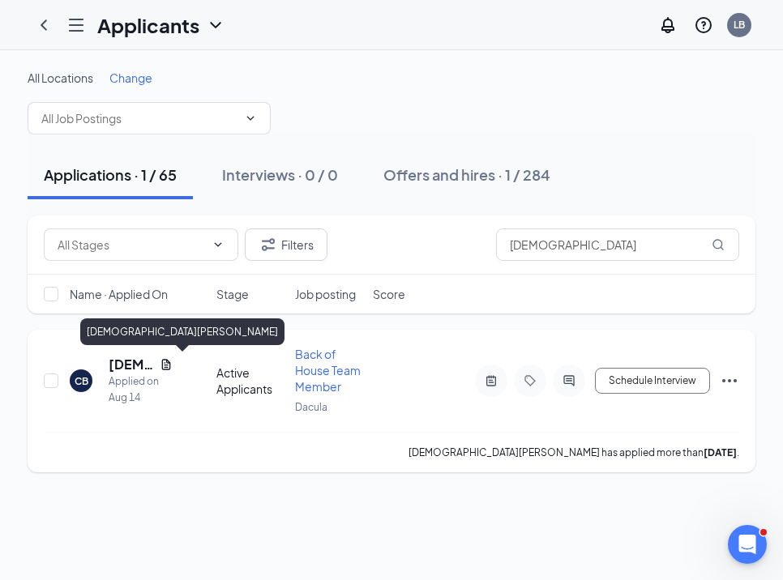
click at [122, 360] on h5 "[DEMOGRAPHIC_DATA][PERSON_NAME]" at bounding box center [131, 365] width 45 height 18
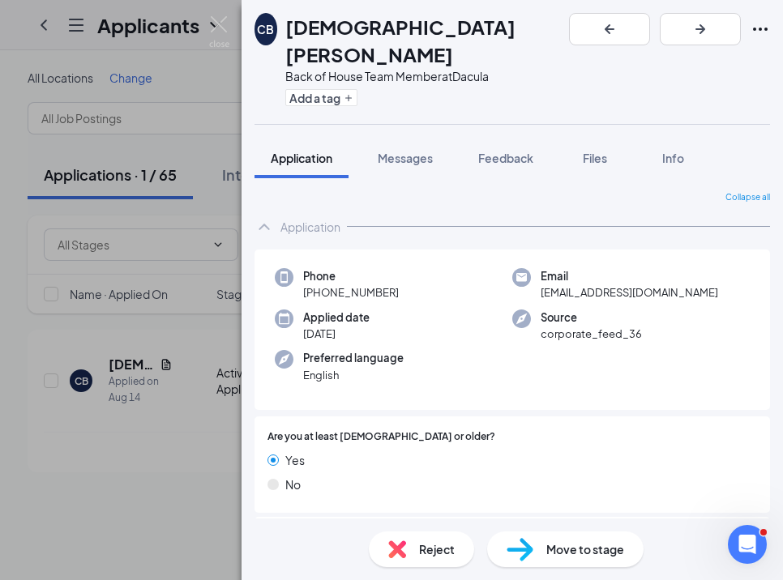
click at [420, 542] on span "Reject" at bounding box center [437, 550] width 36 height 18
paste textarea "Interviewed with [PERSON_NAME] 8/26 - not a fit"
type textarea "Interviewed with [PERSON_NAME] 8/26 - not a fit"
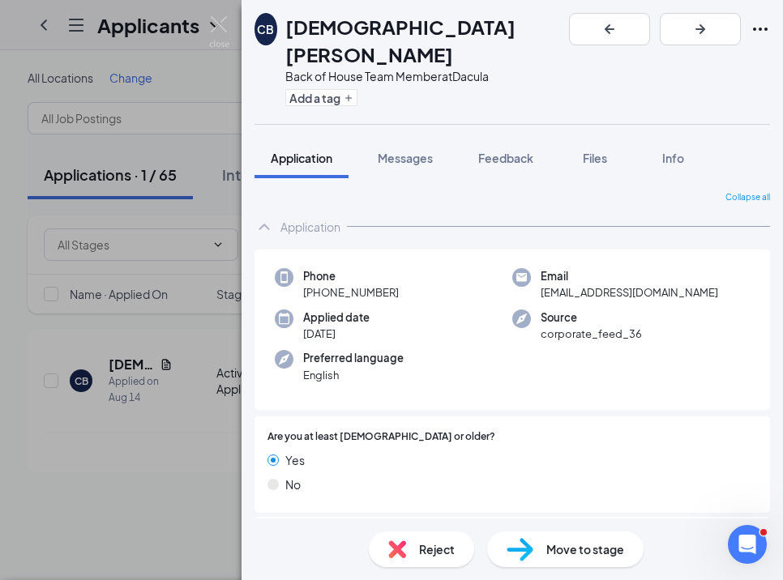
checkbox input "true"
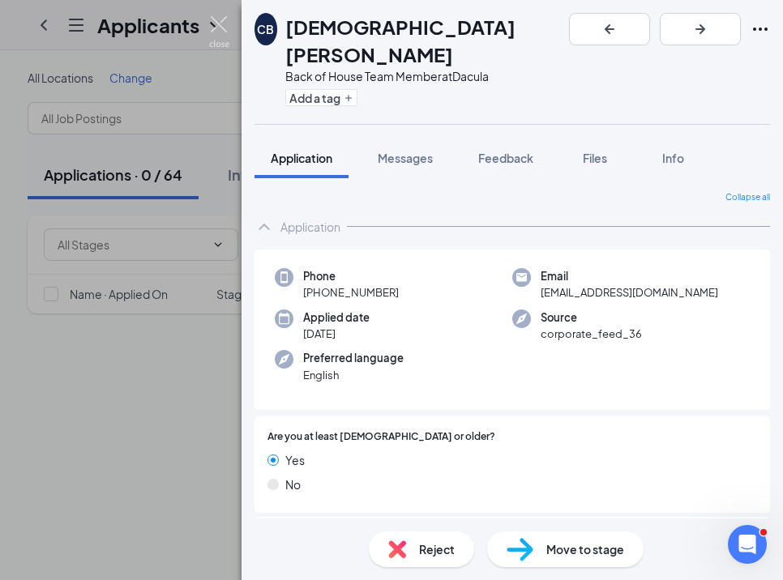
click at [225, 28] on img at bounding box center [219, 32] width 20 height 32
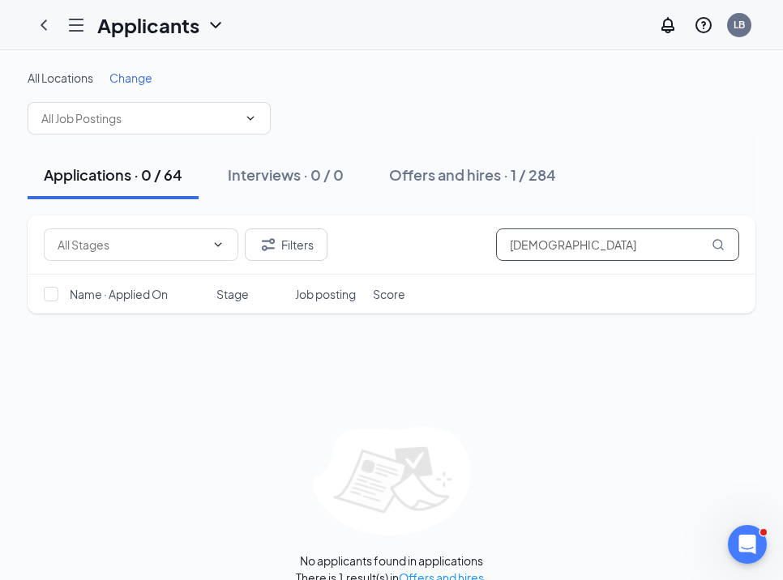
drag, startPoint x: 570, startPoint y: 244, endPoint x: 375, endPoint y: 242, distance: 194.5
click at [377, 243] on div "Filters [DEMOGRAPHIC_DATA]" at bounding box center [391, 245] width 695 height 32
type input "[PERSON_NAME]"
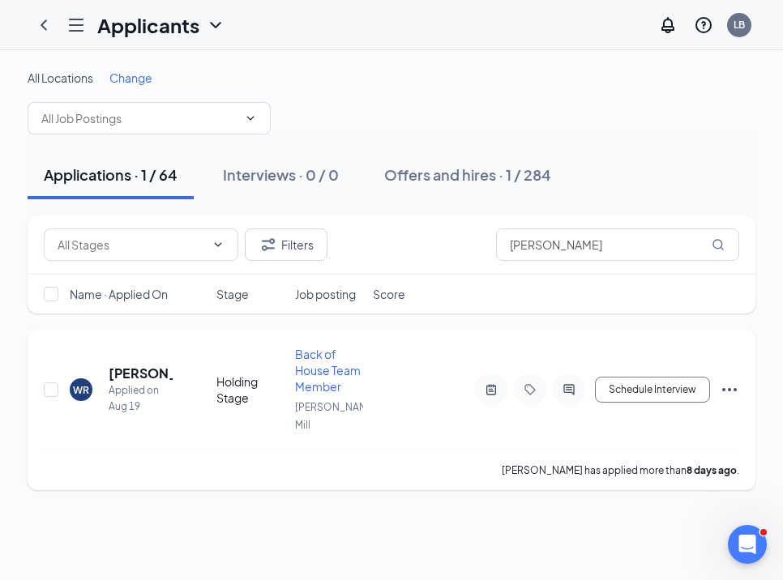
click at [109, 366] on h5 "[PERSON_NAME]" at bounding box center [141, 374] width 64 height 18
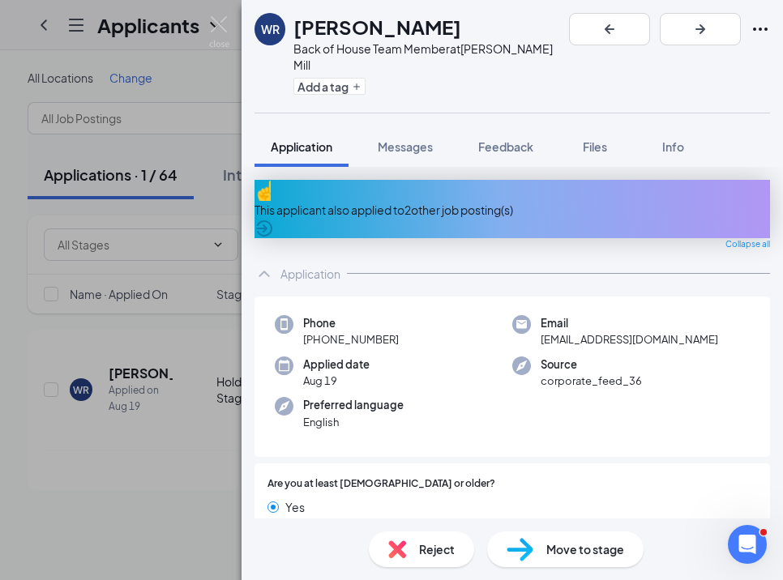
click at [421, 561] on div "Reject" at bounding box center [421, 550] width 105 height 36
drag, startPoint x: 362, startPoint y: 314, endPoint x: 90, endPoint y: 314, distance: 272.3
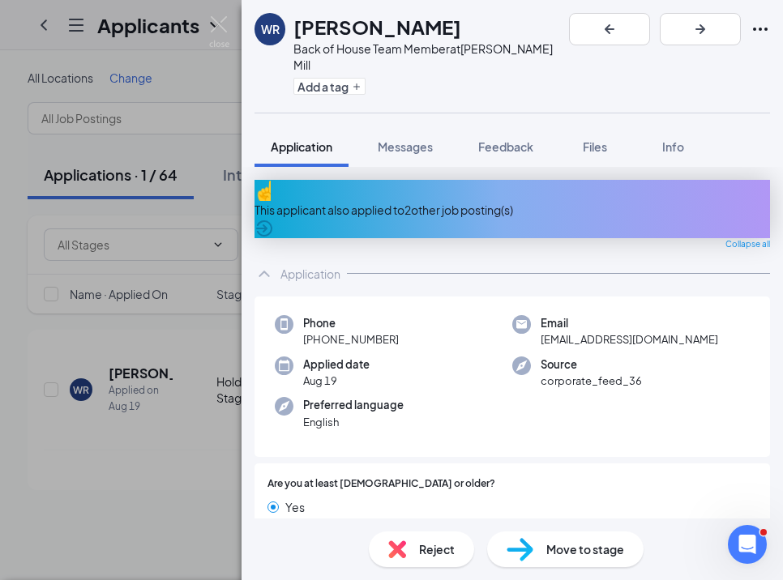
type textarea "No show for interview with [PERSON_NAME] 8/25"
checkbox input "true"
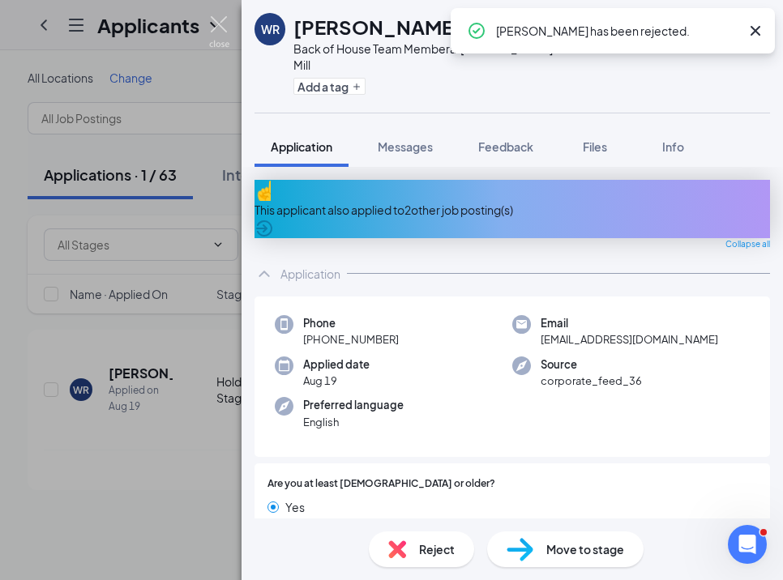
click at [227, 28] on img at bounding box center [219, 32] width 20 height 32
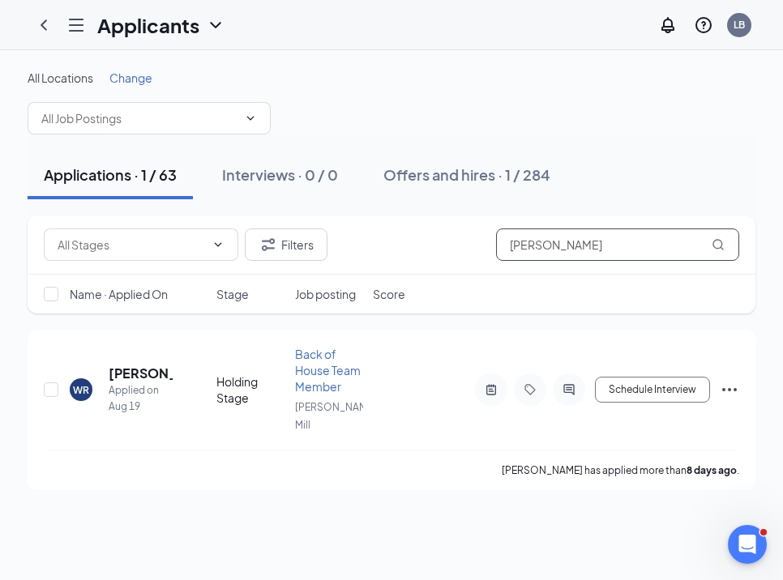
drag, startPoint x: 574, startPoint y: 249, endPoint x: 349, endPoint y: 245, distance: 224.5
click at [349, 245] on div "Filters [PERSON_NAME]" at bounding box center [391, 245] width 695 height 32
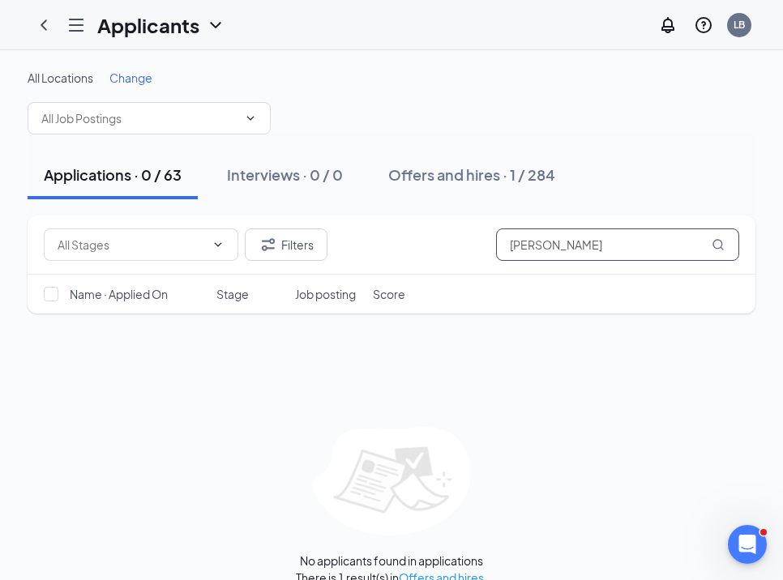
type input "[PERSON_NAME]"
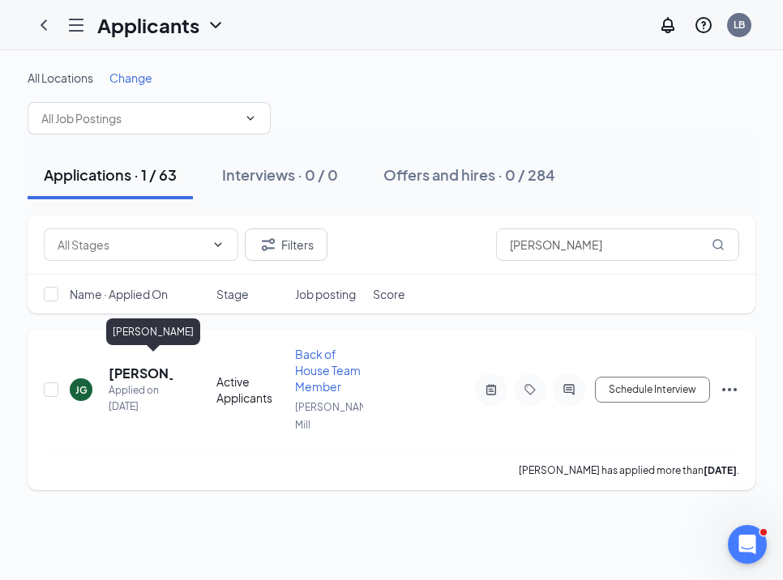
click at [123, 370] on h5 "[PERSON_NAME]" at bounding box center [141, 374] width 64 height 18
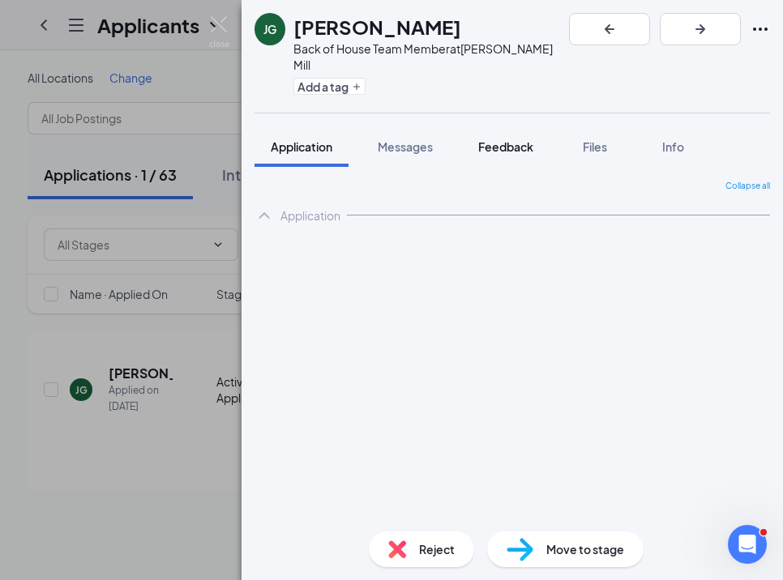
click at [515, 139] on span "Feedback" at bounding box center [505, 146] width 55 height 15
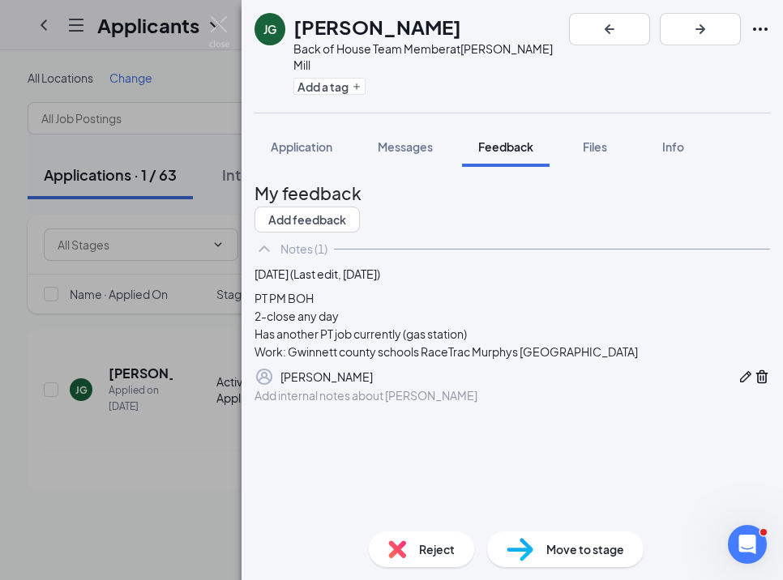
click at [453, 548] on span "Reject" at bounding box center [437, 550] width 36 height 18
type textarea "N"
type textarea "INterviewed with [PERSON_NAME] 8/25, not a culture fit"
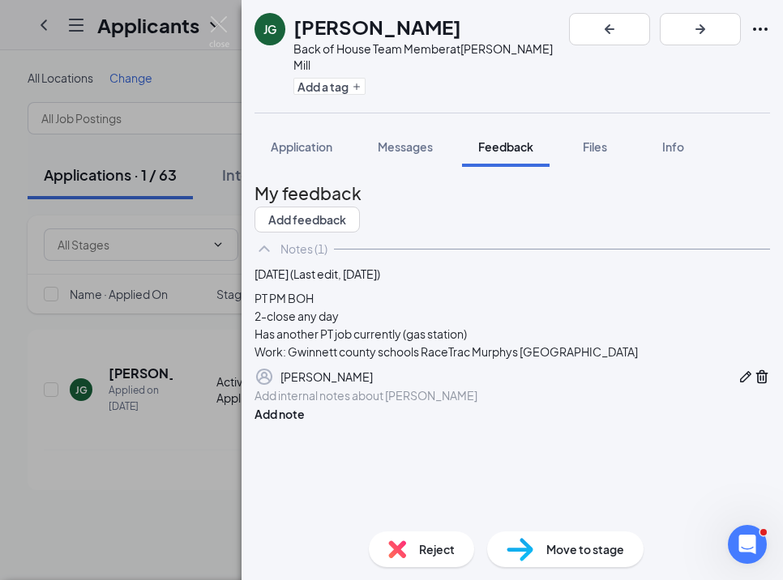
checkbox input "true"
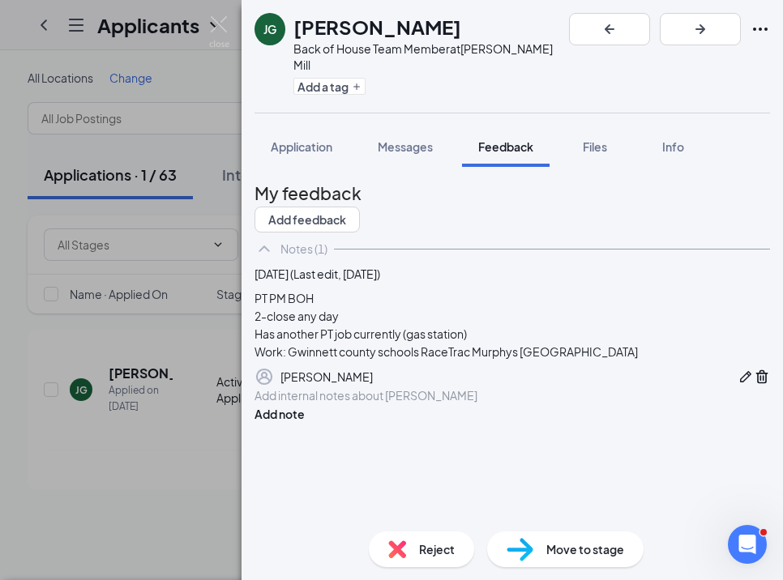
type textarea "Interviewed with [PERSON_NAME] 8/25, not a culture fit"
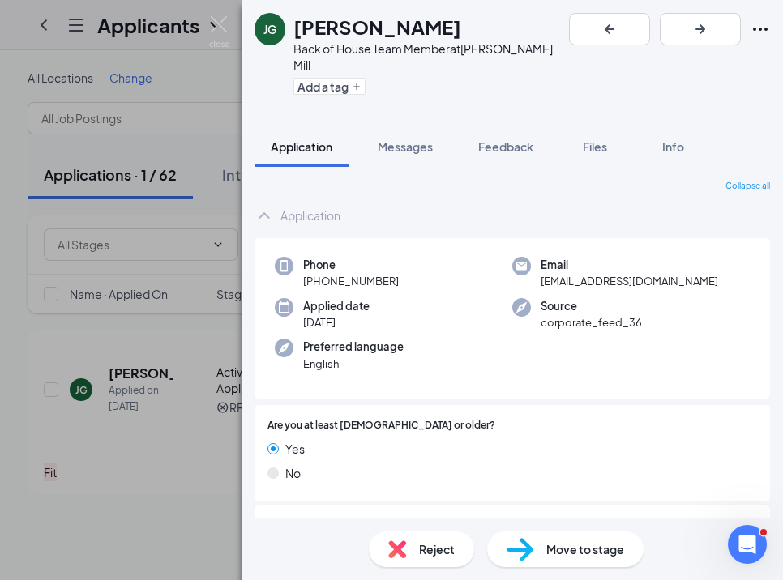
click at [227, 23] on img at bounding box center [219, 32] width 20 height 32
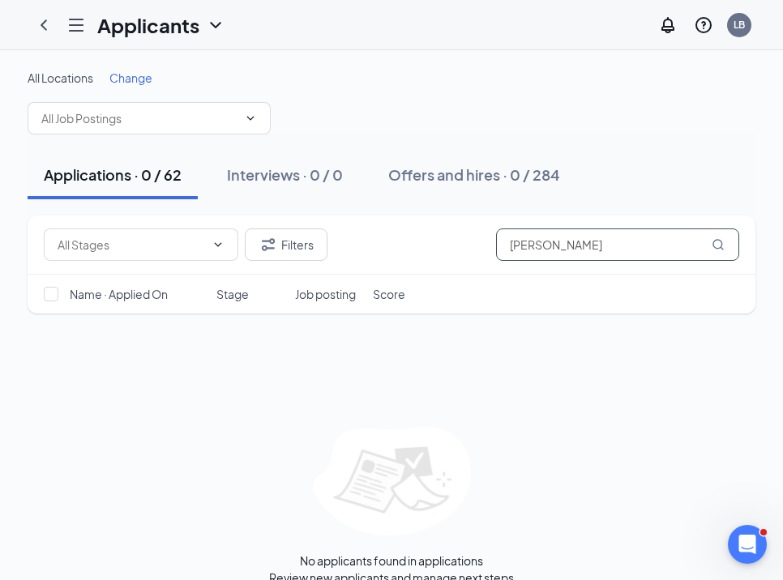
click at [551, 259] on input "[PERSON_NAME]" at bounding box center [617, 245] width 243 height 32
drag, startPoint x: 540, startPoint y: 237, endPoint x: 408, endPoint y: 237, distance: 132.1
click at [408, 237] on div "Filters [PERSON_NAME]" at bounding box center [391, 245] width 695 height 32
drag, startPoint x: 543, startPoint y: 254, endPoint x: 388, endPoint y: 253, distance: 154.8
click at [388, 253] on div "Filters [PERSON_NAME]" at bounding box center [391, 245] width 695 height 32
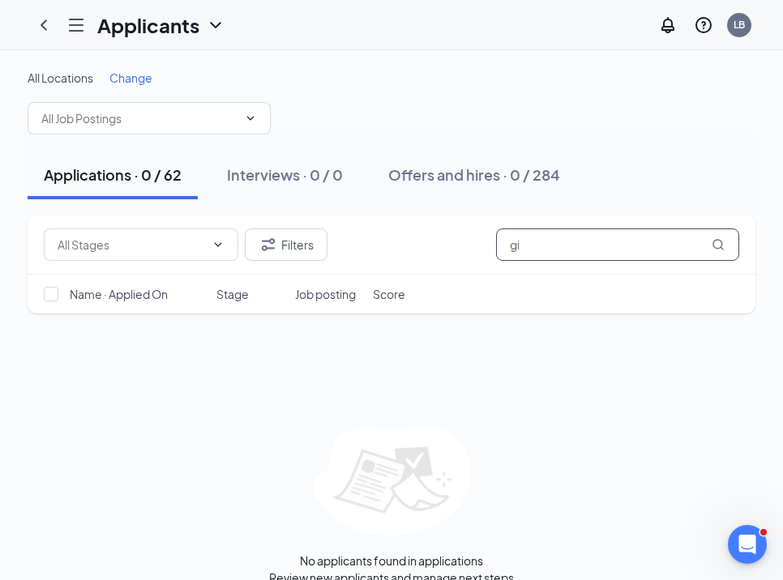
type input "g"
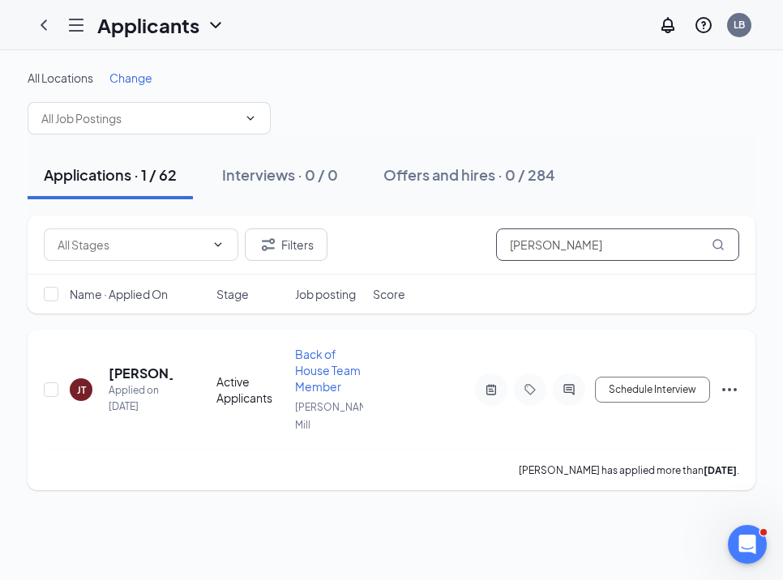
type input "[PERSON_NAME]"
click at [116, 365] on h5 "[PERSON_NAME]" at bounding box center [141, 374] width 64 height 18
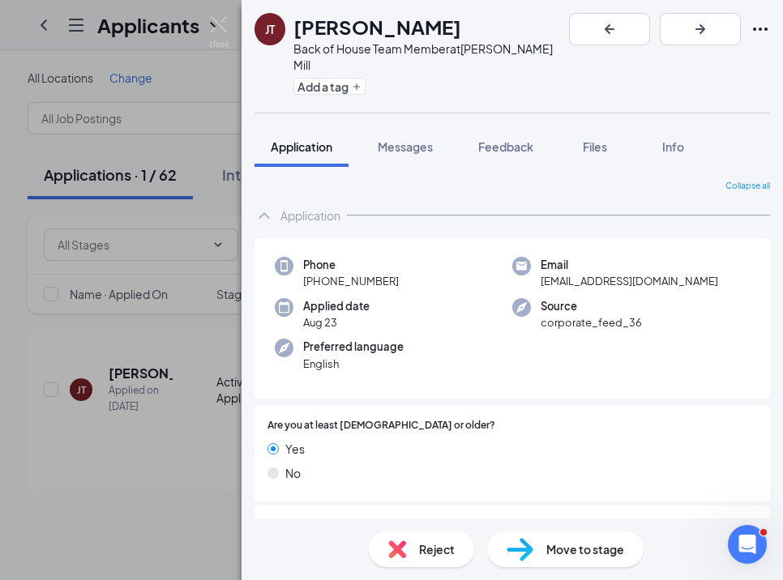
click at [429, 549] on span "Reject" at bounding box center [437, 550] width 36 height 18
type textarea "Interviewed with [PERSON_NAME] 8/25 - not a culture fit"
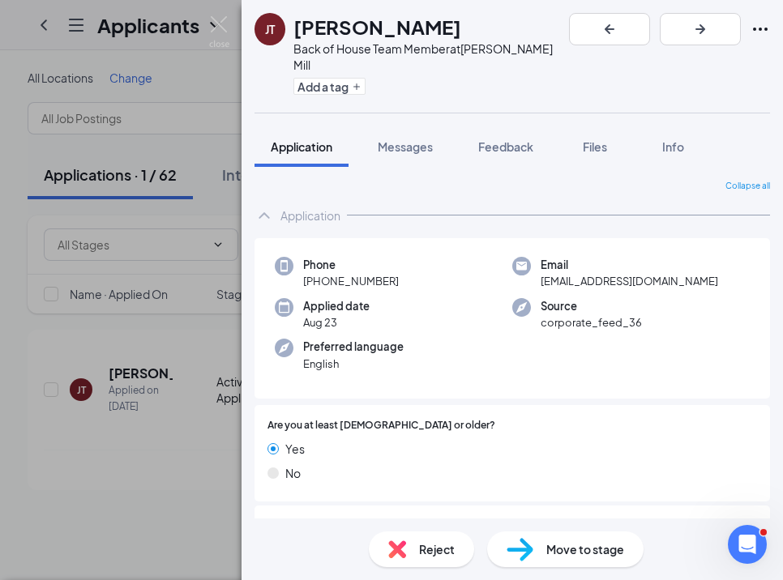
checkbox input "true"
click at [221, 23] on img at bounding box center [219, 32] width 20 height 32
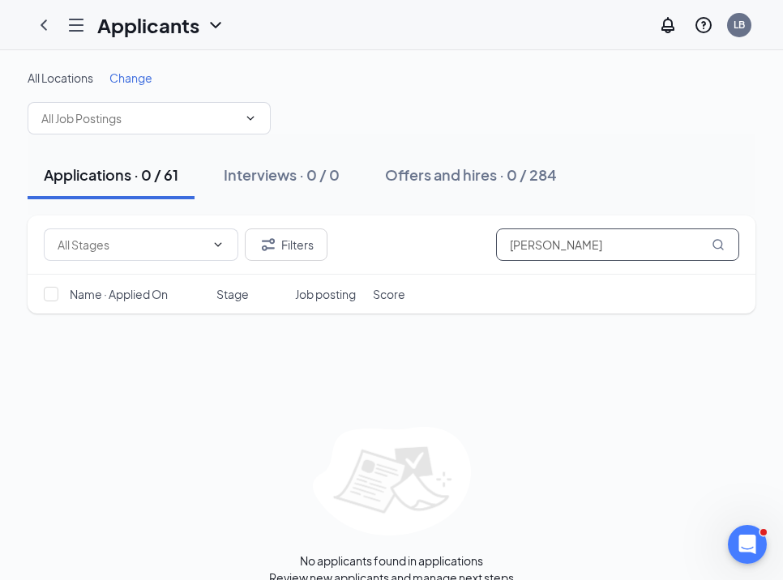
drag, startPoint x: 601, startPoint y: 230, endPoint x: 595, endPoint y: 250, distance: 21.3
click at [595, 250] on input "[PERSON_NAME]" at bounding box center [617, 245] width 243 height 32
type input "l"
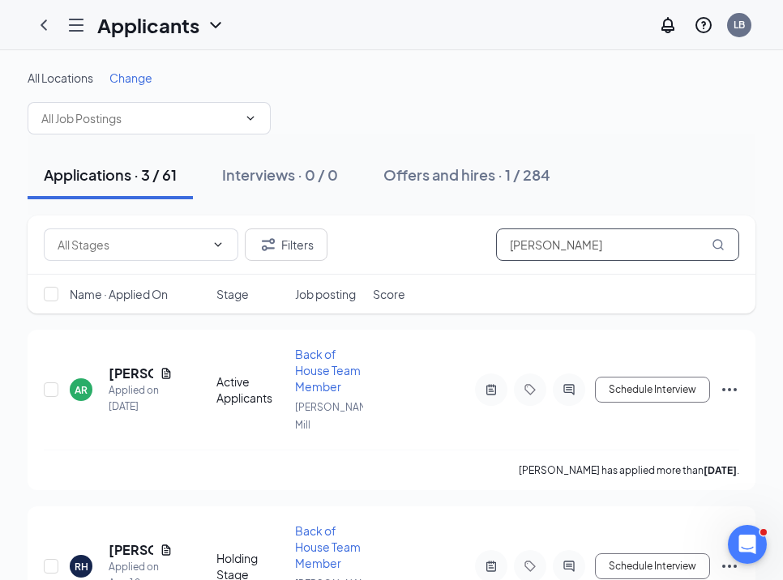
type input "[PERSON_NAME]"
click at [138, 541] on h5 "[PERSON_NAME]" at bounding box center [131, 550] width 45 height 18
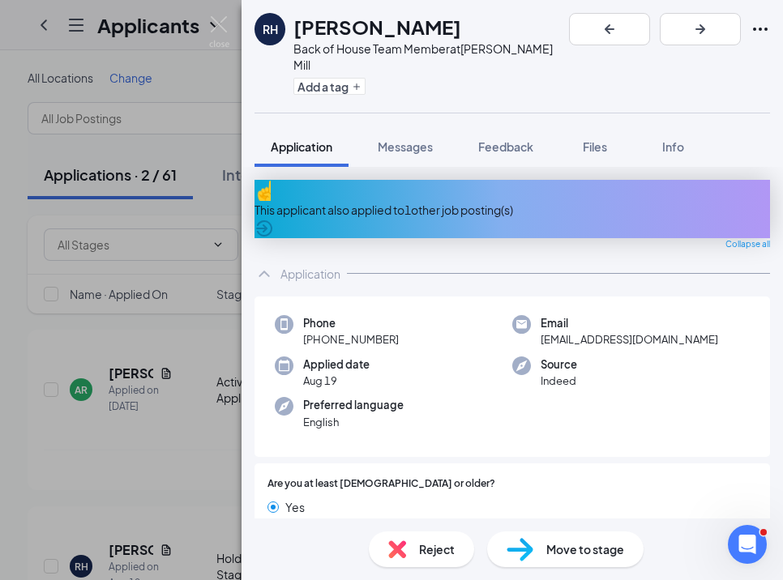
click at [442, 555] on span "Reject" at bounding box center [437, 550] width 36 height 18
paste textarea "No show for interview with [PERSON_NAME] 8/25"
type textarea "No show for interview with [PERSON_NAME] 8/25"
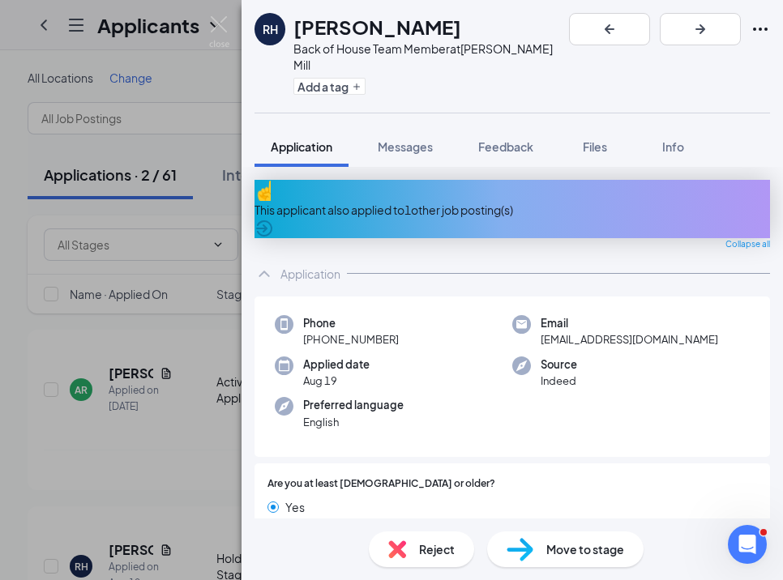
checkbox input "true"
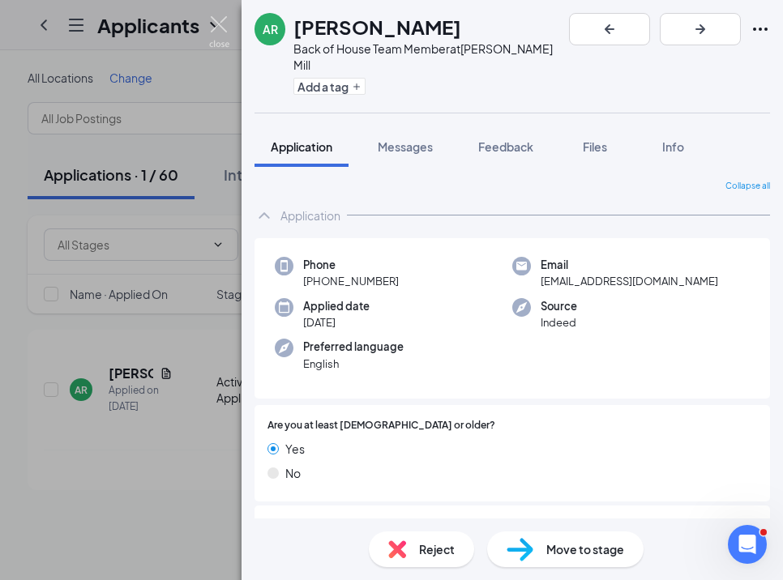
click at [228, 19] on img at bounding box center [219, 32] width 20 height 32
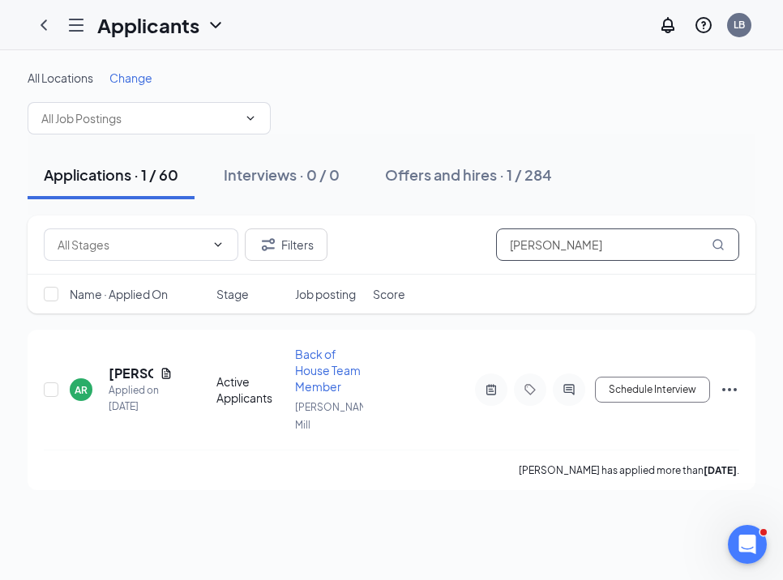
drag, startPoint x: 585, startPoint y: 250, endPoint x: 456, endPoint y: 250, distance: 129.7
click at [456, 250] on div "Filters [PERSON_NAME]" at bounding box center [391, 245] width 695 height 32
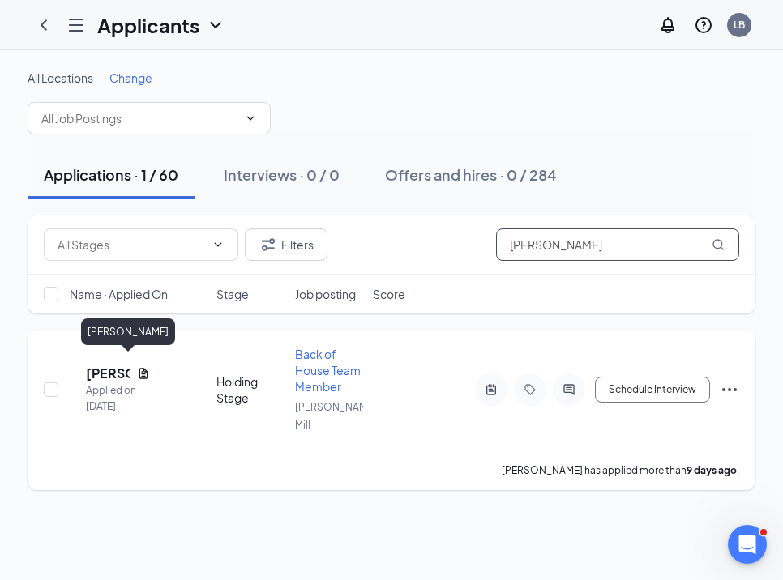
type input "[PERSON_NAME]"
click at [130, 365] on h5 "[PERSON_NAME]" at bounding box center [108, 374] width 45 height 18
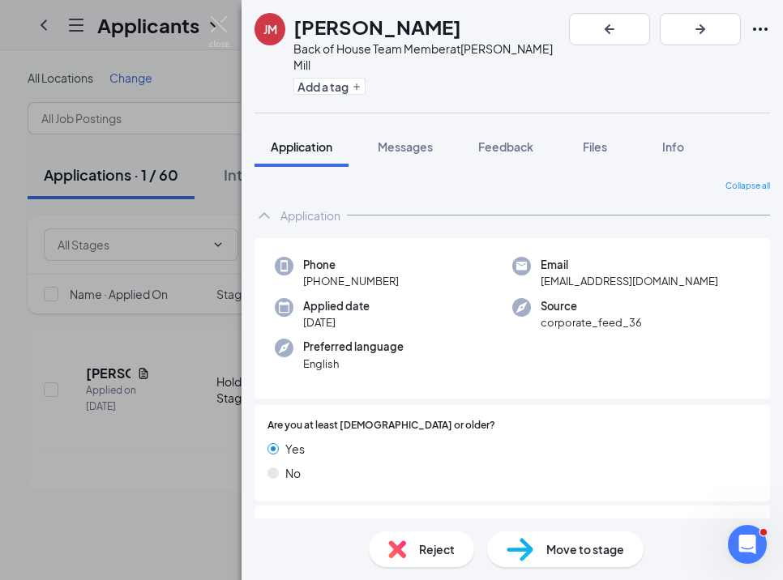
click at [431, 546] on span "Reject" at bounding box center [437, 550] width 36 height 18
type textarea "Interviewed with [PERSON_NAME] 8/25 - not a culture fit - very slopy and unkept…"
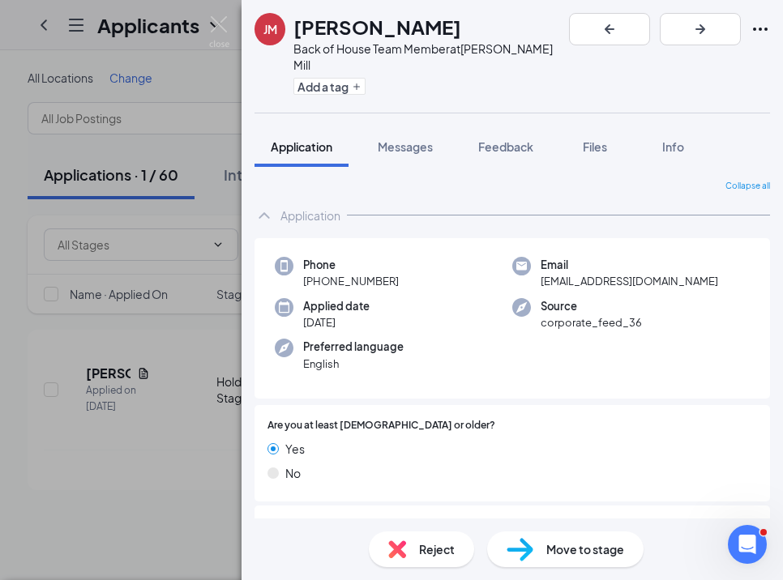
checkbox input "true"
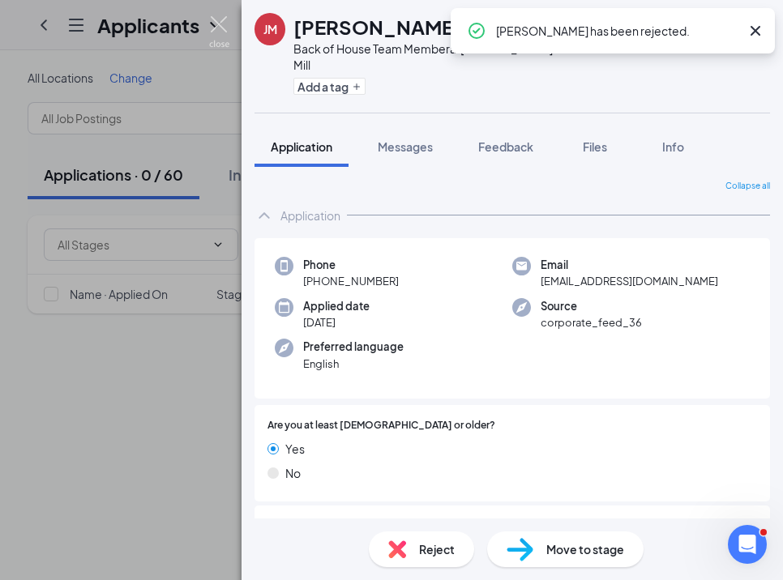
click at [215, 28] on img at bounding box center [219, 32] width 20 height 32
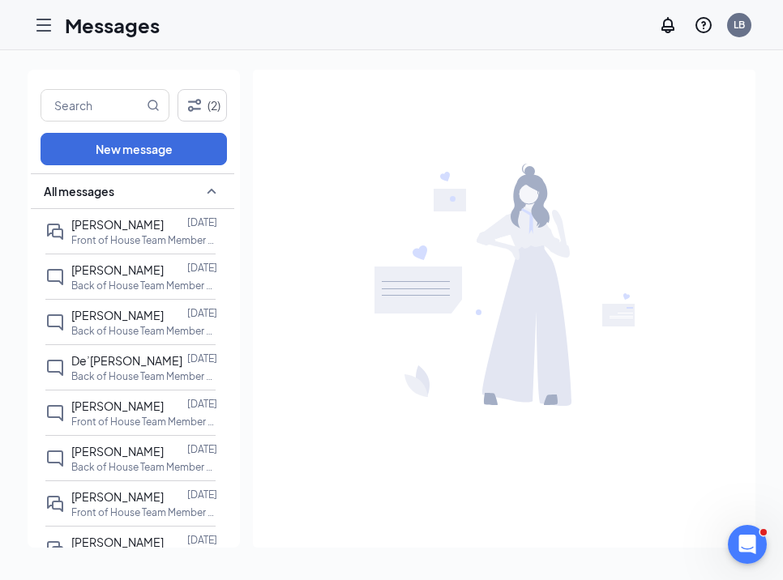
click at [41, 28] on icon "Hamburger" at bounding box center [43, 24] width 19 height 19
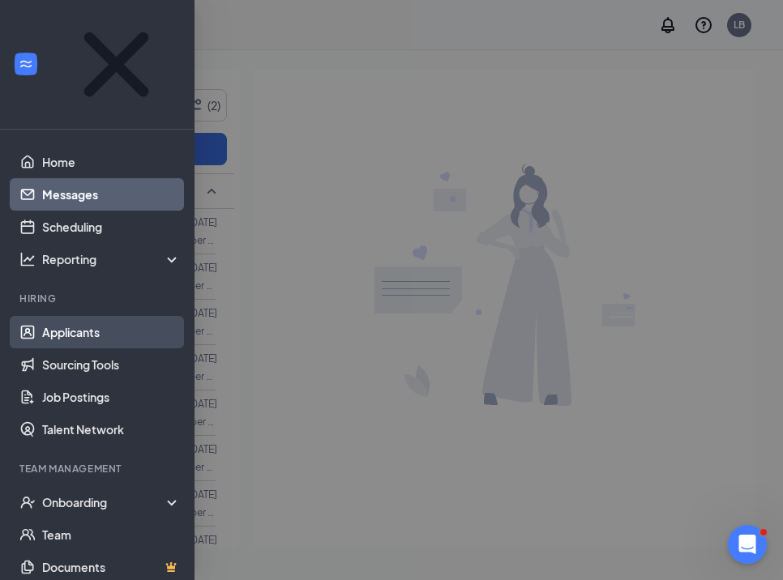
click at [106, 316] on link "Applicants" at bounding box center [111, 332] width 139 height 32
